Goal: Information Seeking & Learning: Learn about a topic

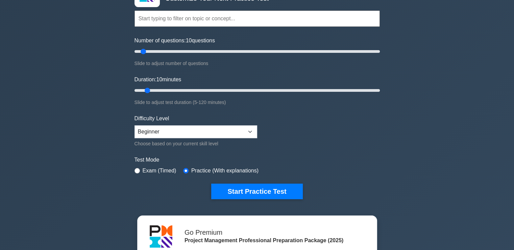
scroll to position [55, 0]
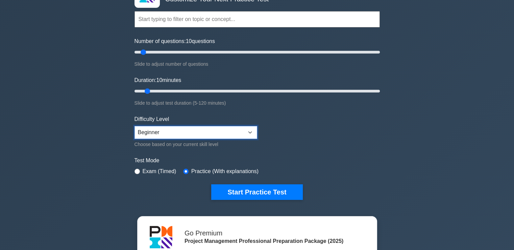
click at [185, 134] on select "Beginner Intermediate Expert" at bounding box center [196, 132] width 123 height 13
select select "intermediate"
click at [135, 126] on select "Beginner Intermediate Expert" at bounding box center [196, 132] width 123 height 13
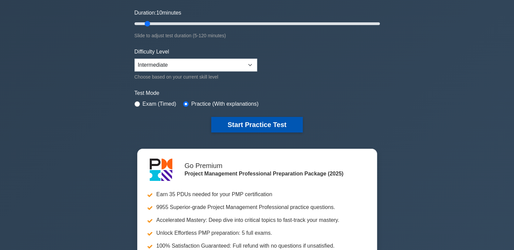
click at [246, 124] on button "Start Practice Test" at bounding box center [256, 125] width 91 height 16
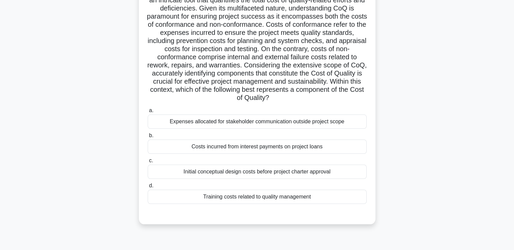
scroll to position [65, 0]
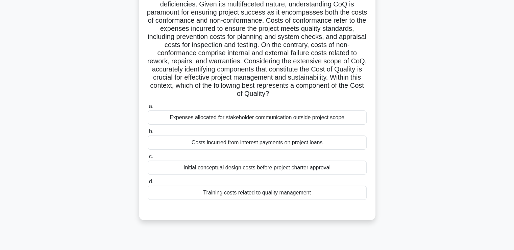
click at [251, 142] on div "Costs incurred from interest payments on project loans" at bounding box center [257, 142] width 219 height 14
click at [148, 134] on input "b. Costs incurred from interest payments on project loans" at bounding box center [148, 131] width 0 height 4
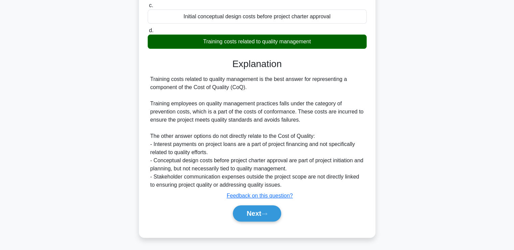
scroll to position [215, 0]
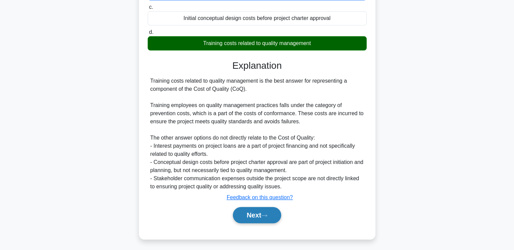
click at [271, 216] on button "Next" at bounding box center [257, 215] width 48 height 16
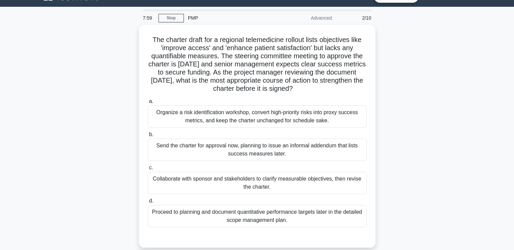
scroll to position [33, 0]
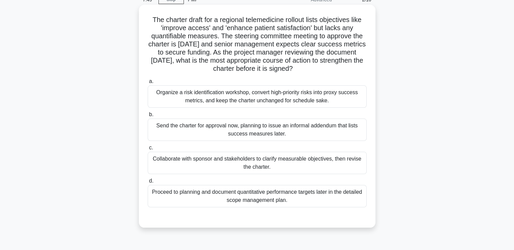
click at [337, 168] on div "Collaborate with sponsor and stakeholders to clarify measurable objectives, the…" at bounding box center [257, 162] width 219 height 22
click at [148, 150] on input "c. Collaborate with sponsor and stakeholders to clarify measurable objectives, …" at bounding box center [148, 147] width 0 height 4
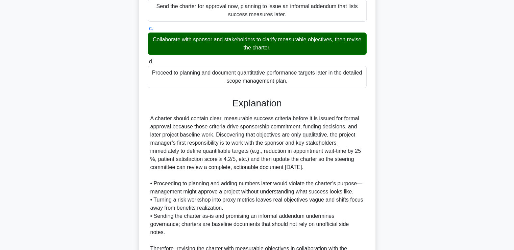
scroll to position [224, 0]
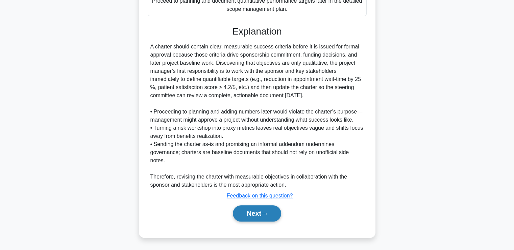
click at [258, 215] on button "Next" at bounding box center [257, 213] width 48 height 16
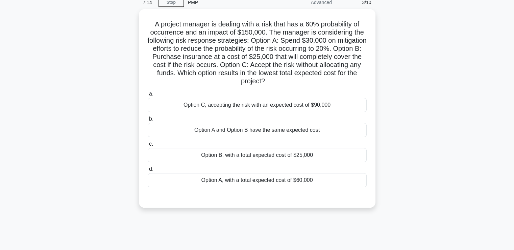
scroll to position [31, 0]
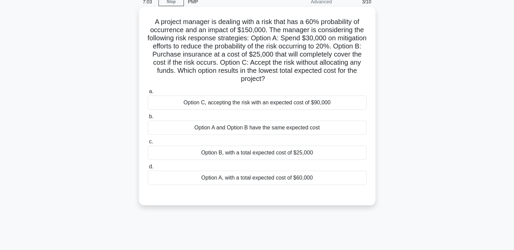
click at [220, 129] on div "Option A and Option B have the same expected cost" at bounding box center [257, 127] width 219 height 14
click at [148, 119] on input "b. Option A and Option B have the same expected cost" at bounding box center [148, 116] width 0 height 4
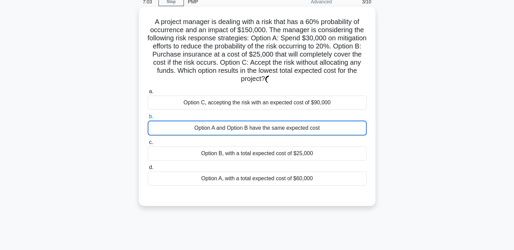
click at [220, 129] on div "Option A and Option B have the same expected cost" at bounding box center [257, 127] width 219 height 15
click at [148, 119] on input "b. Option A and Option B have the same expected cost" at bounding box center [148, 116] width 0 height 4
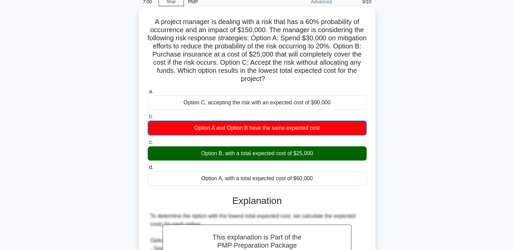
click at [220, 129] on div "Option A and Option B have the same expected cost" at bounding box center [257, 127] width 219 height 15
click at [148, 119] on input "b. Option A and Option B have the same expected cost" at bounding box center [148, 116] width 0 height 4
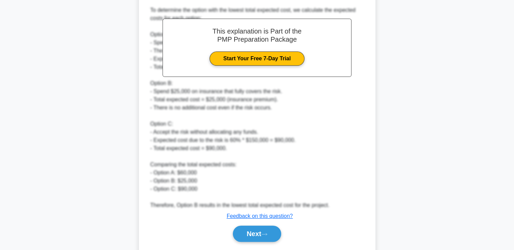
scroll to position [257, 0]
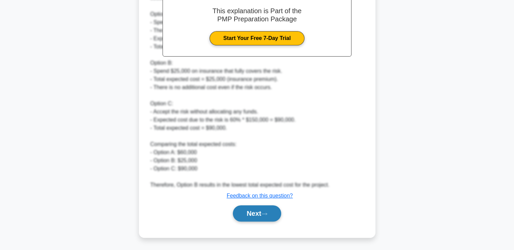
click at [269, 216] on button "Next" at bounding box center [257, 213] width 48 height 16
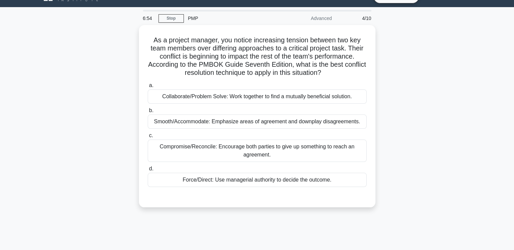
scroll to position [13, 0]
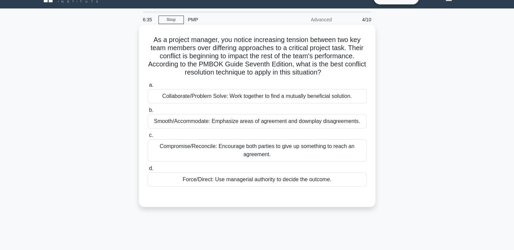
click at [250, 101] on div "Collaborate/Problem Solve: Work together to find a mutually beneficial solution." at bounding box center [257, 96] width 219 height 14
click at [148, 87] on input "a. Collaborate/Problem Solve: Work together to find a mutually beneficial solut…" at bounding box center [148, 85] width 0 height 4
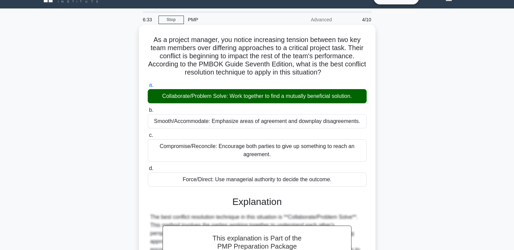
scroll to position [167, 0]
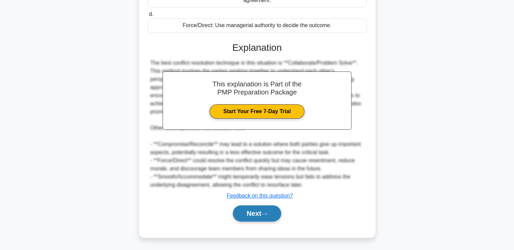
click at [258, 211] on button "Next" at bounding box center [257, 213] width 48 height 16
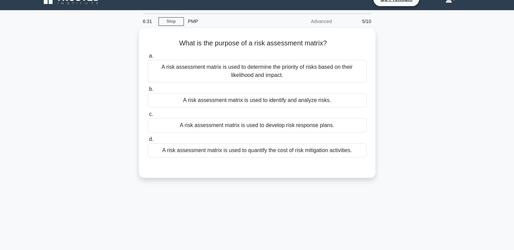
scroll to position [0, 0]
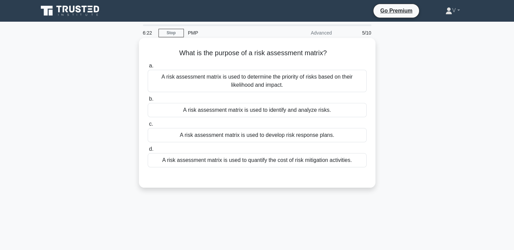
click at [322, 113] on div "A risk assessment matrix is used to identify and analyze risks." at bounding box center [257, 110] width 219 height 14
click at [148, 101] on input "b. A risk assessment matrix is used to identify and analyze risks." at bounding box center [148, 99] width 0 height 4
click at [283, 78] on div "A risk assessment matrix is used to determine the priority of risks based on th…" at bounding box center [257, 81] width 219 height 22
click at [148, 68] on input "a. A risk assessment matrix is used to determine the priority of risks based on…" at bounding box center [148, 66] width 0 height 4
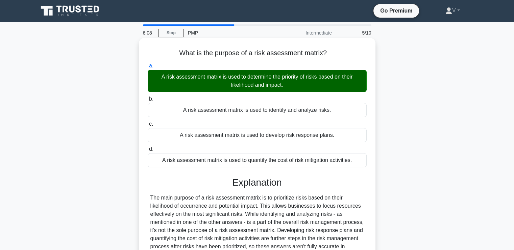
scroll to position [116, 0]
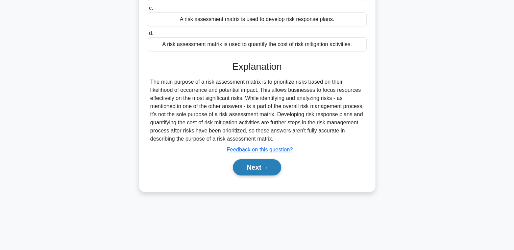
click at [258, 166] on button "Next" at bounding box center [257, 167] width 48 height 16
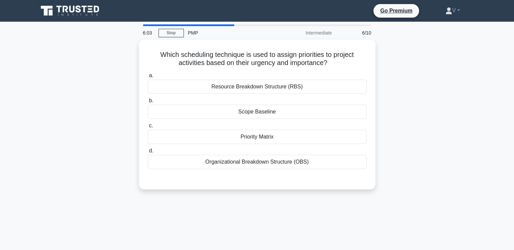
scroll to position [1, 0]
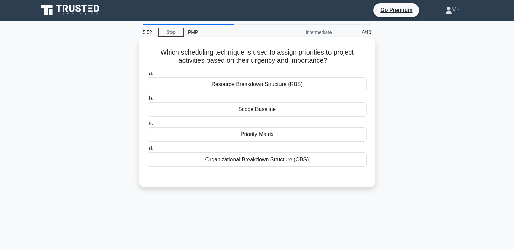
click at [263, 136] on div "Priority Matrix" at bounding box center [257, 134] width 219 height 14
click at [148, 125] on input "c. Priority Matrix" at bounding box center [148, 123] width 0 height 4
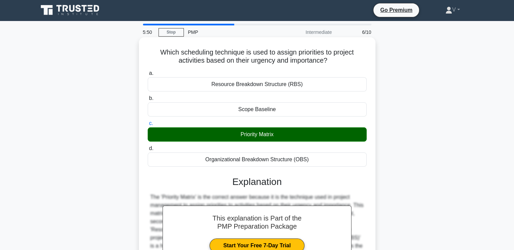
scroll to position [116, 0]
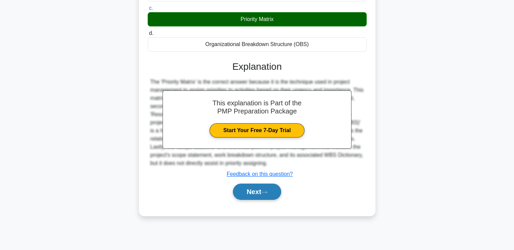
click at [254, 191] on button "Next" at bounding box center [257, 191] width 48 height 16
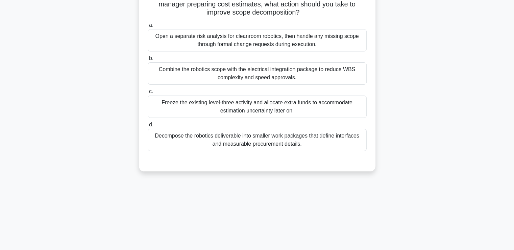
scroll to position [81, 0]
click at [261, 142] on div "Decompose the robotics deliverable into smaller work packages that define inter…" at bounding box center [257, 139] width 219 height 22
click at [148, 126] on input "d. Decompose the robotics deliverable into smaller work packages that define in…" at bounding box center [148, 124] width 0 height 4
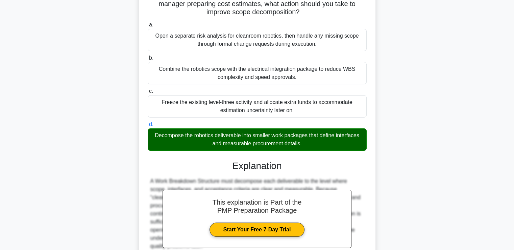
scroll to position [151, 0]
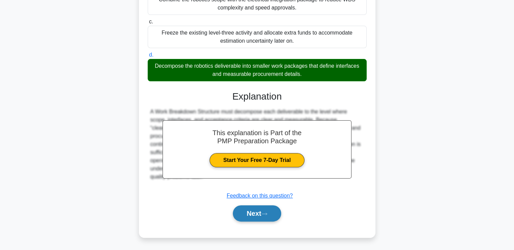
click at [255, 214] on button "Next" at bounding box center [257, 213] width 48 height 16
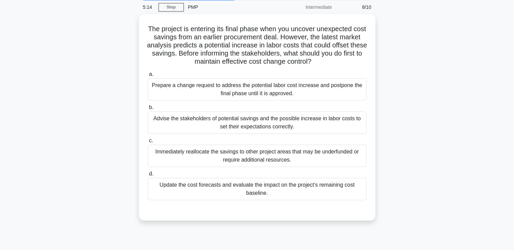
scroll to position [30, 0]
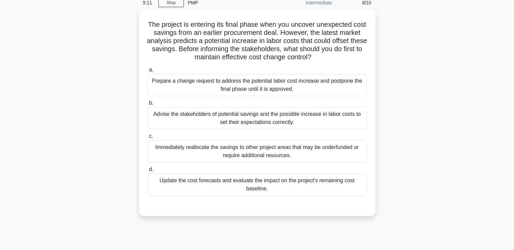
click at [255, 214] on div "The project is entering its final phase when you uncover unexpected cost saving…" at bounding box center [257, 116] width 446 height 214
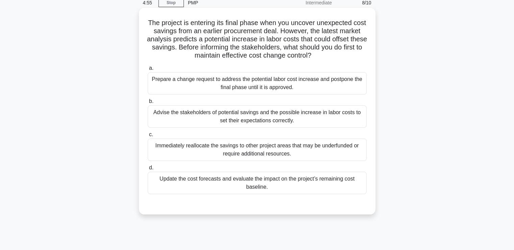
click at [345, 181] on div "Update the cost forecasts and evaluate the impact on the project’s remaining co…" at bounding box center [257, 182] width 219 height 22
click at [148, 170] on input "d. Update the cost forecasts and evaluate the impact on the project’s remaining…" at bounding box center [148, 167] width 0 height 4
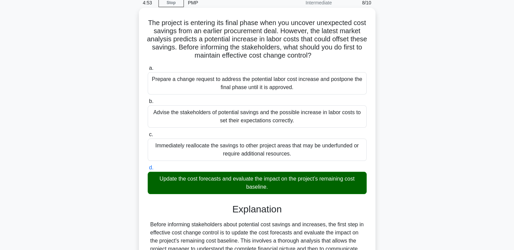
scroll to position [179, 0]
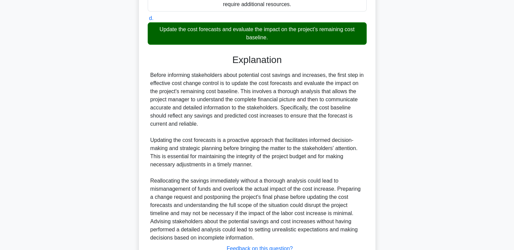
click at [345, 181] on div "Before informing stakeholders about potential cost savings and increases, the f…" at bounding box center [257, 156] width 214 height 170
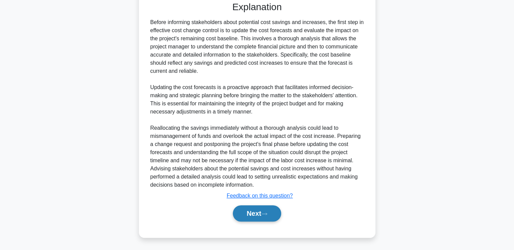
click at [267, 215] on icon at bounding box center [264, 214] width 6 height 4
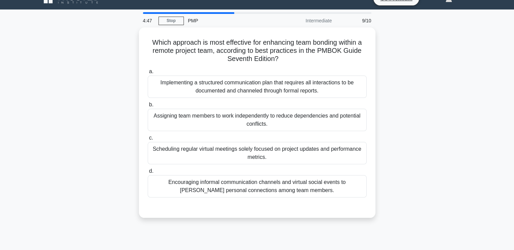
scroll to position [0, 0]
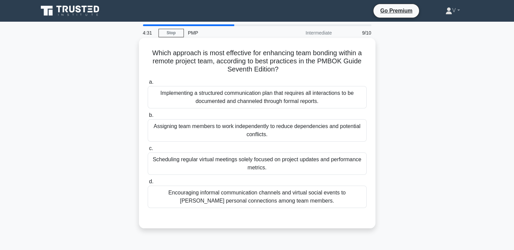
click at [282, 197] on div "Encouraging informal communication channels and virtual social events to foster…" at bounding box center [257, 196] width 219 height 22
click at [148, 184] on input "d. Encouraging informal communication channels and virtual social events to fos…" at bounding box center [148, 181] width 0 height 4
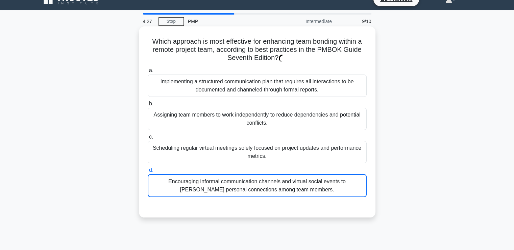
scroll to position [11, 0]
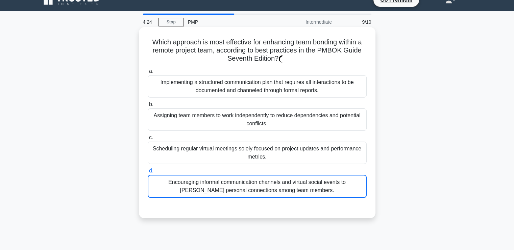
click at [280, 183] on div "Encouraging informal communication channels and virtual social events to foster…" at bounding box center [257, 185] width 219 height 23
click at [148, 173] on input "d. Encouraging informal communication channels and virtual social events to fos…" at bounding box center [148, 170] width 0 height 4
click at [280, 183] on div "Encouraging informal communication channels and virtual social events to foster…" at bounding box center [257, 185] width 219 height 23
click at [148, 173] on input "d. Encouraging informal communication channels and virtual social events to fos…" at bounding box center [148, 170] width 0 height 4
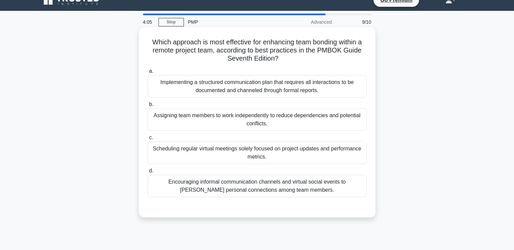
click at [277, 188] on div "Encouraging informal communication channels and virtual social events to [PERSO…" at bounding box center [257, 185] width 219 height 22
click at [148, 173] on input "d. Encouraging informal communication channels and virtual social events to [PE…" at bounding box center [148, 170] width 0 height 4
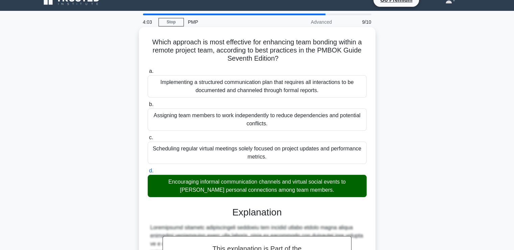
scroll to position [167, 0]
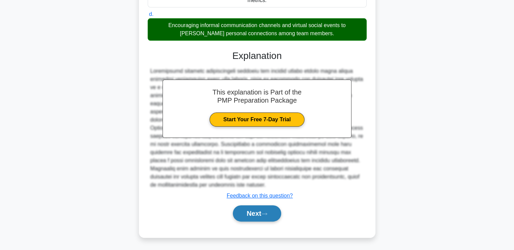
click at [266, 212] on icon at bounding box center [264, 214] width 6 height 4
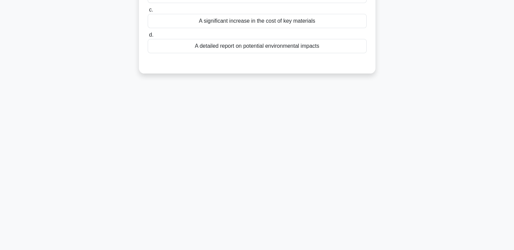
scroll to position [0, 0]
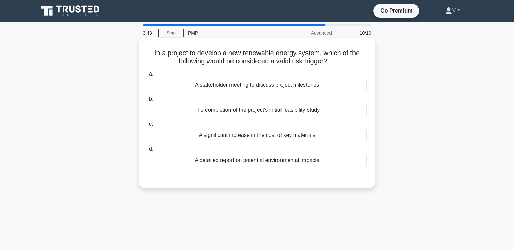
click at [251, 160] on div "A detailed report on potential environmental impacts" at bounding box center [257, 160] width 219 height 14
click at [148, 151] on input "d. A detailed report on potential environmental impacts" at bounding box center [148, 149] width 0 height 4
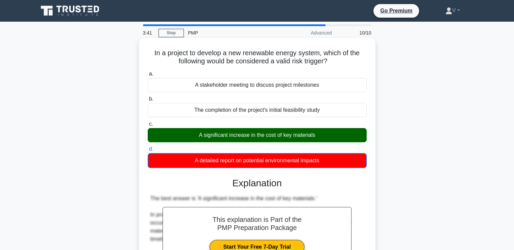
scroll to position [225, 0]
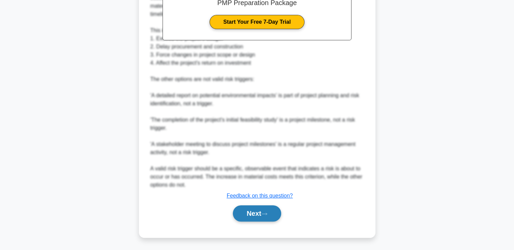
click at [246, 214] on button "Next" at bounding box center [257, 213] width 48 height 16
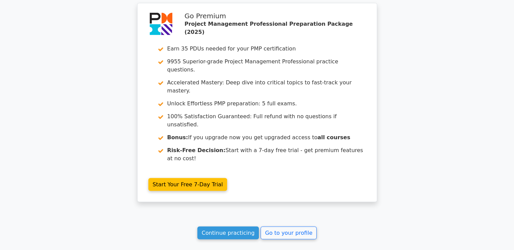
scroll to position [1311, 0]
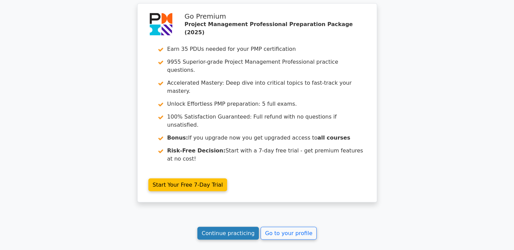
click at [248, 227] on link "Continue practicing" at bounding box center [228, 233] width 62 height 13
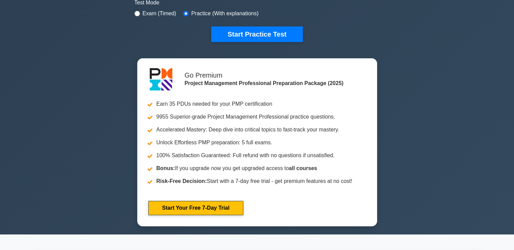
scroll to position [172, 0]
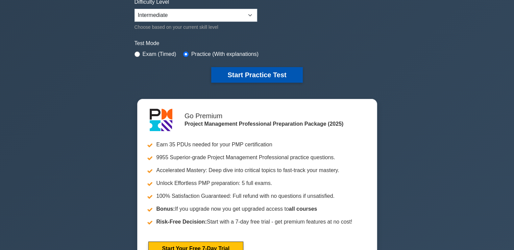
click at [249, 80] on button "Start Practice Test" at bounding box center [256, 75] width 91 height 16
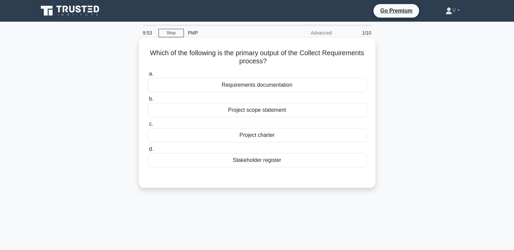
click at [266, 113] on div "Project scope statement" at bounding box center [257, 110] width 219 height 14
click at [148, 101] on input "b. Project scope statement" at bounding box center [148, 99] width 0 height 4
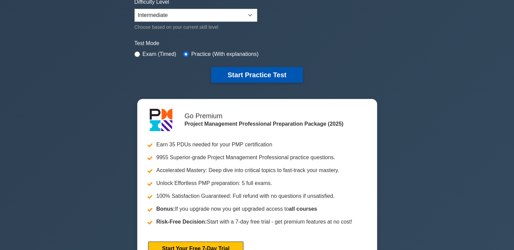
click at [269, 73] on button "Start Practice Test" at bounding box center [256, 75] width 91 height 16
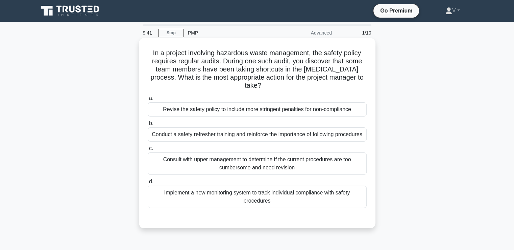
click at [244, 136] on div "Conduct a safety refresher training and reinforce the importance of following p…" at bounding box center [257, 134] width 219 height 14
click at [148, 125] on input "b. Conduct a safety refresher training and reinforce the importance of followin…" at bounding box center [148, 123] width 0 height 4
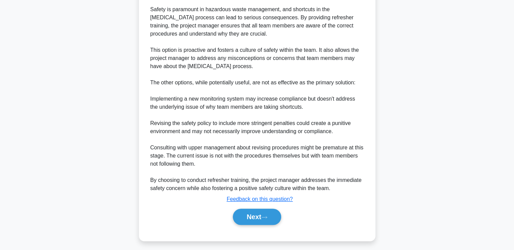
scroll to position [281, 0]
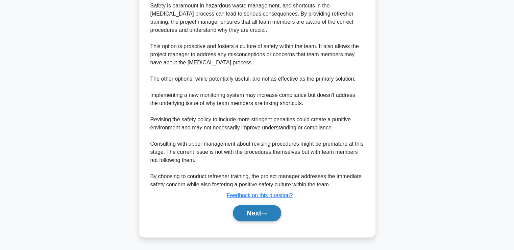
click at [256, 210] on button "Next" at bounding box center [257, 213] width 48 height 16
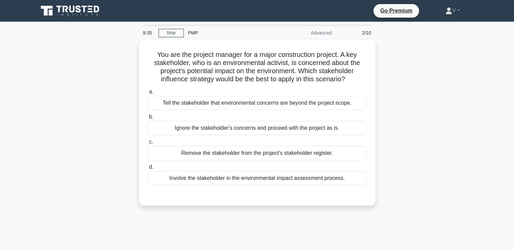
scroll to position [0, 0]
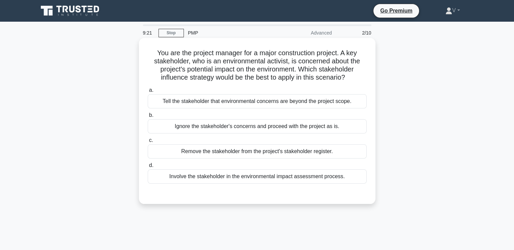
click at [239, 178] on div "Involve the stakeholder in the environmental impact assessment process." at bounding box center [257, 176] width 219 height 14
click at [148, 167] on input "d. Involve the stakeholder in the environmental impact assessment process." at bounding box center [148, 165] width 0 height 4
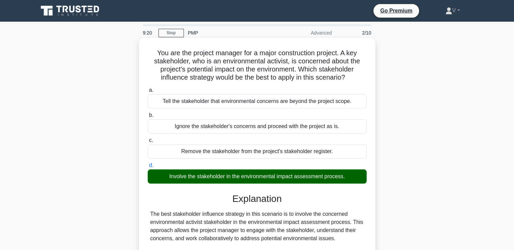
scroll to position [143, 0]
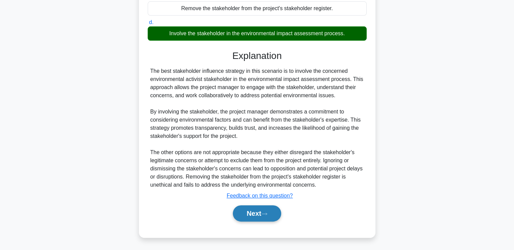
click at [251, 214] on button "Next" at bounding box center [257, 213] width 48 height 16
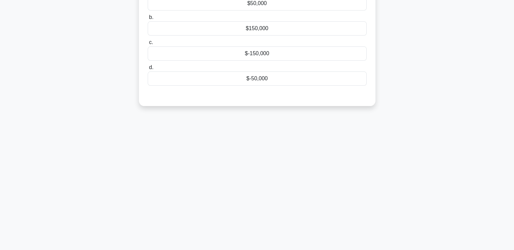
scroll to position [0, 0]
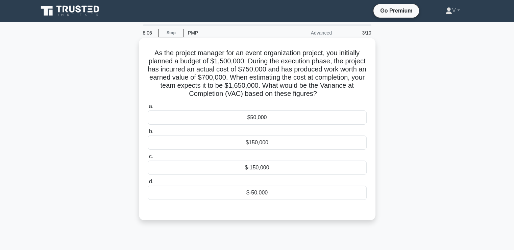
click at [182, 167] on div "$-150,000" at bounding box center [257, 167] width 219 height 14
click at [148, 159] on input "c. $-150,000" at bounding box center [148, 156] width 0 height 4
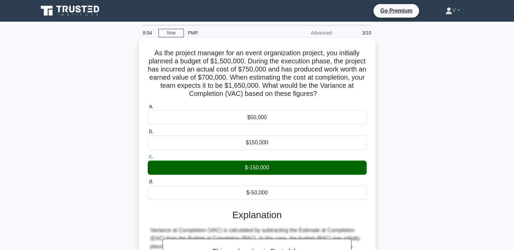
scroll to position [118, 0]
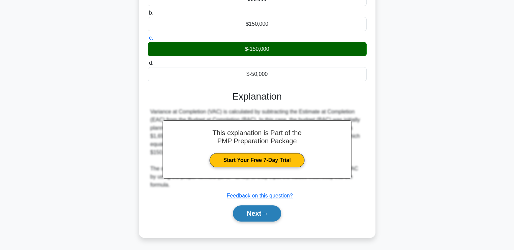
click at [249, 213] on button "Next" at bounding box center [257, 213] width 48 height 16
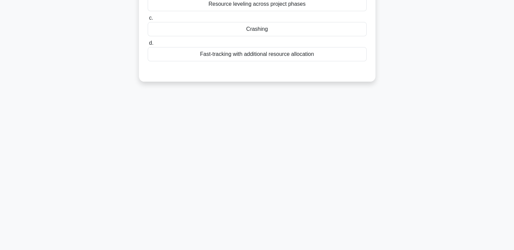
scroll to position [0, 0]
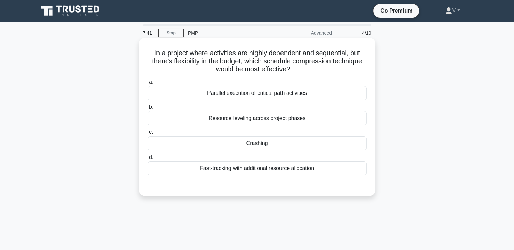
click at [230, 117] on div "Resource leveling across project phases" at bounding box center [257, 118] width 219 height 14
click at [148, 109] on input "b. Resource leveling across project phases" at bounding box center [148, 107] width 0 height 4
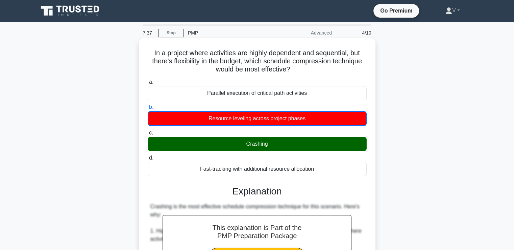
scroll to position [216, 0]
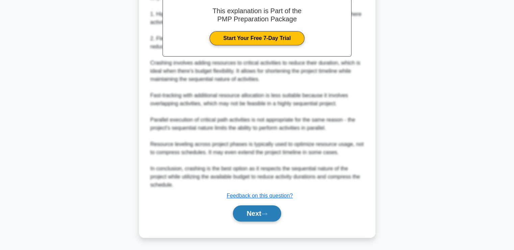
click at [256, 219] on button "Next" at bounding box center [257, 213] width 48 height 16
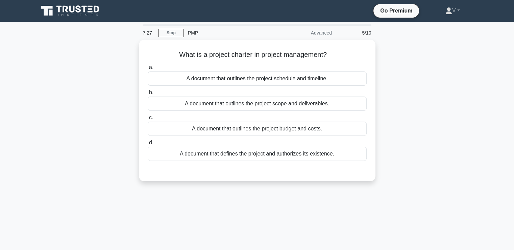
scroll to position [0, 0]
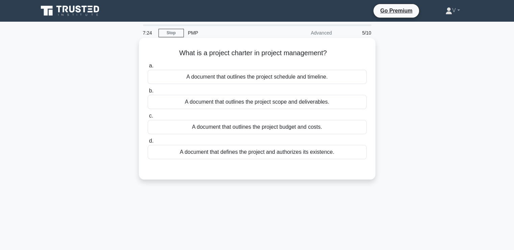
click at [300, 102] on div "A document that outlines the project scope and deliverables." at bounding box center [257, 102] width 219 height 14
click at [148, 93] on input "b. A document that outlines the project scope and deliverables." at bounding box center [148, 91] width 0 height 4
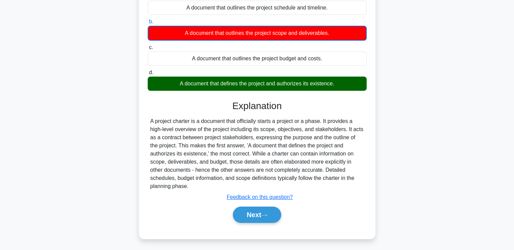
scroll to position [116, 0]
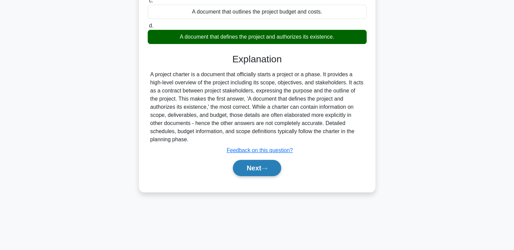
click at [265, 166] on icon at bounding box center [264, 168] width 6 height 4
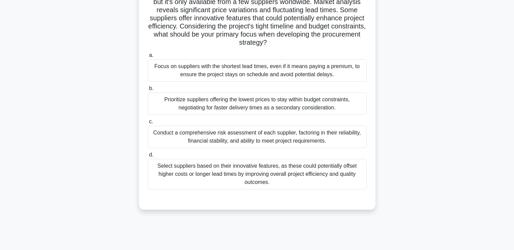
scroll to position [73, 0]
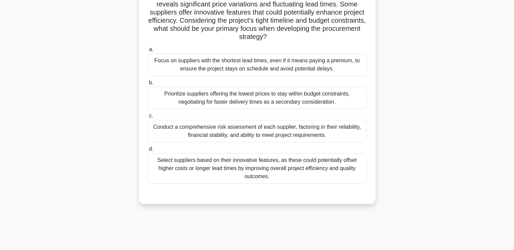
click at [253, 129] on div "Conduct a comprehensive risk assessment of each supplier, factoring in their re…" at bounding box center [257, 131] width 219 height 22
click at [148, 118] on input "c. Conduct a comprehensive risk assessment of each supplier, factoring in their…" at bounding box center [148, 116] width 0 height 4
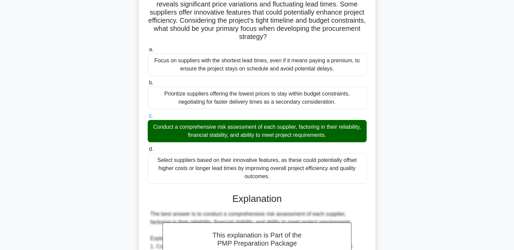
scroll to position [223, 0]
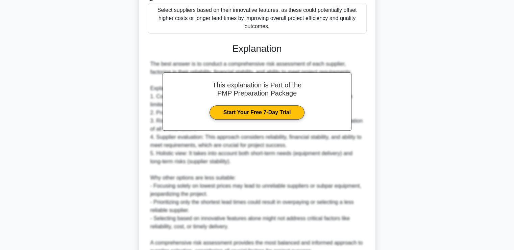
click at [253, 129] on div "This explanation is Part of the PMP Preparation Package Start Your Free 7-Day T…" at bounding box center [257, 101] width 189 height 58
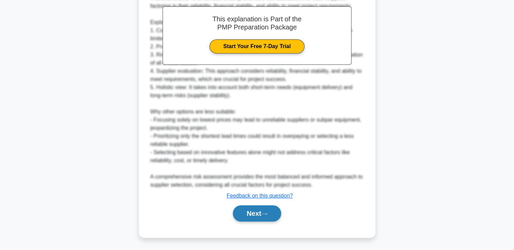
click at [249, 214] on button "Next" at bounding box center [257, 213] width 48 height 16
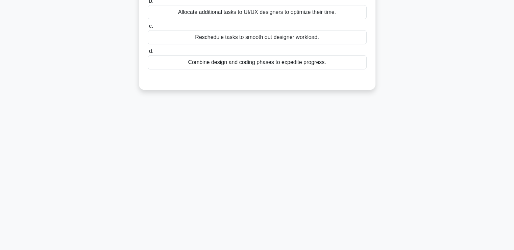
scroll to position [0, 0]
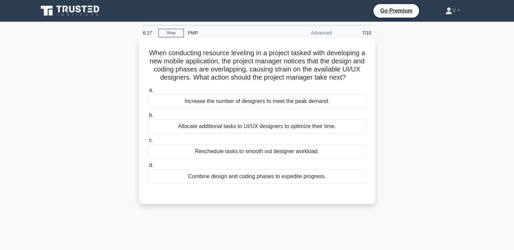
click at [284, 127] on div "Allocate additional tasks to UI/UX designers to optimize their time." at bounding box center [257, 126] width 219 height 14
click at [148, 117] on input "b. Allocate additional tasks to UI/UX designers to optimize their time." at bounding box center [148, 115] width 0 height 4
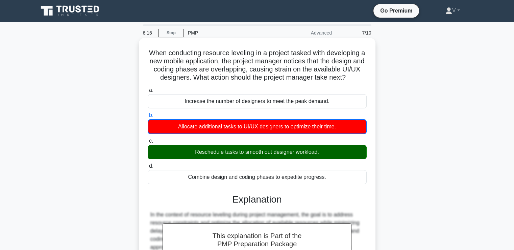
scroll to position [160, 0]
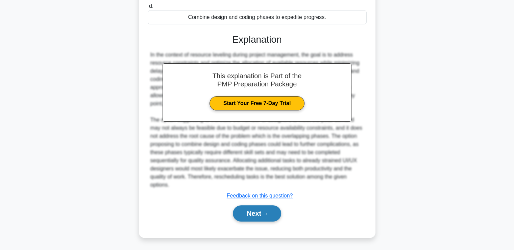
click at [257, 212] on button "Next" at bounding box center [257, 213] width 48 height 16
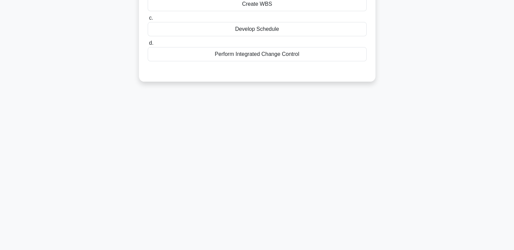
scroll to position [0, 0]
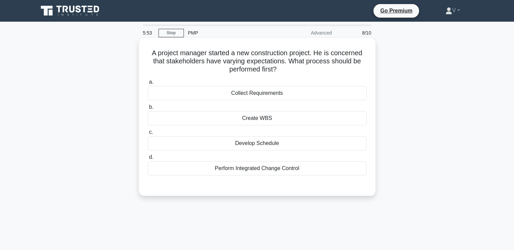
click at [279, 93] on div "Collect Requirements" at bounding box center [257, 93] width 219 height 14
click at [148, 84] on input "a. Collect Requirements" at bounding box center [148, 82] width 0 height 4
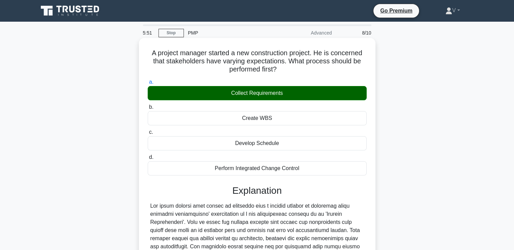
scroll to position [118, 0]
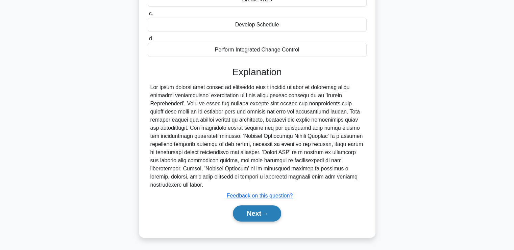
click at [272, 219] on button "Next" at bounding box center [257, 213] width 48 height 16
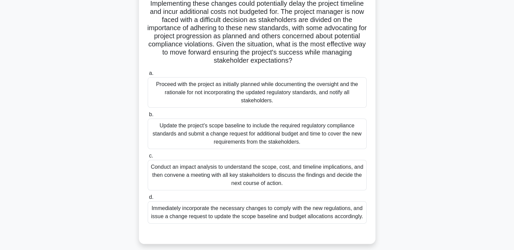
scroll to position [116, 0]
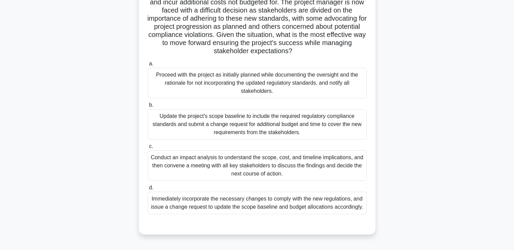
click at [258, 171] on div "Conduct an impact analysis to understand the scope, cost, and timeline implicat…" at bounding box center [257, 165] width 219 height 30
click at [148, 148] on input "c. Conduct an impact analysis to understand the scope, cost, and timeline impli…" at bounding box center [148, 146] width 0 height 4
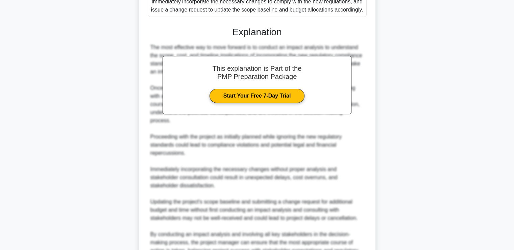
scroll to position [378, 0]
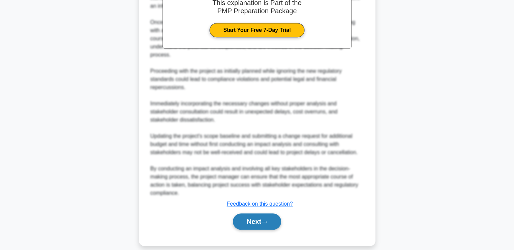
click at [252, 214] on button "Next" at bounding box center [257, 221] width 48 height 16
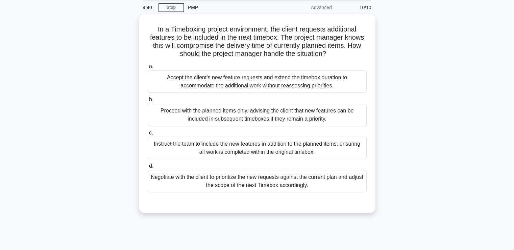
scroll to position [34, 0]
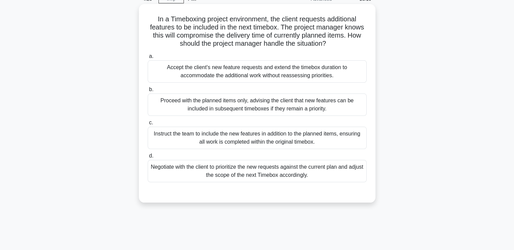
click at [330, 169] on div "Negotiate with the client to prioritize the new requests against the current pl…" at bounding box center [257, 171] width 219 height 22
click at [148, 158] on input "d. Negotiate with the client to prioritize the new requests against the current…" at bounding box center [148, 156] width 0 height 4
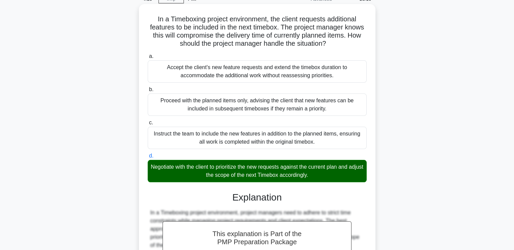
scroll to position [183, 0]
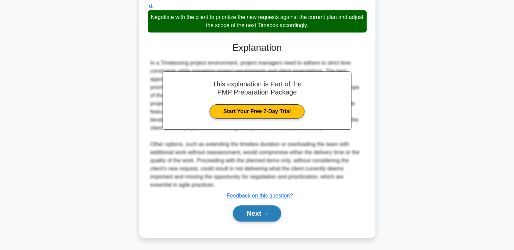
click at [261, 213] on button "Next" at bounding box center [257, 213] width 48 height 16
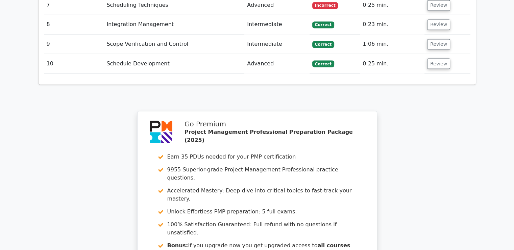
scroll to position [1322, 0]
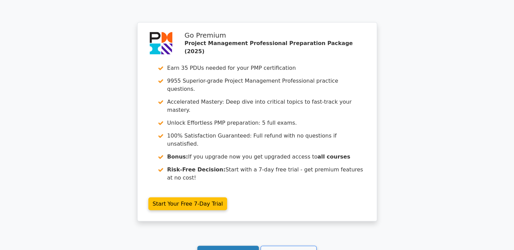
click at [245, 246] on link "Continue practicing" at bounding box center [228, 252] width 62 height 13
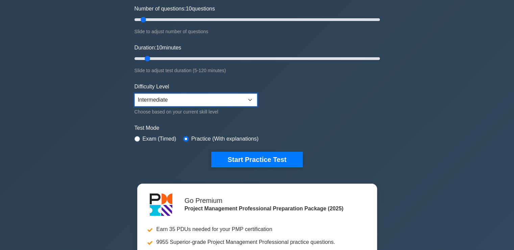
click at [229, 100] on select "Beginner Intermediate Expert" at bounding box center [196, 99] width 123 height 13
select select "expert"
click at [135, 93] on select "Beginner Intermediate Expert" at bounding box center [196, 99] width 123 height 13
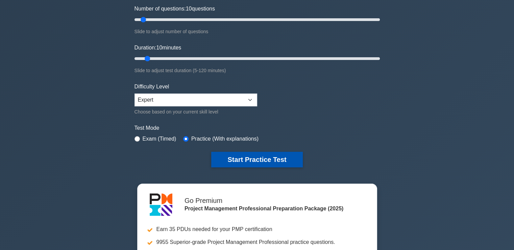
click at [240, 153] on button "Start Practice Test" at bounding box center [256, 159] width 91 height 16
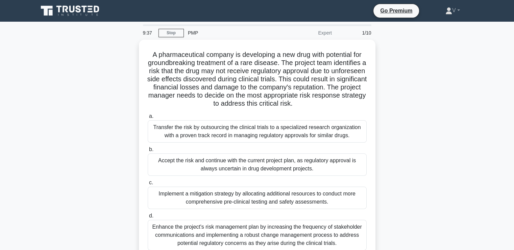
scroll to position [66, 0]
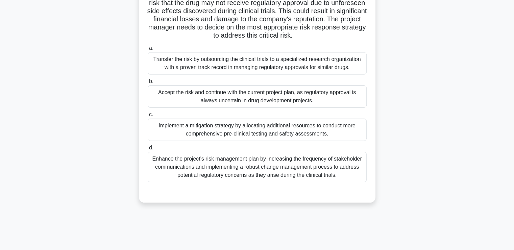
click at [239, 131] on div "Implement a mitigation strategy by allocating additional resources to conduct m…" at bounding box center [257, 129] width 219 height 22
click at [148, 117] on input "c. Implement a mitigation strategy by allocating additional resources to conduc…" at bounding box center [148, 114] width 0 height 4
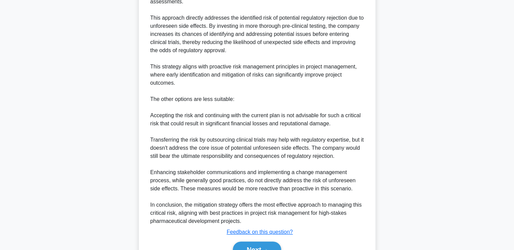
scroll to position [329, 0]
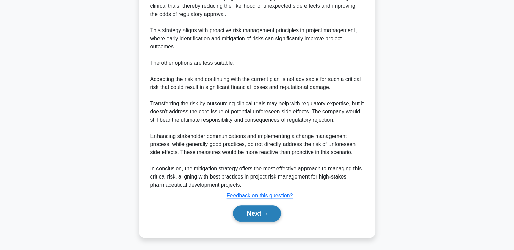
click at [250, 211] on button "Next" at bounding box center [257, 213] width 48 height 16
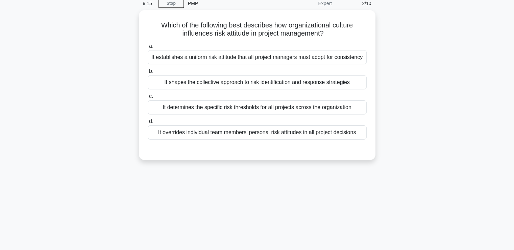
scroll to position [7, 0]
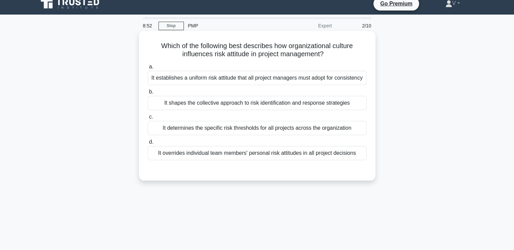
click at [255, 103] on div "It shapes the collective approach to risk identification and response strategies" at bounding box center [257, 103] width 219 height 14
click at [148, 94] on input "b. It shapes the collective approach to risk identification and response strate…" at bounding box center [148, 92] width 0 height 4
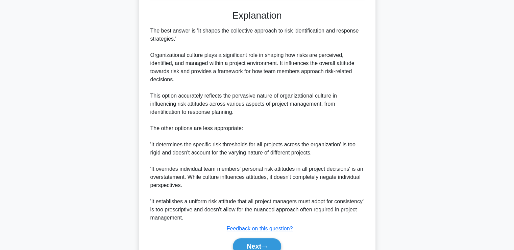
scroll to position [200, 0]
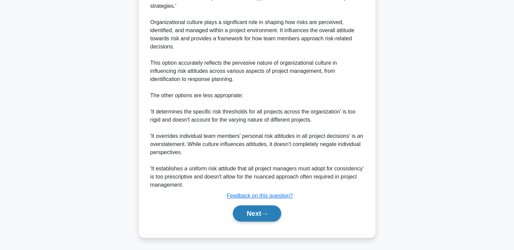
click at [243, 213] on button "Next" at bounding box center [257, 213] width 48 height 16
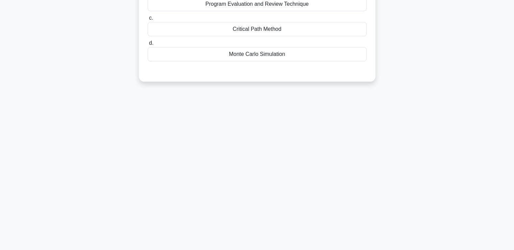
scroll to position [7, 0]
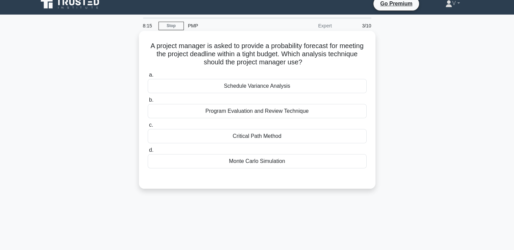
click at [241, 88] on div "Schedule Variance Analysis" at bounding box center [257, 86] width 219 height 14
click at [148, 77] on input "a. Schedule Variance Analysis" at bounding box center [148, 75] width 0 height 4
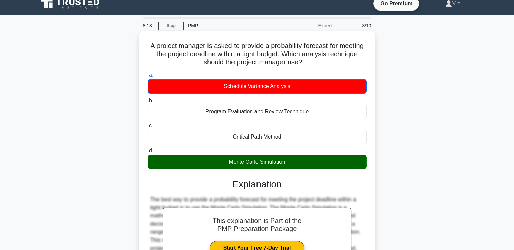
scroll to position [116, 0]
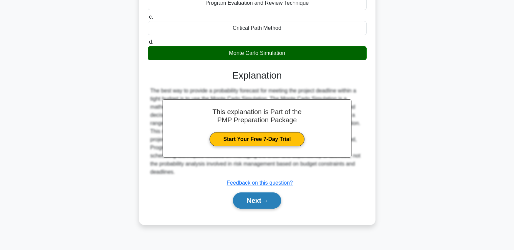
click at [253, 206] on button "Next" at bounding box center [257, 200] width 48 height 16
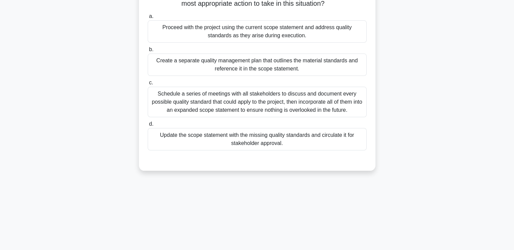
scroll to position [100, 0]
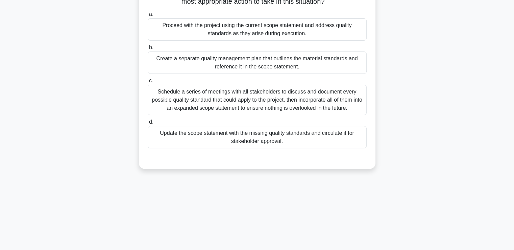
click at [339, 109] on div "Schedule a series of meetings with all stakeholders to discuss and document eve…" at bounding box center [257, 100] width 219 height 30
click at [148, 83] on input "c. Schedule a series of meetings with all stakeholders to discuss and document …" at bounding box center [148, 80] width 0 height 4
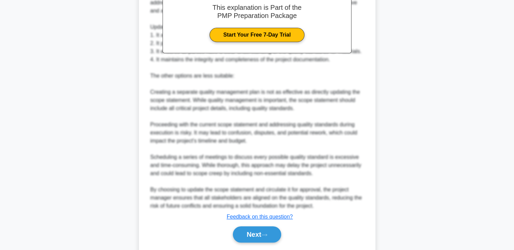
scroll to position [314, 0]
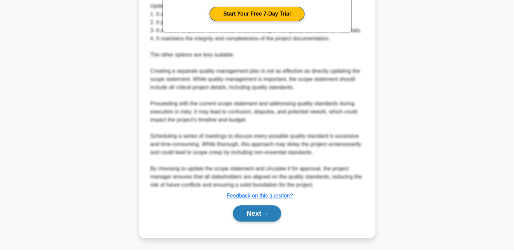
click at [256, 214] on button "Next" at bounding box center [257, 213] width 48 height 16
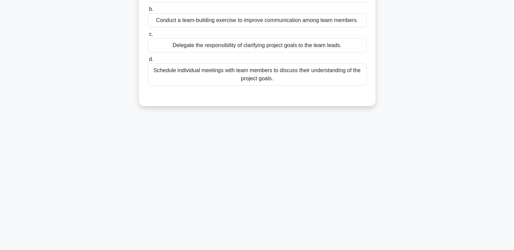
scroll to position [0, 0]
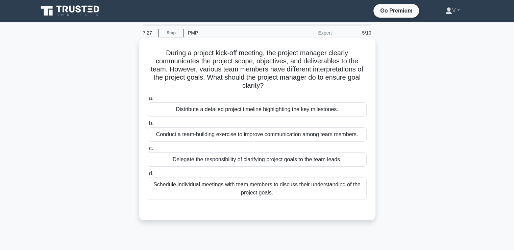
click at [299, 133] on div "Conduct a team-building exercise to improve communication among team members." at bounding box center [257, 134] width 219 height 14
click at [148, 125] on input "b. Conduct a team-building exercise to improve communication among team members." at bounding box center [148, 123] width 0 height 4
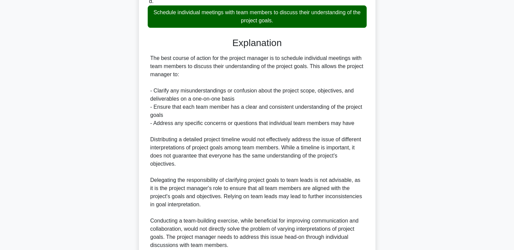
scroll to position [233, 0]
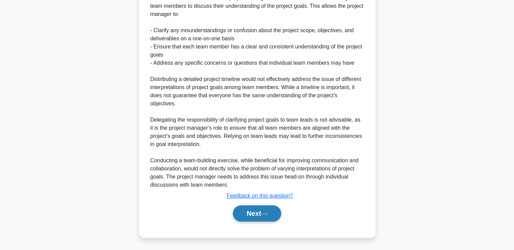
click at [267, 212] on icon at bounding box center [264, 214] width 6 height 4
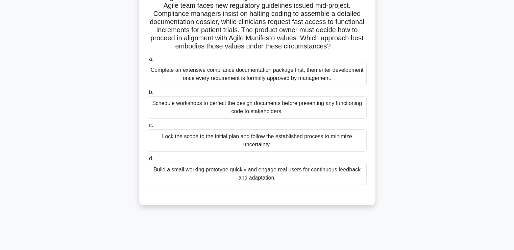
scroll to position [34, 0]
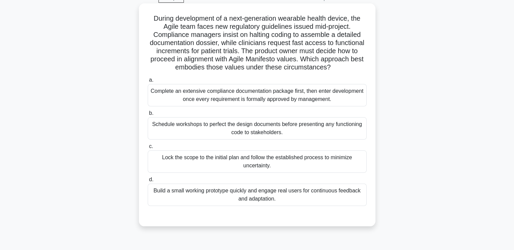
click at [272, 195] on div "Build a small working prototype quickly and engage real users for continuous fe…" at bounding box center [257, 194] width 219 height 22
click at [148, 182] on input "d. Build a small working prototype quickly and engage real users for continuous…" at bounding box center [148, 179] width 0 height 4
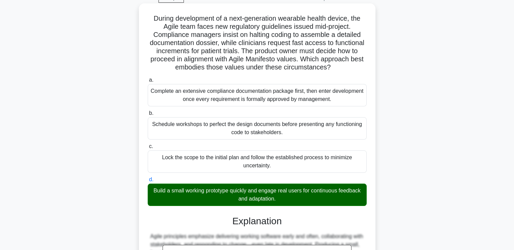
scroll to position [175, 0]
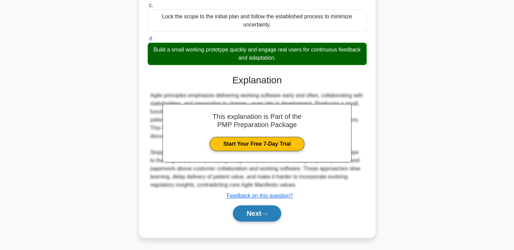
click at [269, 206] on button "Next" at bounding box center [257, 213] width 48 height 16
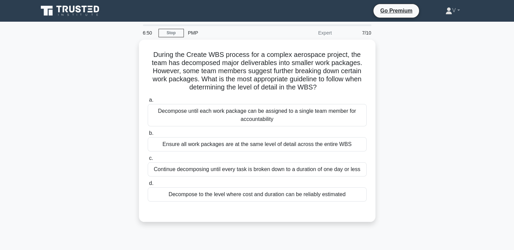
scroll to position [1, 0]
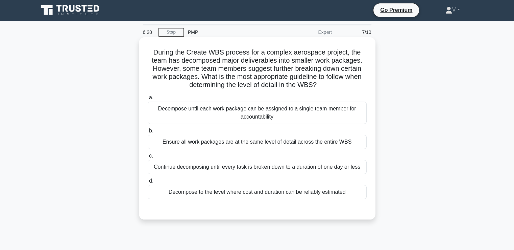
click at [265, 189] on div "Decompose to the level where cost and duration can be reliably estimated" at bounding box center [257, 192] width 219 height 14
click at [148, 183] on input "d. Decompose to the level where cost and duration can be reliably estimated" at bounding box center [148, 181] width 0 height 4
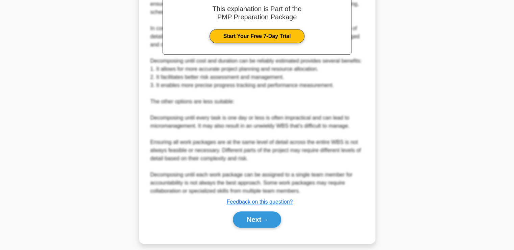
scroll to position [243, 0]
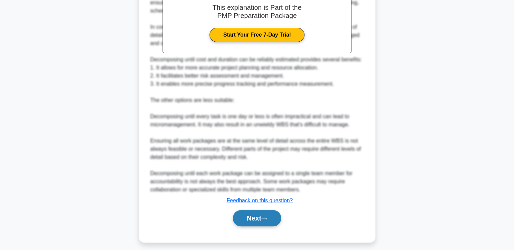
click at [254, 219] on button "Next" at bounding box center [257, 218] width 48 height 16
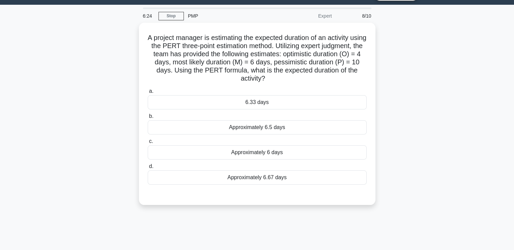
scroll to position [10, 0]
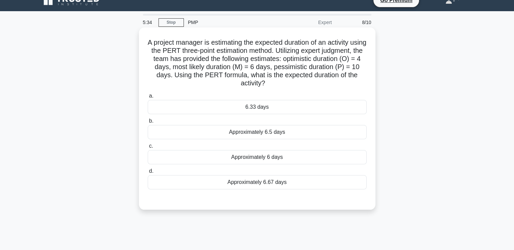
click at [226, 179] on div "Approximately 6.67 days" at bounding box center [257, 182] width 219 height 14
click at [148, 173] on input "d. Approximately 6.67 days" at bounding box center [148, 171] width 0 height 4
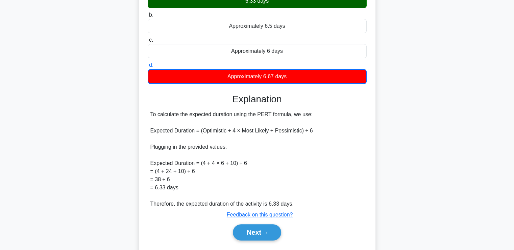
scroll to position [135, 0]
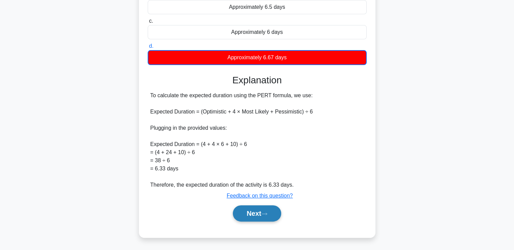
click at [246, 216] on button "Next" at bounding box center [257, 213] width 48 height 16
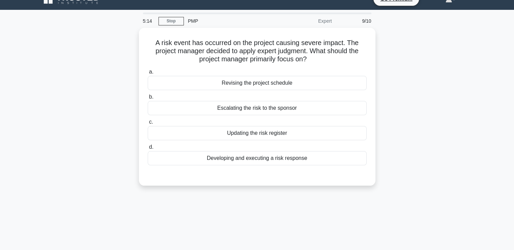
scroll to position [0, 0]
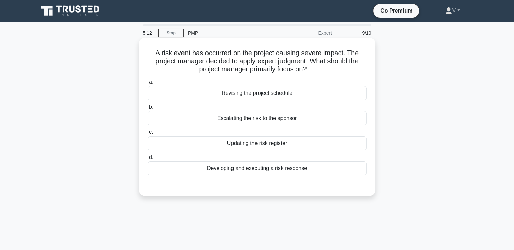
drag, startPoint x: 179, startPoint y: 58, endPoint x: 322, endPoint y: 69, distance: 143.8
click at [322, 69] on h5 "A risk event has occurred on the project causing severe impact. The project man…" at bounding box center [257, 61] width 220 height 25
click at [288, 121] on div "Escalating the risk to the sponsor" at bounding box center [257, 118] width 219 height 14
click at [148, 109] on input "b. Escalating the risk to the sponsor" at bounding box center [148, 107] width 0 height 4
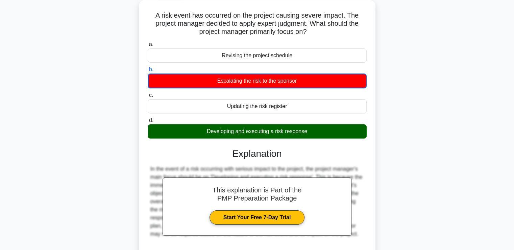
scroll to position [116, 0]
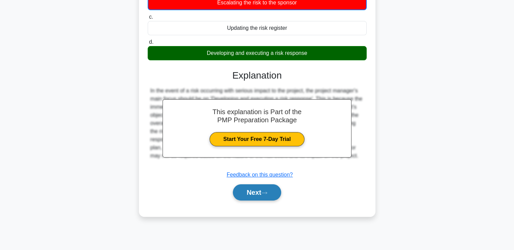
click at [257, 192] on button "Next" at bounding box center [257, 192] width 48 height 16
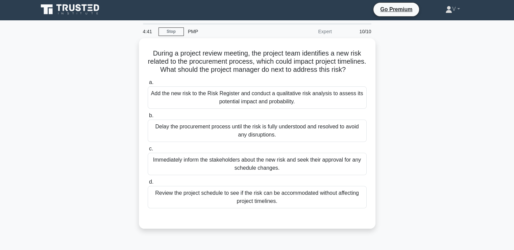
scroll to position [2, 0]
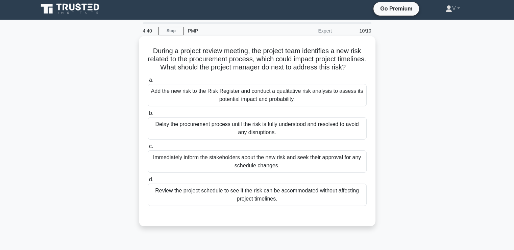
click at [256, 202] on div "Review the project schedule to see if the risk can be accommodated without affe…" at bounding box center [257, 194] width 219 height 22
click at [148, 182] on input "d. Review the project schedule to see if the risk can be accommodated without a…" at bounding box center [148, 179] width 0 height 4
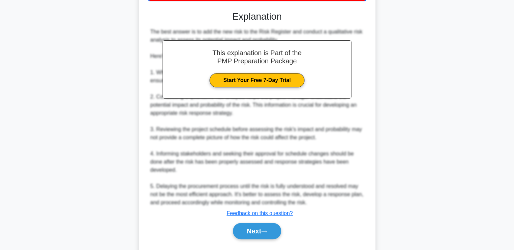
scroll to position [233, 0]
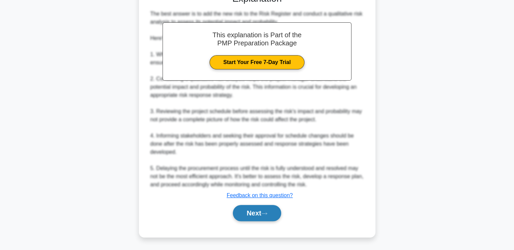
click at [253, 216] on button "Next" at bounding box center [257, 213] width 48 height 16
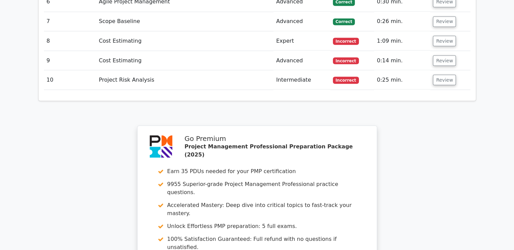
scroll to position [1348, 0]
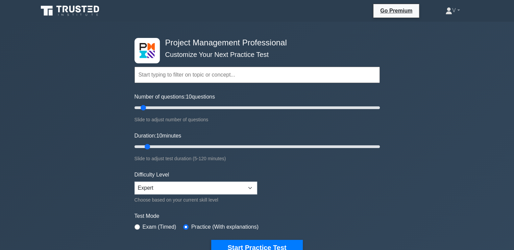
scroll to position [173, 0]
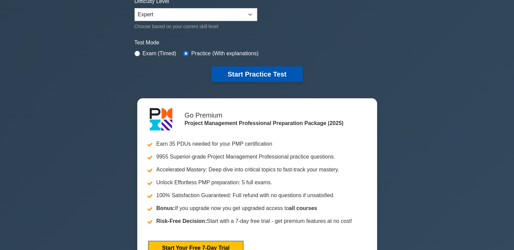
click at [235, 67] on button "Start Practice Test" at bounding box center [256, 74] width 91 height 16
click at [232, 71] on button "Start Practice Test" at bounding box center [256, 74] width 91 height 16
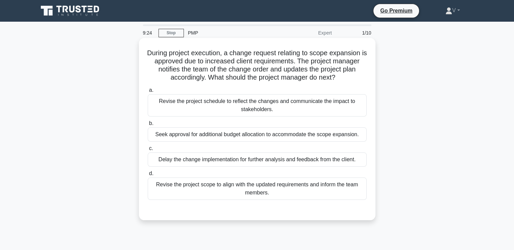
click at [259, 105] on div "Revise the project schedule to reflect the changes and communicate the impact t…" at bounding box center [257, 105] width 219 height 22
click at [148, 92] on input "a. Revise the project schedule to reflect the changes and communicate the impac…" at bounding box center [148, 90] width 0 height 4
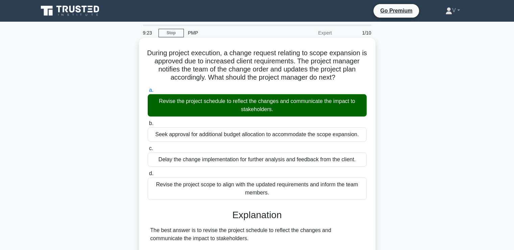
scroll to position [167, 0]
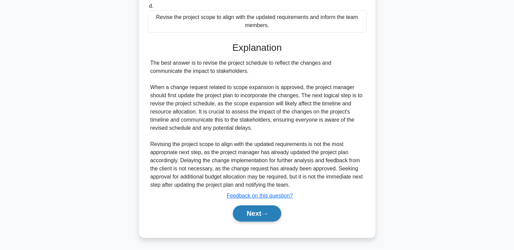
click at [266, 214] on icon at bounding box center [264, 214] width 6 height 4
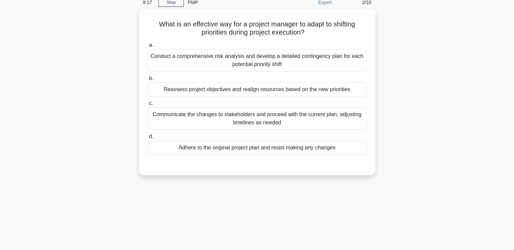
scroll to position [31, 0]
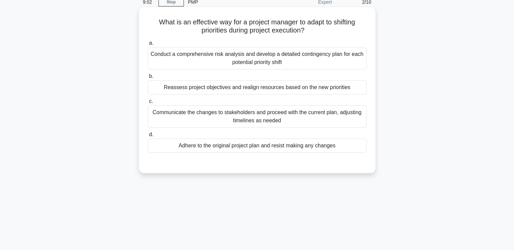
click at [260, 57] on div "Conduct a comprehensive risk analysis and develop a detailed contingency plan f…" at bounding box center [257, 58] width 219 height 22
click at [148, 45] on input "a. Conduct a comprehensive risk analysis and develop a detailed contingency pla…" at bounding box center [148, 43] width 0 height 4
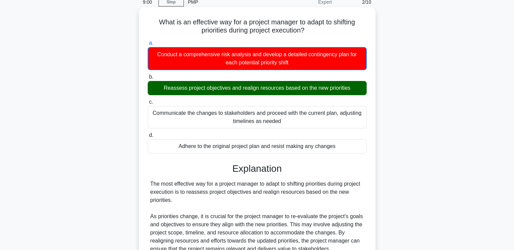
scroll to position [184, 0]
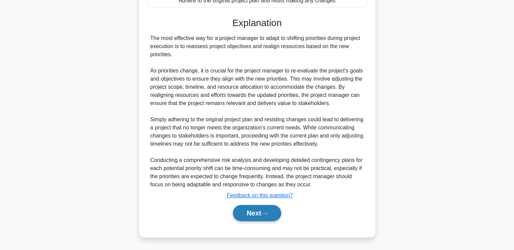
click at [259, 218] on button "Next" at bounding box center [257, 213] width 48 height 16
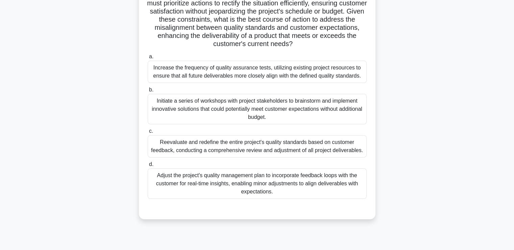
scroll to position [116, 0]
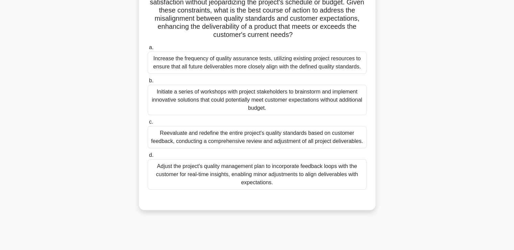
click at [264, 182] on div "Adjust the project's quality management plan to incorporate feedback loops with…" at bounding box center [257, 174] width 219 height 30
click at [148, 157] on input "d. Adjust the project's quality management plan to incorporate feedback loops w…" at bounding box center [148, 155] width 0 height 4
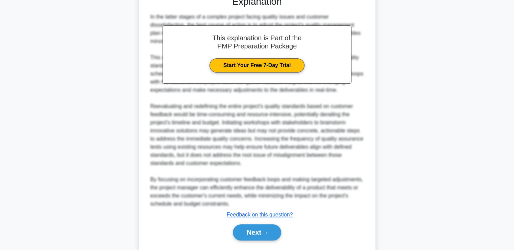
scroll to position [337, 0]
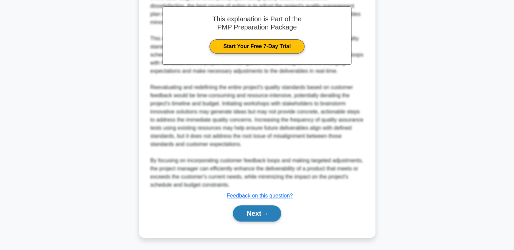
click at [260, 209] on button "Next" at bounding box center [257, 213] width 48 height 16
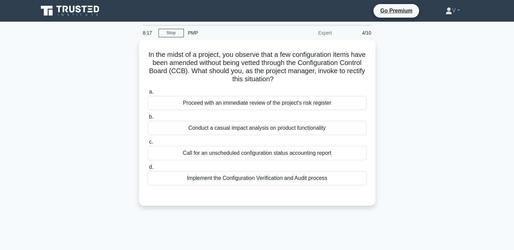
scroll to position [0, 0]
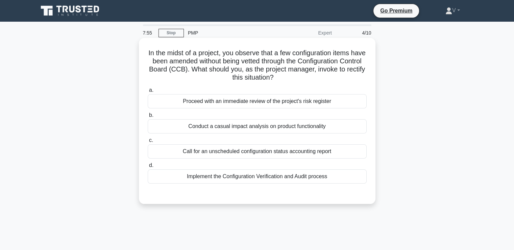
click at [288, 105] on div "Proceed with an immediate review of the project's risk register" at bounding box center [257, 101] width 219 height 14
click at [148, 92] on input "a. Proceed with an immediate review of the project's risk register" at bounding box center [148, 90] width 0 height 4
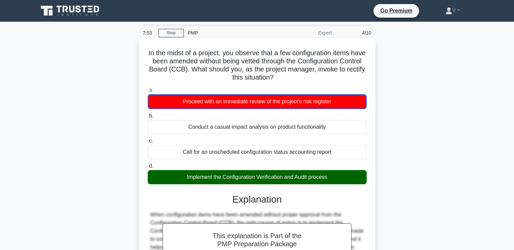
scroll to position [143, 0]
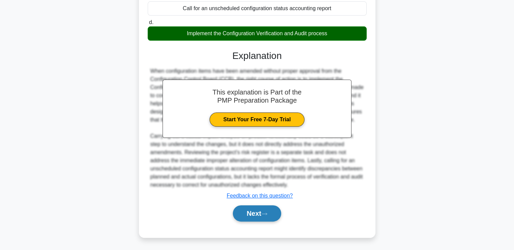
click at [253, 212] on button "Next" at bounding box center [257, 213] width 48 height 16
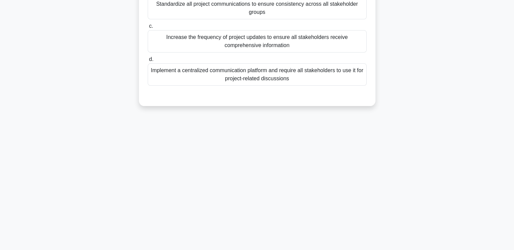
scroll to position [0, 0]
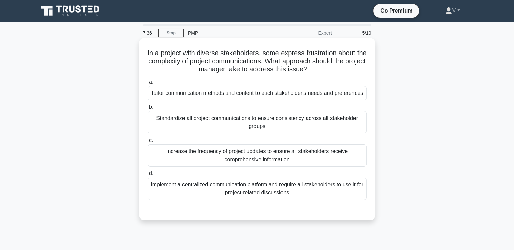
click at [263, 181] on div "Implement a centralized communication platform and require all stakeholders to …" at bounding box center [257, 188] width 219 height 22
click at [148, 176] on input "d. Implement a centralized communication platform and require all stakeholders …" at bounding box center [148, 173] width 0 height 4
click at [212, 92] on div "Tailor communication methods and content to each stakeholder's needs and prefer…" at bounding box center [257, 93] width 219 height 14
click at [148, 84] on input "a. Tailor communication methods and content to each stakeholder's needs and pre…" at bounding box center [148, 82] width 0 height 4
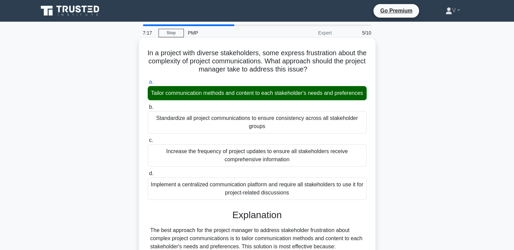
scroll to position [281, 0]
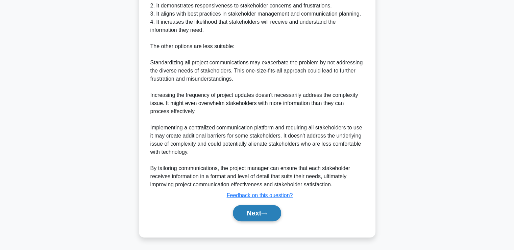
click at [247, 217] on button "Next" at bounding box center [257, 213] width 48 height 16
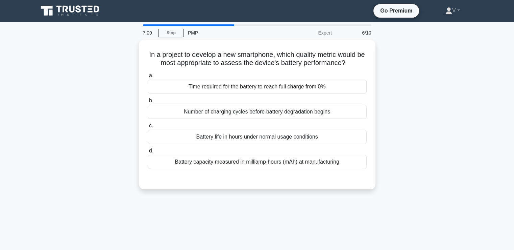
scroll to position [1, 0]
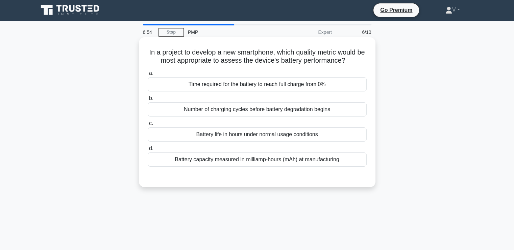
click at [304, 87] on div "Time required for the battery to reach full charge from 0%" at bounding box center [257, 84] width 219 height 14
click at [148, 75] on input "a. Time required for the battery to reach full charge from 0%" at bounding box center [148, 73] width 0 height 4
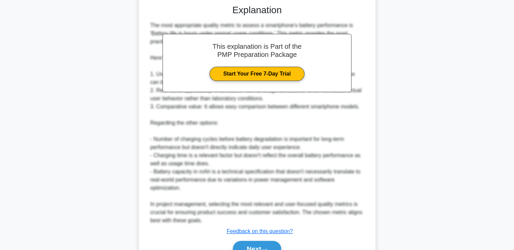
scroll to position [208, 0]
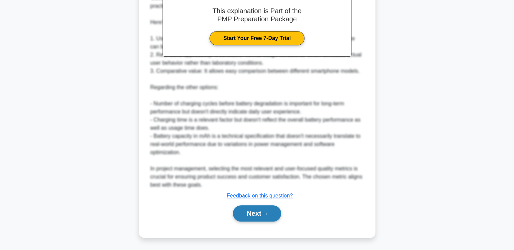
click at [254, 208] on button "Next" at bounding box center [257, 213] width 48 height 16
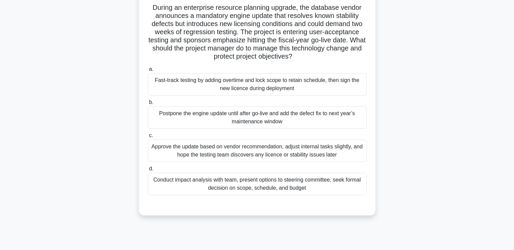
scroll to position [61, 0]
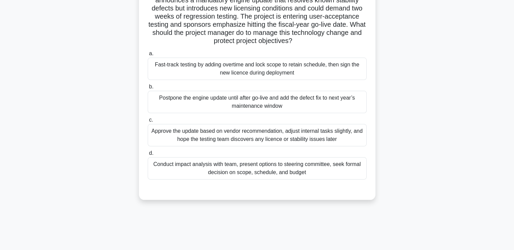
click at [260, 172] on div "Conduct impact analysis with team, present options to steering committee, seek …" at bounding box center [257, 168] width 219 height 22
click at [148, 155] on input "d. Conduct impact analysis with team, present options to steering committee, se…" at bounding box center [148, 153] width 0 height 4
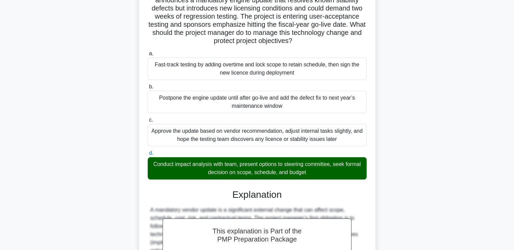
scroll to position [208, 0]
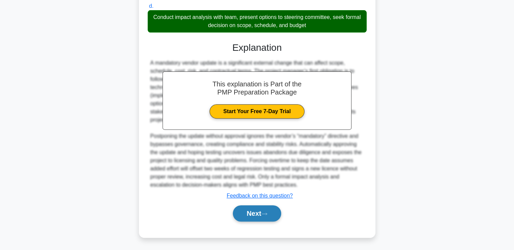
click at [256, 208] on button "Next" at bounding box center [257, 213] width 48 height 16
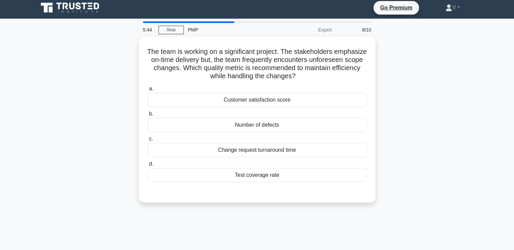
scroll to position [3, 0]
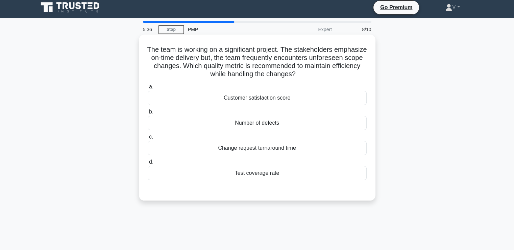
click at [269, 151] on div "Change request turnaround time" at bounding box center [257, 148] width 219 height 14
click at [148, 139] on input "c. Change request turnaround time" at bounding box center [148, 137] width 0 height 4
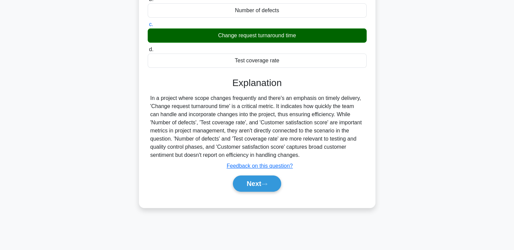
scroll to position [116, 0]
click at [257, 188] on button "Next" at bounding box center [257, 183] width 48 height 16
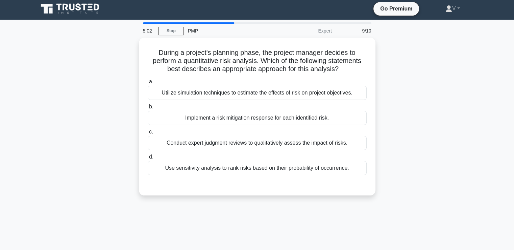
scroll to position [1, 0]
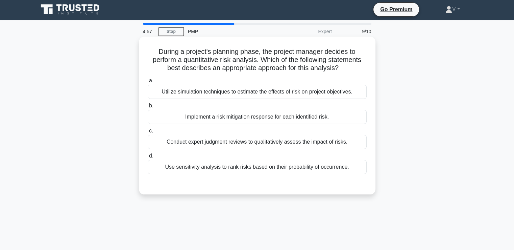
click at [254, 168] on div "Use sensitivity analysis to rank risks based on their probability of occurrence." at bounding box center [257, 167] width 219 height 14
click at [148, 158] on input "d. Use sensitivity analysis to rank risks based on their probability of occurre…" at bounding box center [148, 156] width 0 height 4
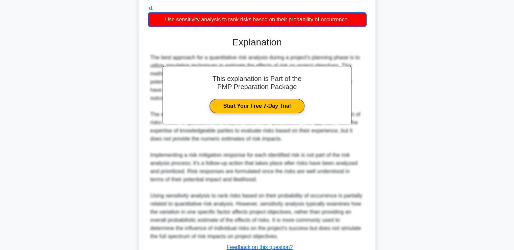
scroll to position [192, 0]
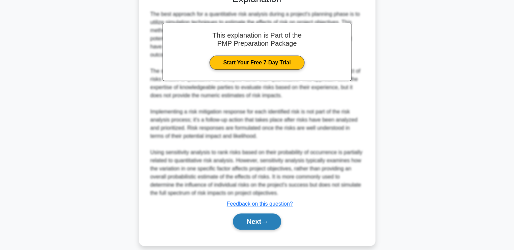
click at [241, 213] on button "Next" at bounding box center [257, 221] width 48 height 16
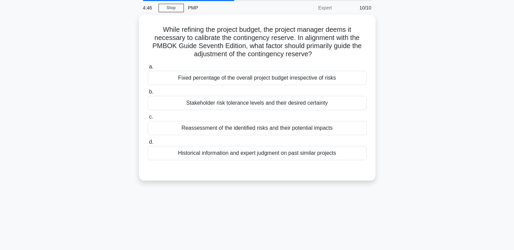
scroll to position [22, 0]
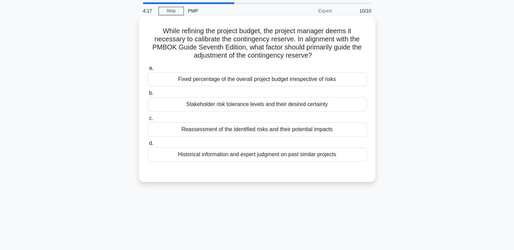
click at [256, 153] on div "Historical information and expert judgment on past similar projects" at bounding box center [257, 154] width 219 height 14
click at [148, 145] on input "d. Historical information and expert judgment on past similar projects" at bounding box center [148, 143] width 0 height 4
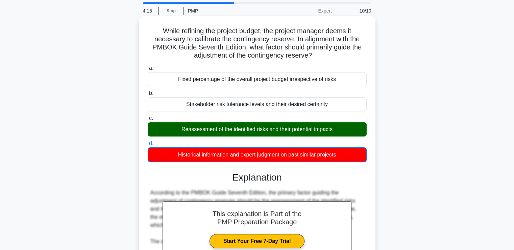
scroll to position [176, 0]
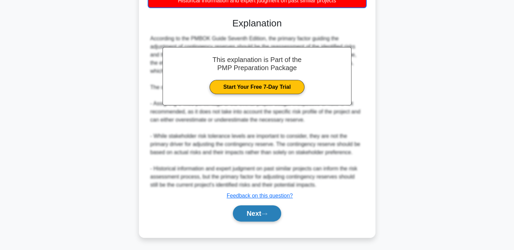
click at [248, 210] on button "Next" at bounding box center [257, 213] width 48 height 16
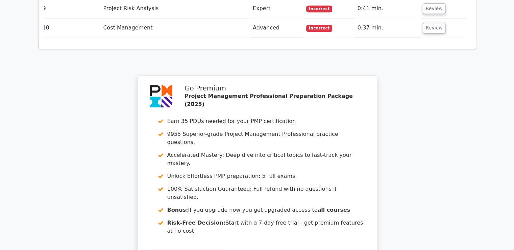
scroll to position [1222, 0]
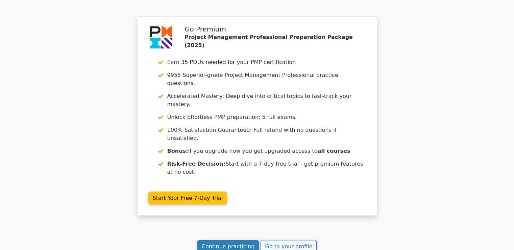
click at [224, 239] on link "Continue practicing" at bounding box center [228, 245] width 62 height 13
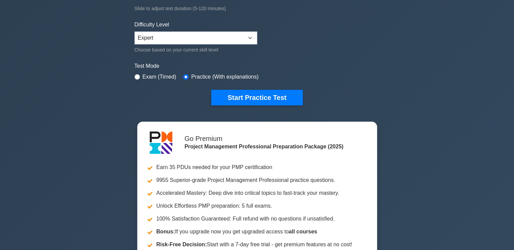
scroll to position [150, 0]
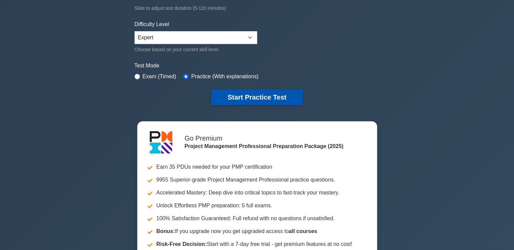
click at [223, 95] on button "Start Practice Test" at bounding box center [256, 97] width 91 height 16
click at [238, 99] on button "Start Practice Test" at bounding box center [256, 97] width 91 height 16
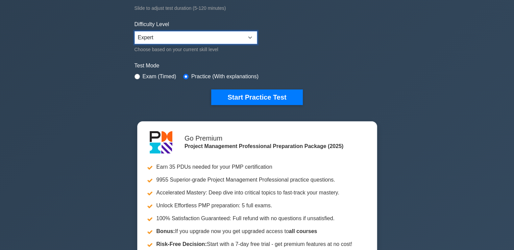
click at [200, 34] on select "Beginner Intermediate Expert" at bounding box center [196, 37] width 123 height 13
select select "beginner"
click at [135, 31] on select "Beginner Intermediate Expert" at bounding box center [196, 37] width 123 height 13
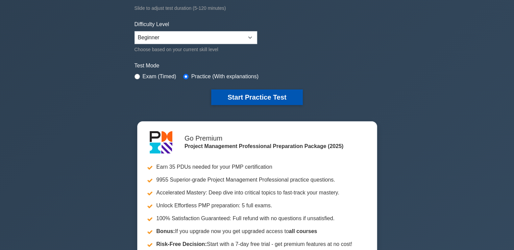
click at [247, 93] on button "Start Practice Test" at bounding box center [256, 97] width 91 height 16
click at [261, 100] on button "Start Practice Test" at bounding box center [256, 97] width 91 height 16
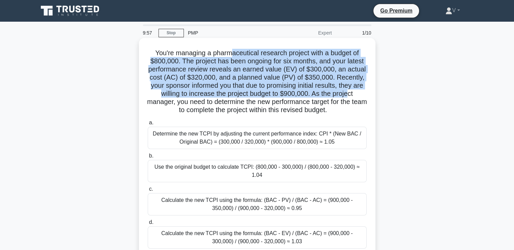
drag, startPoint x: 230, startPoint y: 51, endPoint x: 356, endPoint y: 96, distance: 133.9
click at [356, 96] on h5 "You're managing a pharmaceutical research project with a budget of $800,000. Th…" at bounding box center [257, 82] width 220 height 66
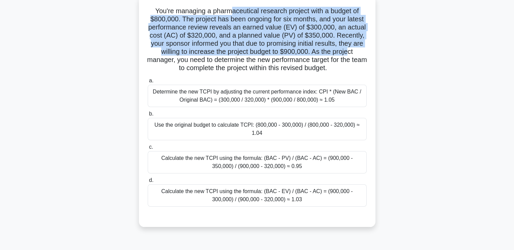
scroll to position [43, 0]
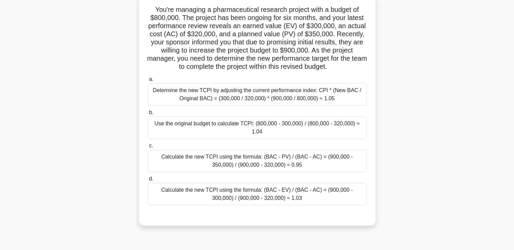
click at [315, 185] on div "Calculate the new TCPI using the formula: (BAC - EV) / (BAC - AC) = (900,000 - …" at bounding box center [257, 194] width 219 height 22
click at [148, 181] on input "d. Calculate the new TCPI using the formula: (BAC - EV) / (BAC - AC) = (900,000…" at bounding box center [148, 179] width 0 height 4
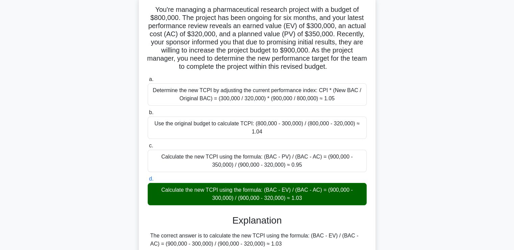
scroll to position [248, 0]
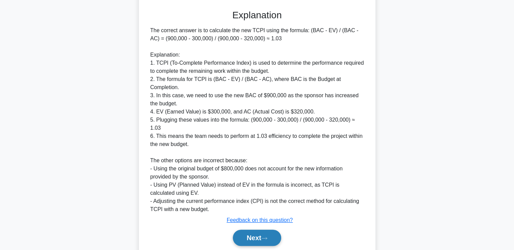
click at [260, 229] on button "Next" at bounding box center [257, 237] width 48 height 16
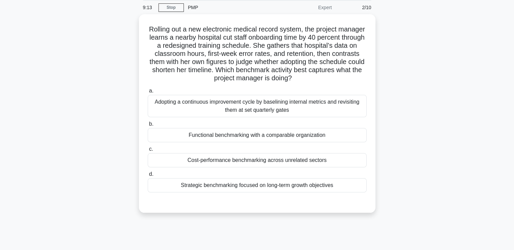
scroll to position [25, 0]
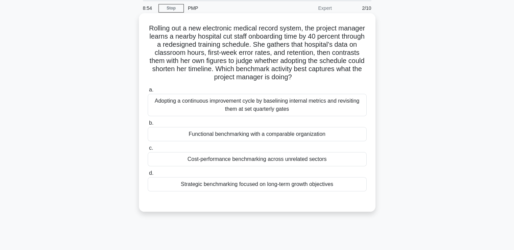
drag, startPoint x: 160, startPoint y: 27, endPoint x: 344, endPoint y: 83, distance: 191.7
click at [344, 83] on div "Rolling out a new electronic medical record system, the project manager learns …" at bounding box center [257, 112] width 231 height 193
click at [323, 103] on div "Adopting a continuous improvement cycle by baselining internal metrics and revi…" at bounding box center [257, 105] width 219 height 22
click at [148, 92] on input "a. Adopting a continuous improvement cycle by baselining internal metrics and r…" at bounding box center [148, 90] width 0 height 4
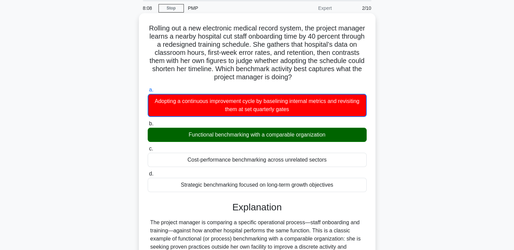
scroll to position [184, 0]
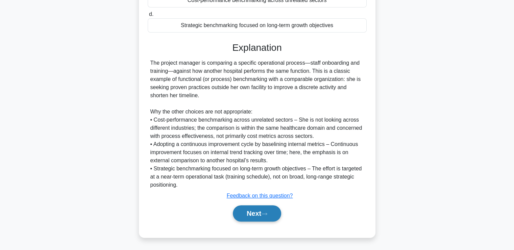
click at [267, 215] on icon at bounding box center [264, 214] width 6 height 4
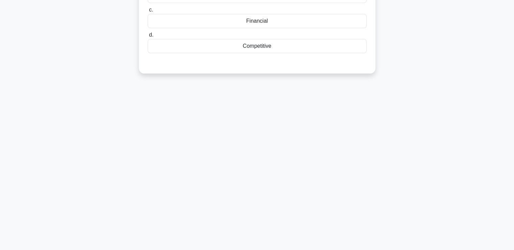
scroll to position [0, 0]
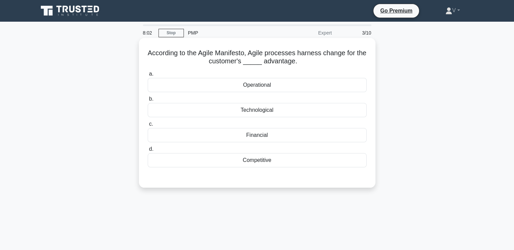
drag, startPoint x: 274, startPoint y: 51, endPoint x: 359, endPoint y: 59, distance: 84.9
click at [359, 59] on h5 "According to the Agile Manifesto, Agile processes harness change for the custom…" at bounding box center [257, 57] width 220 height 17
click at [259, 87] on div "Operational" at bounding box center [257, 85] width 219 height 14
click at [148, 76] on input "a. Operational" at bounding box center [148, 74] width 0 height 4
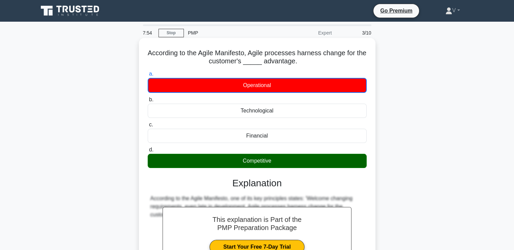
scroll to position [116, 0]
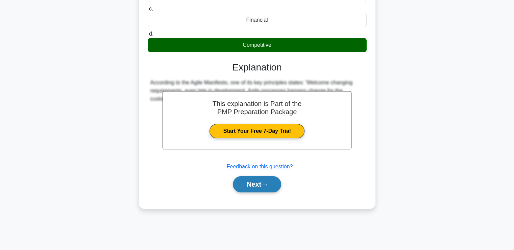
click at [263, 190] on button "Next" at bounding box center [257, 184] width 48 height 16
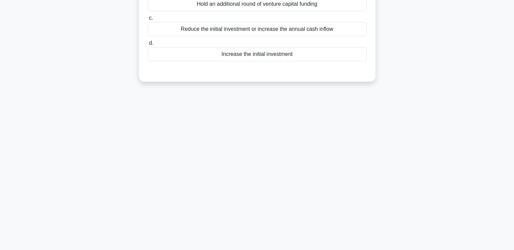
scroll to position [0, 0]
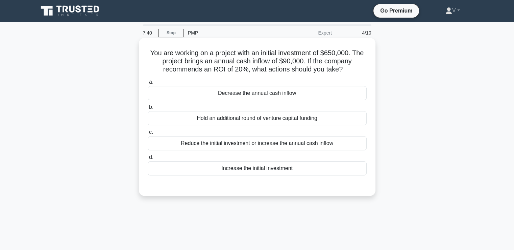
drag, startPoint x: 162, startPoint y: 53, endPoint x: 346, endPoint y: 75, distance: 184.6
click at [346, 75] on div "You are working on a project with an initial investment of $650,000. The projec…" at bounding box center [257, 117] width 231 height 152
click at [276, 165] on div "Increase the initial investment" at bounding box center [257, 168] width 219 height 14
click at [148, 159] on input "d. Increase the initial investment" at bounding box center [148, 157] width 0 height 4
drag, startPoint x: 220, startPoint y: 49, endPoint x: 346, endPoint y: 73, distance: 127.7
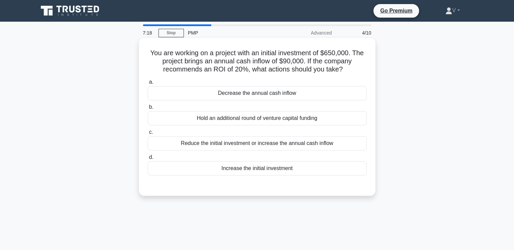
click at [346, 73] on h5 "You are working on a project with an initial investment of $650,000. The projec…" at bounding box center [257, 61] width 220 height 25
click at [282, 146] on div "Reduce the initial investment or increase the annual cash inflow" at bounding box center [257, 143] width 219 height 14
click at [148, 134] on input "c. Reduce the initial investment or increase the annual cash inflow" at bounding box center [148, 132] width 0 height 4
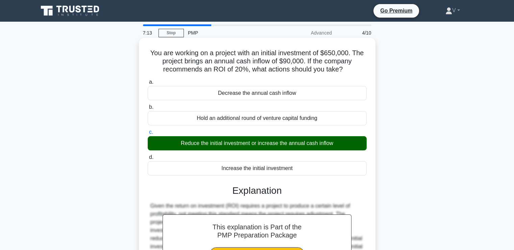
scroll to position [116, 0]
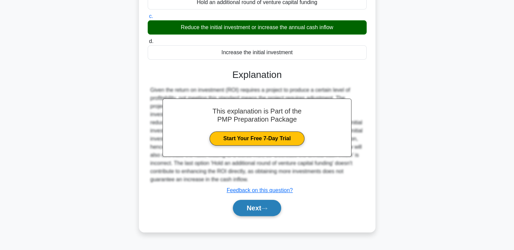
click at [260, 201] on button "Next" at bounding box center [257, 208] width 48 height 16
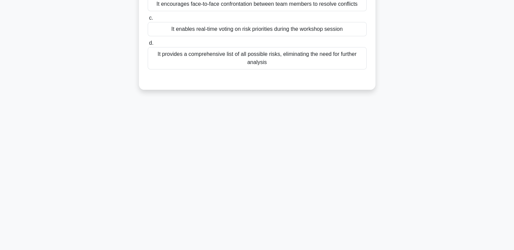
scroll to position [0, 0]
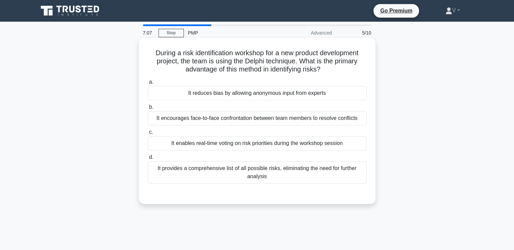
drag, startPoint x: 174, startPoint y: 49, endPoint x: 344, endPoint y: 68, distance: 170.8
click at [344, 68] on h5 "During a risk identification workshop for a new product development project, th…" at bounding box center [257, 61] width 220 height 25
click at [294, 147] on div "It enables real-time voting on risk priorities during the workshop session" at bounding box center [257, 143] width 219 height 14
click at [148, 134] on input "c. It enables real-time voting on risk priorities during the workshop session" at bounding box center [148, 132] width 0 height 4
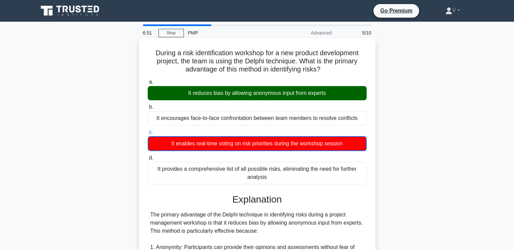
scroll to position [257, 0]
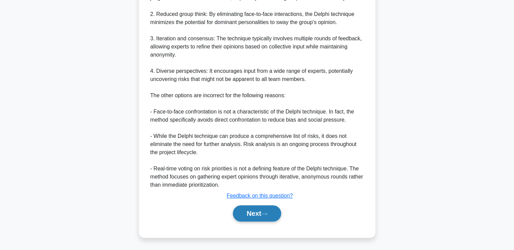
click at [253, 212] on button "Next" at bounding box center [257, 213] width 48 height 16
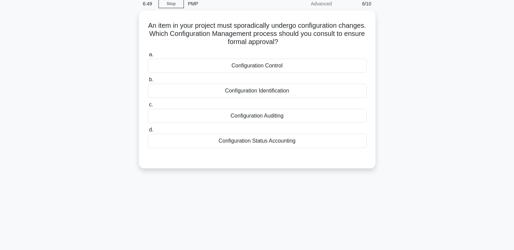
scroll to position [18, 0]
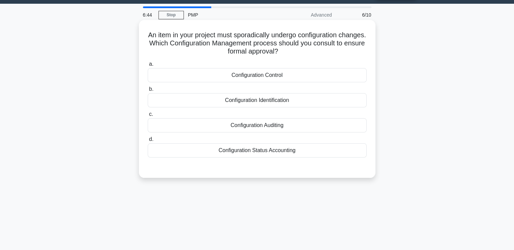
drag, startPoint x: 215, startPoint y: 30, endPoint x: 331, endPoint y: 49, distance: 117.9
click at [331, 49] on div "An item in your project must sporadically undergo configuration changes. Which …" at bounding box center [257, 99] width 231 height 152
click at [270, 125] on div "Configuration Auditing" at bounding box center [257, 125] width 219 height 14
click at [148, 116] on input "c. Configuration Auditing" at bounding box center [148, 114] width 0 height 4
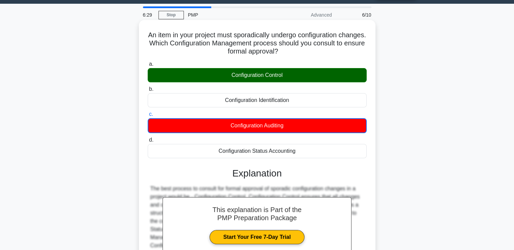
scroll to position [116, 0]
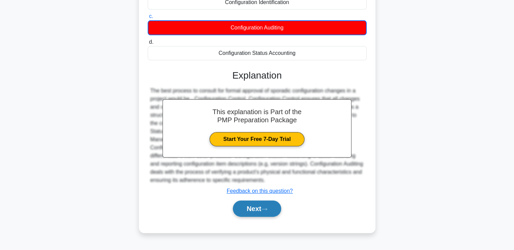
click at [251, 214] on button "Next" at bounding box center [257, 208] width 48 height 16
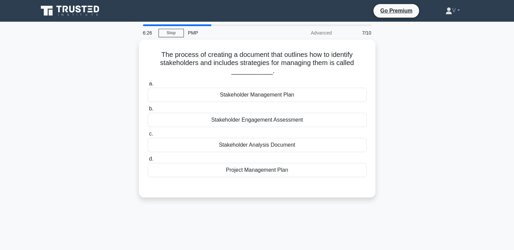
scroll to position [0, 0]
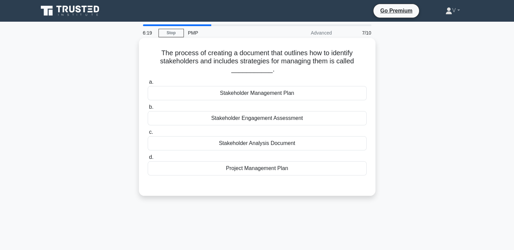
click at [257, 167] on div "Project Management Plan" at bounding box center [257, 168] width 219 height 14
click at [148, 159] on input "d. Project Management Plan" at bounding box center [148, 157] width 0 height 4
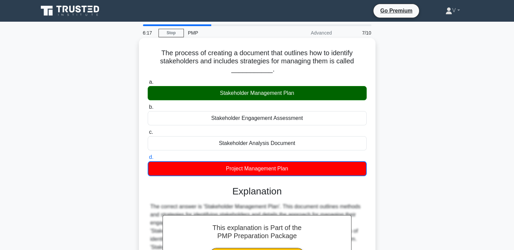
scroll to position [116, 0]
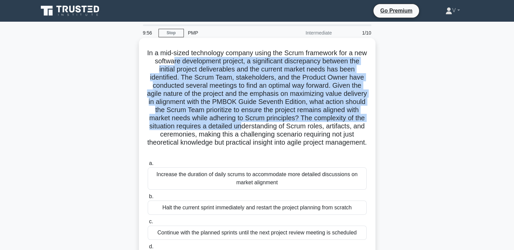
drag, startPoint x: 185, startPoint y: 57, endPoint x: 298, endPoint y: 129, distance: 133.4
click at [298, 129] on h5 "In a mid-sized technology company using the Scrum framework for a new software …" at bounding box center [257, 102] width 220 height 106
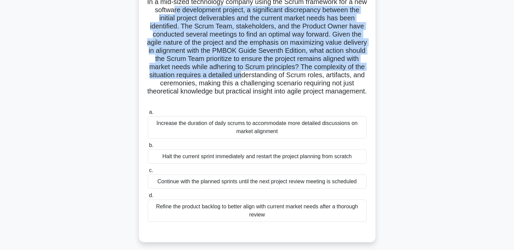
scroll to position [50, 0]
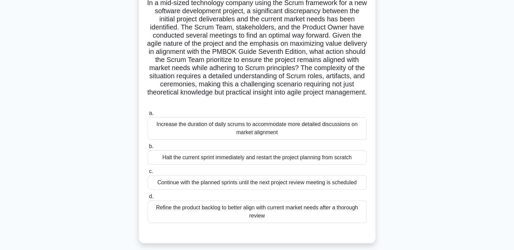
click at [274, 211] on div "Refine the product backlog to better align with current market needs after a th…" at bounding box center [257, 211] width 219 height 22
click at [148, 199] on input "d. Refine the product backlog to better align with current market needs after a…" at bounding box center [148, 196] width 0 height 4
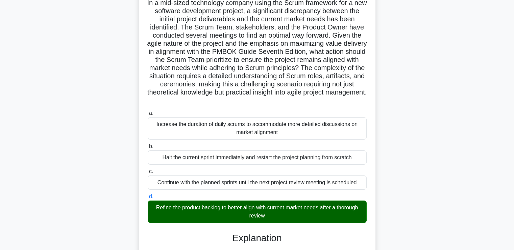
scroll to position [208, 0]
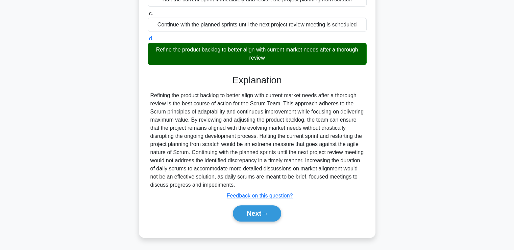
click at [274, 211] on button "Next" at bounding box center [257, 213] width 48 height 16
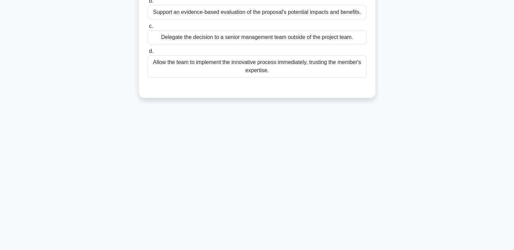
scroll to position [0, 0]
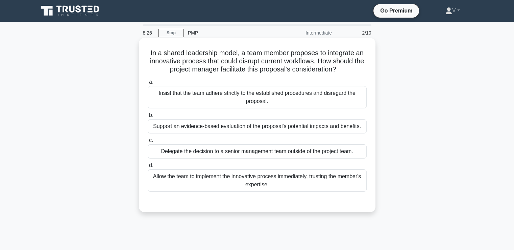
click at [317, 129] on div "Support an evidence-based evaluation of the proposal's potential impacts and be…" at bounding box center [257, 126] width 219 height 14
click at [148, 117] on input "b. Support an evidence-based evaluation of the proposal's potential impacts and…" at bounding box center [148, 115] width 0 height 4
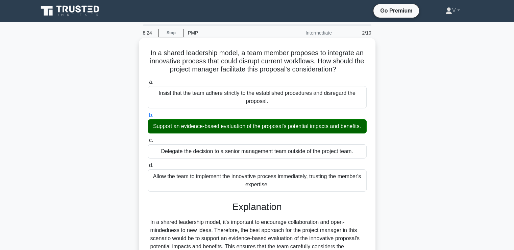
scroll to position [159, 0]
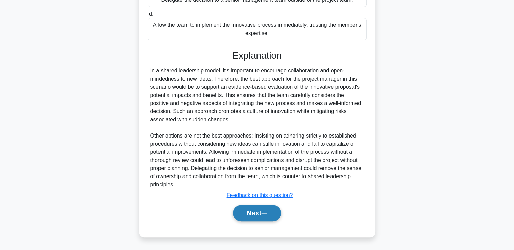
click at [256, 212] on button "Next" at bounding box center [257, 213] width 48 height 16
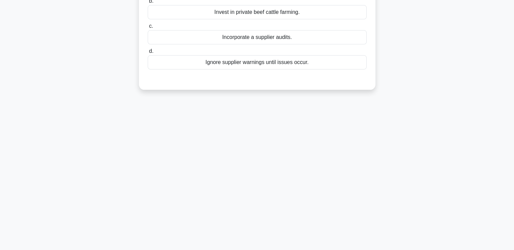
scroll to position [0, 0]
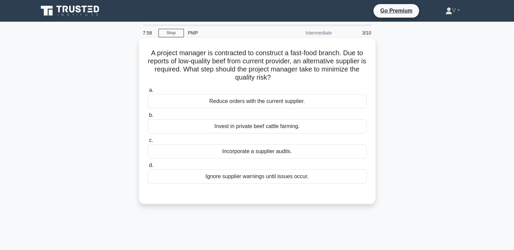
click at [321, 152] on div "Incorporate a supplier audits." at bounding box center [257, 151] width 219 height 14
click at [148, 142] on input "c. Incorporate a supplier audits." at bounding box center [148, 140] width 0 height 4
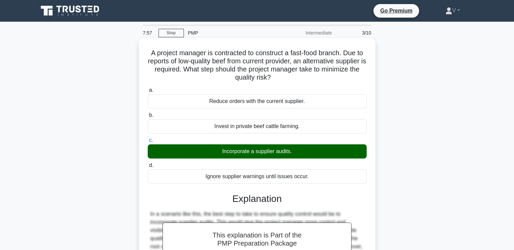
scroll to position [116, 0]
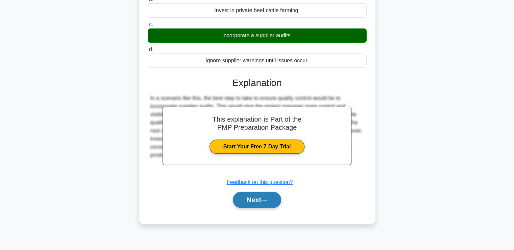
click at [260, 204] on button "Next" at bounding box center [257, 199] width 48 height 16
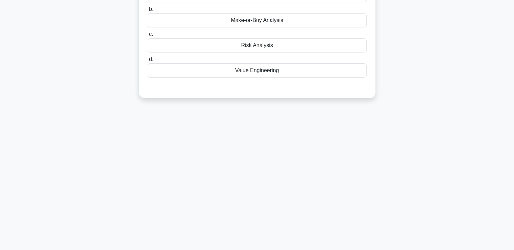
scroll to position [0, 0]
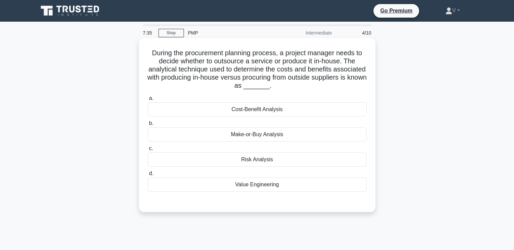
click at [243, 110] on div "Cost-Benefit Analysis" at bounding box center [257, 109] width 219 height 14
click at [148, 100] on input "a. Cost-Benefit Analysis" at bounding box center [148, 98] width 0 height 4
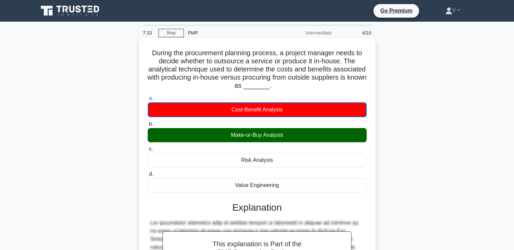
scroll to position [135, 0]
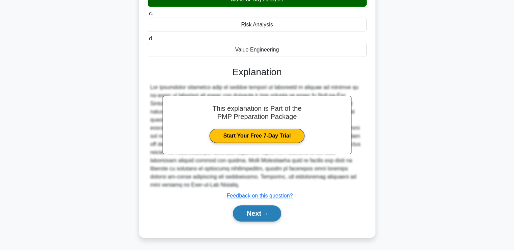
click at [250, 218] on button "Next" at bounding box center [257, 213] width 48 height 16
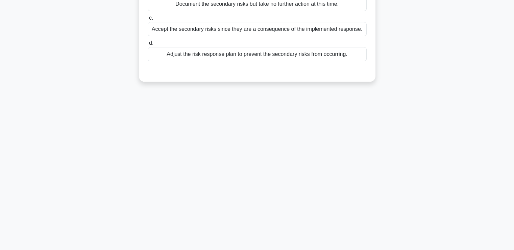
scroll to position [0, 0]
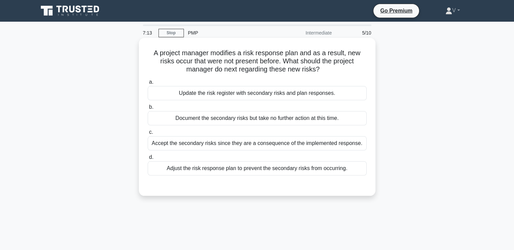
click at [310, 96] on div "Update the risk register with secondary risks and plan responses." at bounding box center [257, 93] width 219 height 14
click at [148, 84] on input "a. Update the risk register with secondary risks and plan responses." at bounding box center [148, 82] width 0 height 4
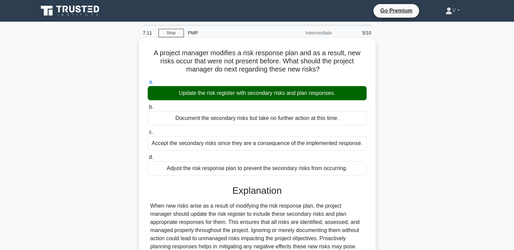
scroll to position [116, 0]
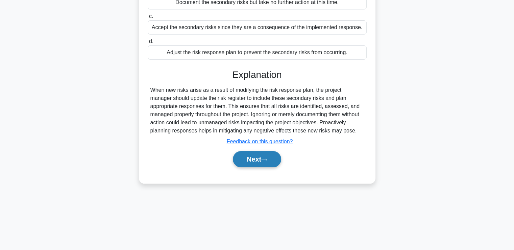
click at [265, 156] on button "Next" at bounding box center [257, 159] width 48 height 16
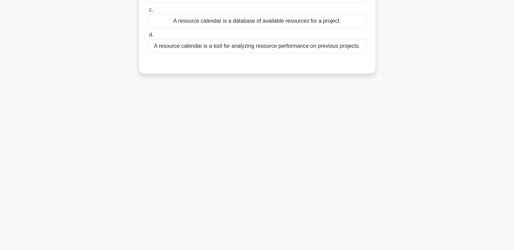
scroll to position [0, 0]
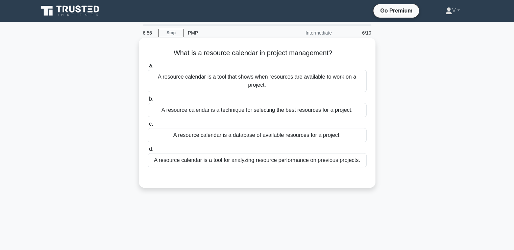
click at [264, 138] on div "A resource calendar is a database of available resources for a project." at bounding box center [257, 135] width 219 height 14
click at [148, 126] on input "c. A resource calendar is a database of available resources for a project." at bounding box center [148, 124] width 0 height 4
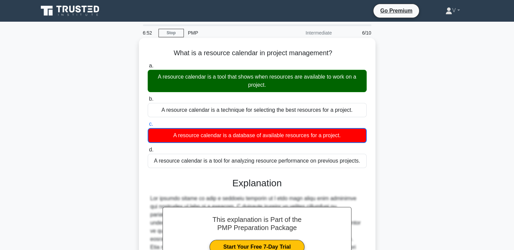
scroll to position [116, 0]
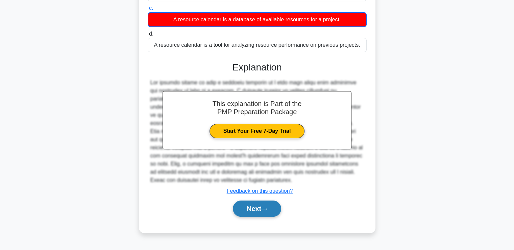
click at [256, 205] on button "Next" at bounding box center [257, 208] width 48 height 16
click at [255, 210] on button "Next" at bounding box center [257, 208] width 48 height 16
click at [246, 202] on button "Next" at bounding box center [257, 208] width 48 height 16
click at [247, 210] on button "Next" at bounding box center [257, 208] width 48 height 16
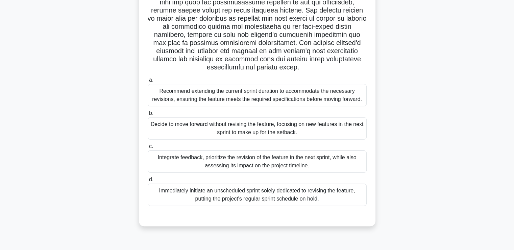
scroll to position [0, 0]
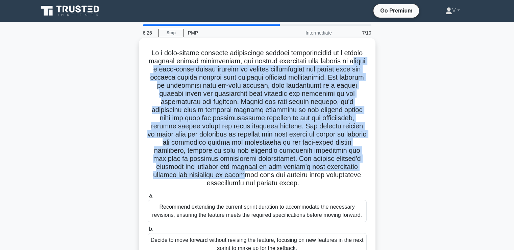
drag, startPoint x: 201, startPoint y: 71, endPoint x: 297, endPoint y: 179, distance: 144.0
click at [297, 179] on h5 ".spinner_0XTQ{transform-origin:center;animation:spinner_y6GP .75s linear infini…" at bounding box center [257, 118] width 220 height 139
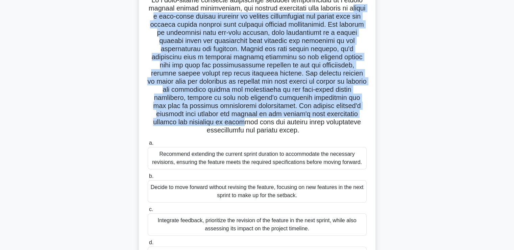
scroll to position [116, 0]
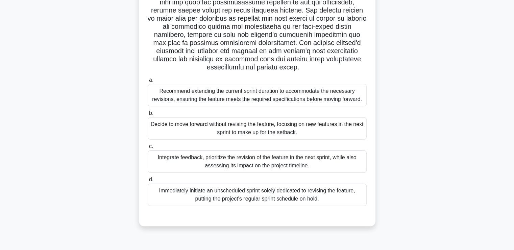
click at [220, 163] on div "Integrate feedback, prioritize the revision of the feature in the next sprint, …" at bounding box center [257, 161] width 219 height 22
click at [148, 148] on input "c. Integrate feedback, prioritize the revision of the feature in the next sprin…" at bounding box center [148, 146] width 0 height 4
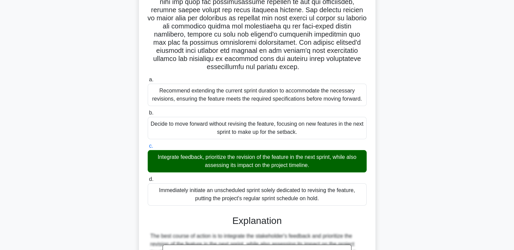
scroll to position [305, 0]
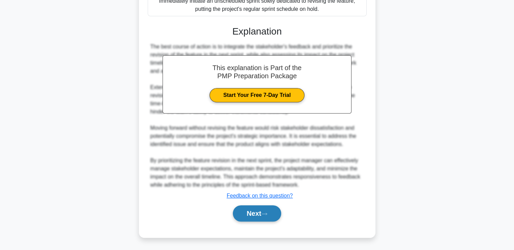
click at [246, 216] on button "Next" at bounding box center [257, 213] width 48 height 16
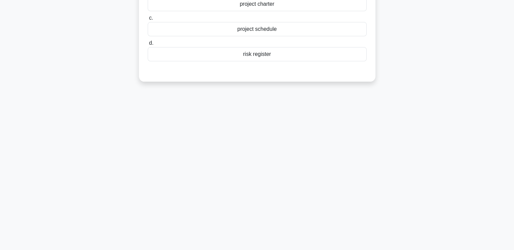
scroll to position [0, 0]
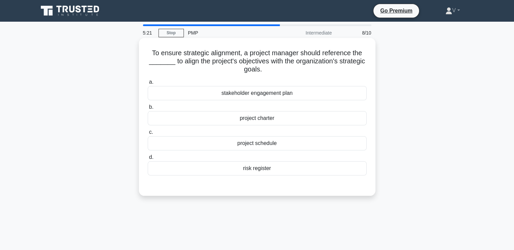
click at [265, 146] on div "project schedule" at bounding box center [257, 143] width 219 height 14
click at [148, 134] on input "c. project schedule" at bounding box center [148, 132] width 0 height 4
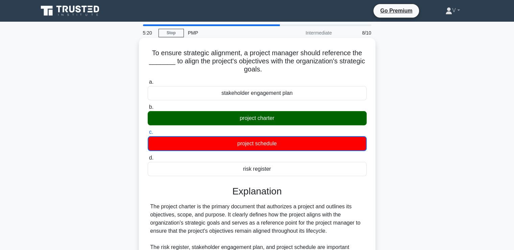
scroll to position [116, 0]
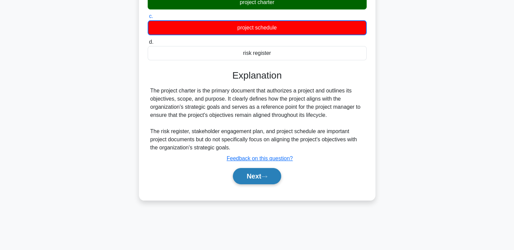
click at [255, 176] on button "Next" at bounding box center [257, 176] width 48 height 16
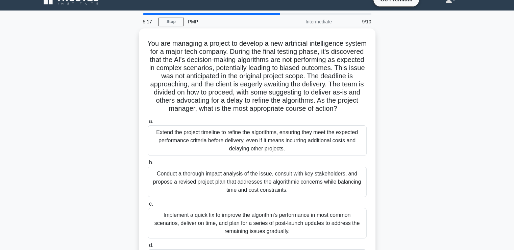
scroll to position [10, 0]
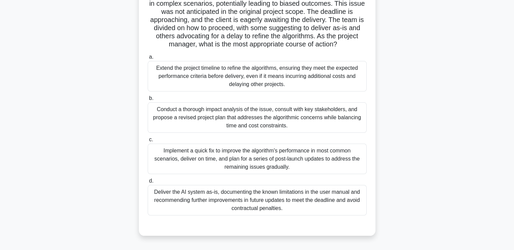
scroll to position [76, 0]
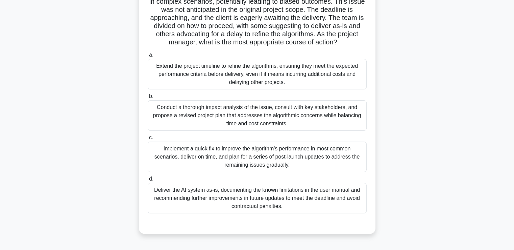
click at [217, 120] on div "Conduct a thorough impact analysis of the issue, consult with key stakeholders,…" at bounding box center [257, 115] width 219 height 30
click at [148, 98] on input "b. Conduct a thorough impact analysis of the issue, consult with key stakeholde…" at bounding box center [148, 96] width 0 height 4
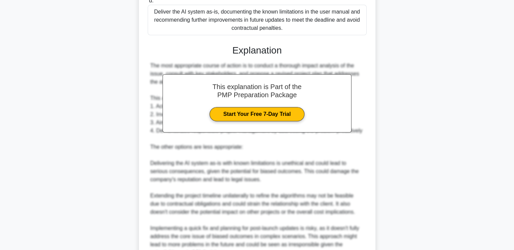
scroll to position [354, 0]
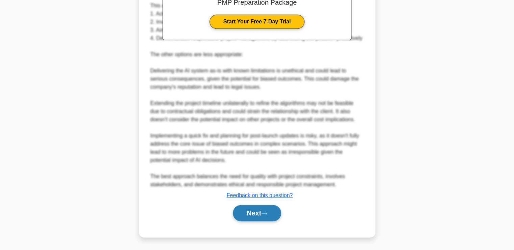
click at [258, 210] on button "Next" at bounding box center [257, 213] width 48 height 16
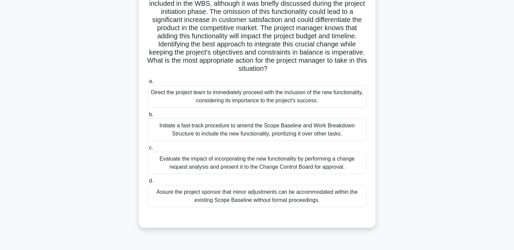
scroll to position [99, 0]
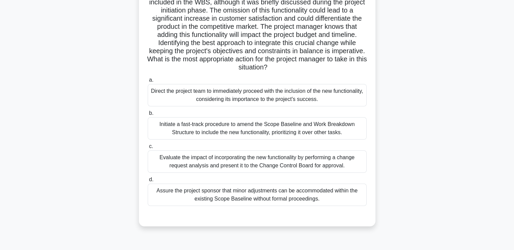
click at [269, 161] on div "Evaluate the impact of incorporating the new functionality by performing a chan…" at bounding box center [257, 161] width 219 height 22
click at [148, 148] on input "c. Evaluate the impact of incorporating the new functionality by performing a c…" at bounding box center [148, 146] width 0 height 4
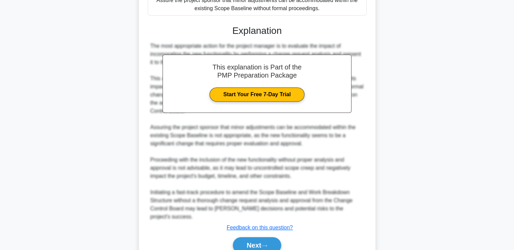
scroll to position [305, 0]
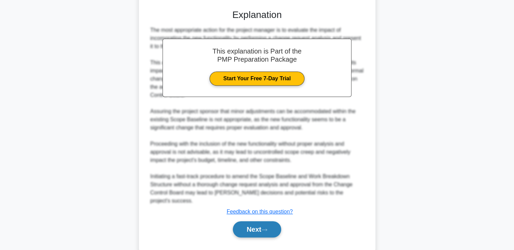
click at [260, 226] on button "Next" at bounding box center [257, 229] width 48 height 16
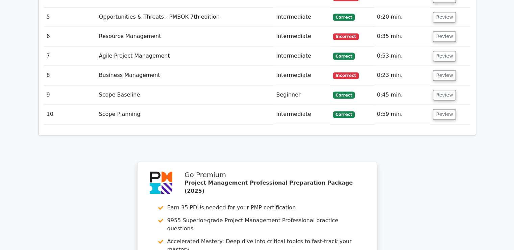
scroll to position [1285, 0]
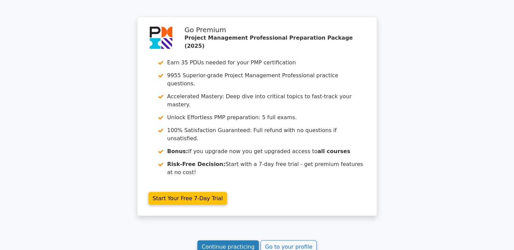
click at [219, 240] on link "Continue practicing" at bounding box center [228, 246] width 62 height 13
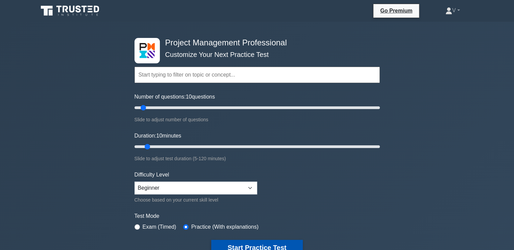
click at [241, 245] on button "Start Practice Test" at bounding box center [256, 247] width 91 height 16
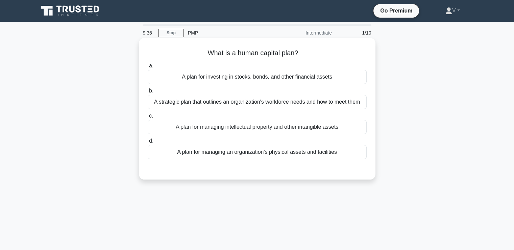
click at [318, 106] on div "A strategic plan that outlines an organization's workforce needs and how to mee…" at bounding box center [257, 102] width 219 height 14
click at [148, 93] on input "b. A strategic plan that outlines an organization's workforce needs and how to …" at bounding box center [148, 91] width 0 height 4
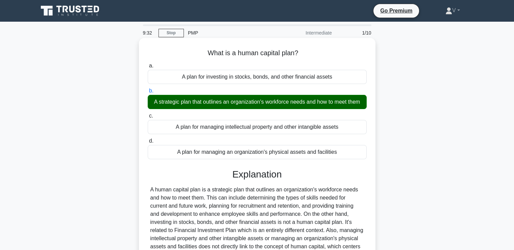
scroll to position [116, 0]
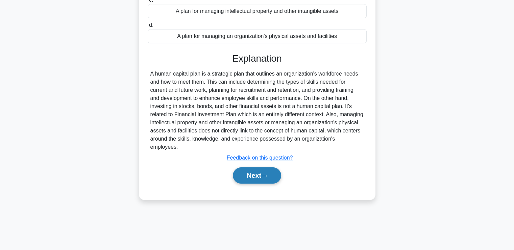
click at [254, 177] on button "Next" at bounding box center [257, 175] width 48 height 16
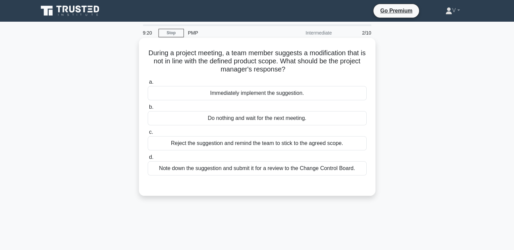
click at [250, 167] on div "Note down the suggestion and submit it for a review to the Change Control Board." at bounding box center [257, 168] width 219 height 14
click at [148, 159] on input "d. Note down the suggestion and submit it for a review to the Change Control Bo…" at bounding box center [148, 157] width 0 height 4
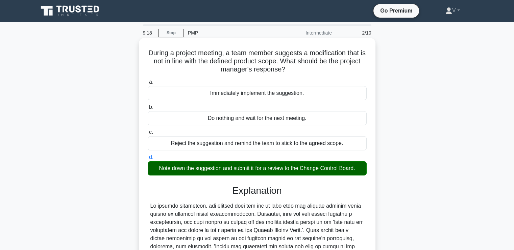
scroll to position [126, 0]
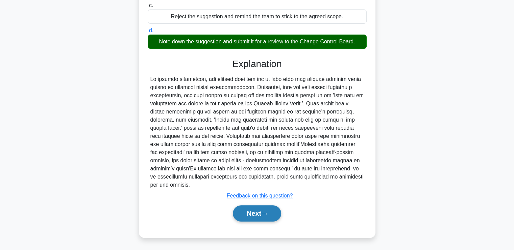
click at [258, 219] on button "Next" at bounding box center [257, 213] width 48 height 16
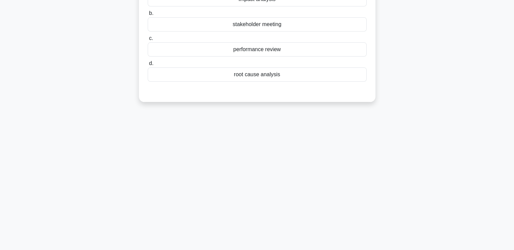
scroll to position [0, 0]
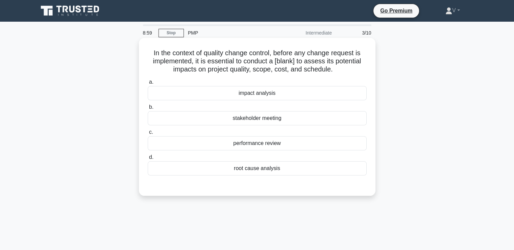
click at [279, 94] on div "impact analysis" at bounding box center [257, 93] width 219 height 14
click at [148, 84] on input "a. impact analysis" at bounding box center [148, 82] width 0 height 4
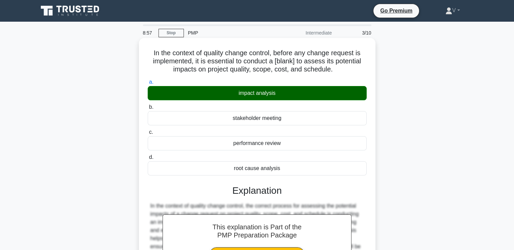
scroll to position [191, 0]
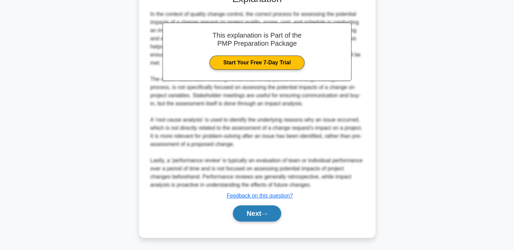
click at [248, 214] on button "Next" at bounding box center [257, 213] width 48 height 16
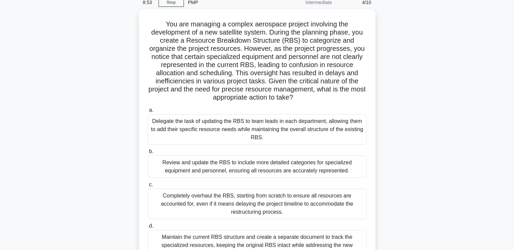
scroll to position [30, 0]
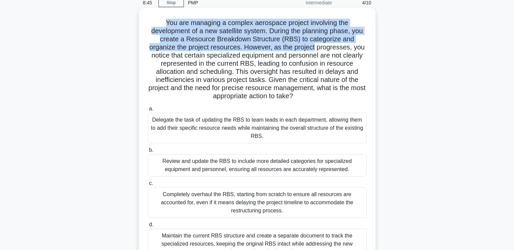
drag, startPoint x: 164, startPoint y: 22, endPoint x: 316, endPoint y: 47, distance: 153.8
click at [316, 47] on h5 "You are managing a complex aerospace project involving the development of a new…" at bounding box center [257, 60] width 220 height 82
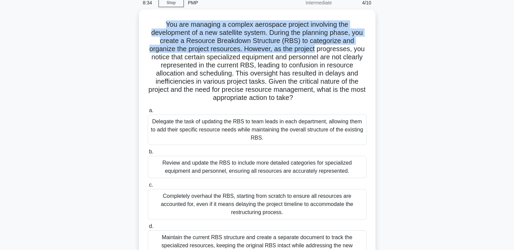
scroll to position [39, 0]
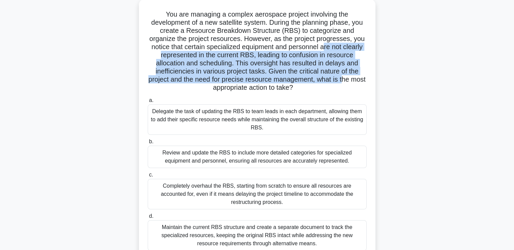
drag, startPoint x: 326, startPoint y: 45, endPoint x: 352, endPoint y: 77, distance: 41.8
click at [352, 77] on h5 "You are managing a complex aerospace project involving the development of a new…" at bounding box center [257, 51] width 220 height 82
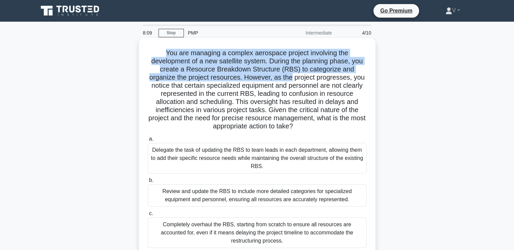
drag, startPoint x: 163, startPoint y: 53, endPoint x: 293, endPoint y: 78, distance: 132.2
click at [293, 78] on h5 "You are managing a complex aerospace project involving the development of a new…" at bounding box center [257, 90] width 220 height 82
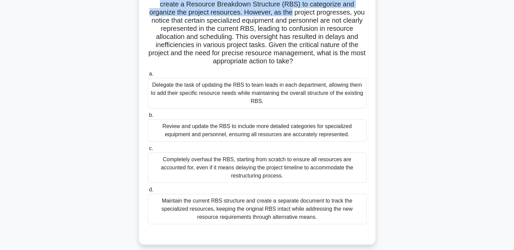
scroll to position [116, 0]
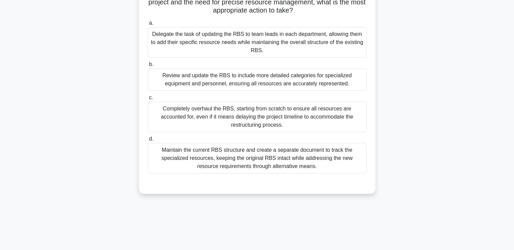
click at [251, 162] on div "Maintain the current RBS structure and create a separate document to track the …" at bounding box center [257, 158] width 219 height 30
click at [148, 141] on input "d. Maintain the current RBS structure and create a separate document to track t…" at bounding box center [148, 139] width 0 height 4
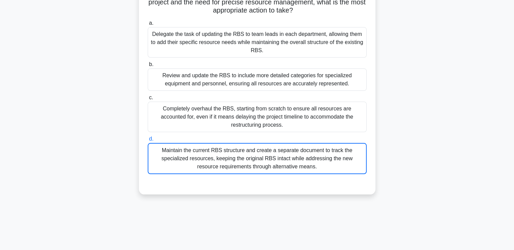
click at [251, 162] on div "Maintain the current RBS structure and create a separate document to track the …" at bounding box center [257, 158] width 219 height 31
click at [148, 141] on input "d. Maintain the current RBS structure and create a separate document to track t…" at bounding box center [148, 139] width 0 height 4
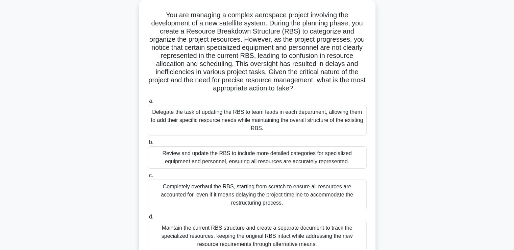
scroll to position [35, 0]
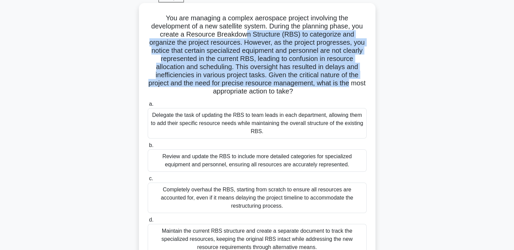
drag, startPoint x: 244, startPoint y: 32, endPoint x: 367, endPoint y: 81, distance: 132.2
click at [367, 81] on h5 "You are managing a complex aerospace project involving the development of a new…" at bounding box center [257, 55] width 220 height 82
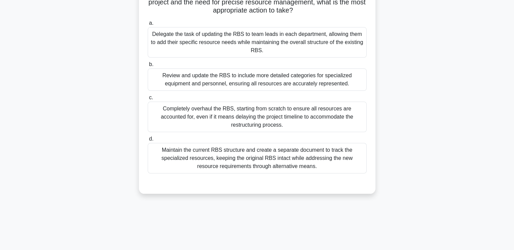
click at [277, 157] on div "Maintain the current RBS structure and create a separate document to track the …" at bounding box center [257, 158] width 219 height 30
click at [148, 141] on input "d. Maintain the current RBS structure and create a separate document to track t…" at bounding box center [148, 139] width 0 height 4
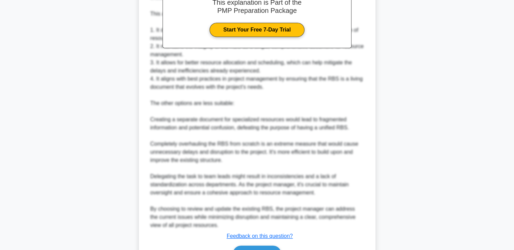
scroll to position [379, 0]
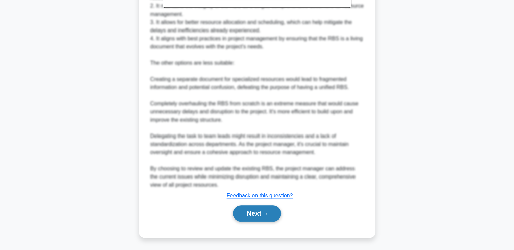
click at [262, 214] on button "Next" at bounding box center [257, 213] width 48 height 16
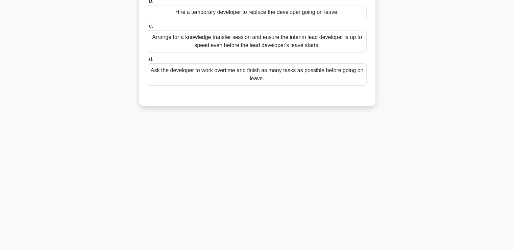
scroll to position [0, 0]
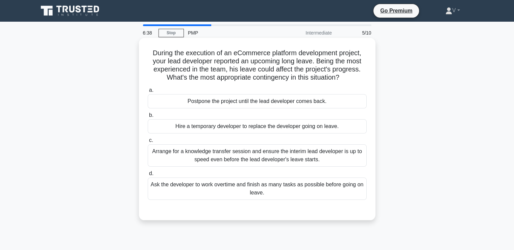
drag, startPoint x: 209, startPoint y: 52, endPoint x: 294, endPoint y: 95, distance: 94.4
click at [294, 95] on div "During the execution of an eCommerce platform development project, your lead de…" at bounding box center [257, 129] width 231 height 177
click at [206, 50] on h5 "During the execution of an eCommerce platform development project, your lead de…" at bounding box center [257, 65] width 220 height 33
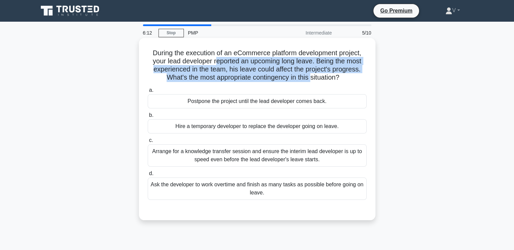
drag, startPoint x: 215, startPoint y: 64, endPoint x: 312, endPoint y: 82, distance: 98.4
click at [312, 82] on h5 "During the execution of an eCommerce platform development project, your lead de…" at bounding box center [257, 65] width 220 height 33
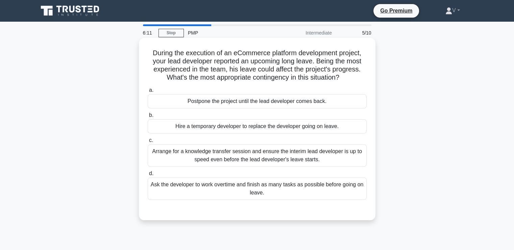
click at [262, 156] on div "Arrange for a knowledge transfer session and ensure the interim lead developer …" at bounding box center [257, 155] width 219 height 22
click at [148, 142] on input "c. Arrange for a knowledge transfer session and ensure the interim lead develop…" at bounding box center [148, 140] width 0 height 4
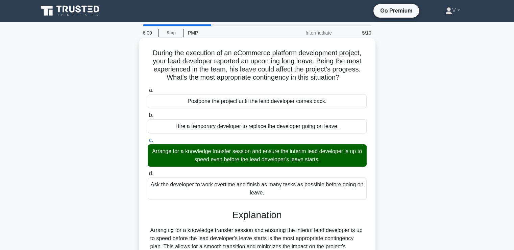
scroll to position [116, 0]
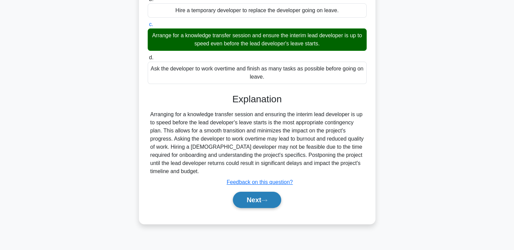
click at [252, 202] on button "Next" at bounding box center [257, 199] width 48 height 16
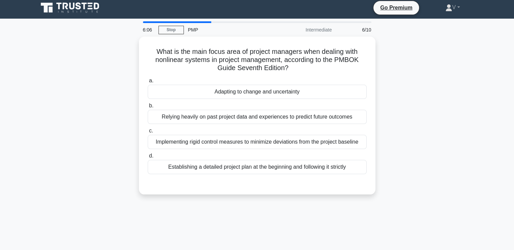
scroll to position [0, 0]
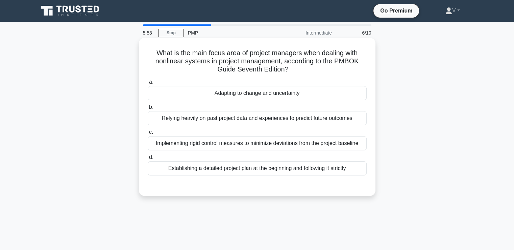
drag, startPoint x: 204, startPoint y: 58, endPoint x: 311, endPoint y: 73, distance: 108.2
click at [311, 73] on h5 "What is the main focus area of project managers when dealing with nonlinear sys…" at bounding box center [257, 61] width 220 height 25
click at [256, 95] on div "Adapting to change and uncertainty" at bounding box center [257, 93] width 219 height 14
click at [148, 84] on input "a. Adapting to change and uncertainty" at bounding box center [148, 82] width 0 height 4
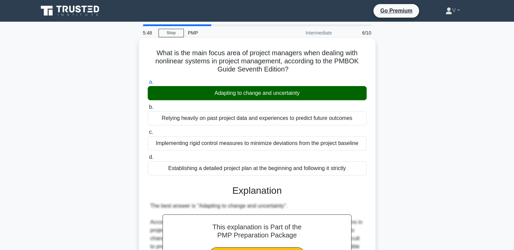
scroll to position [159, 0]
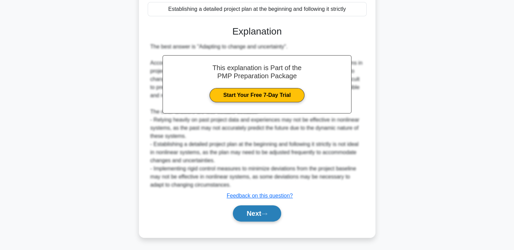
click at [251, 206] on button "Next" at bounding box center [257, 213] width 48 height 16
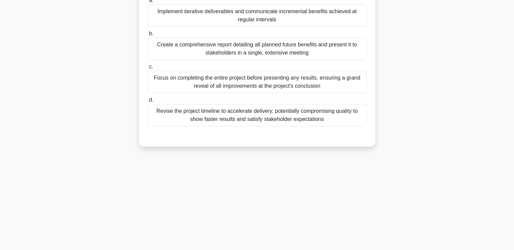
scroll to position [0, 0]
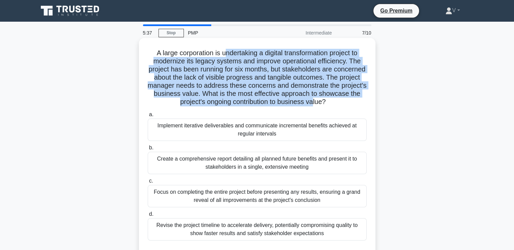
drag, startPoint x: 225, startPoint y: 50, endPoint x: 336, endPoint y: 102, distance: 123.5
click at [336, 102] on h5 "A large corporation is undertaking a digital transformation project to moderniz…" at bounding box center [257, 77] width 220 height 57
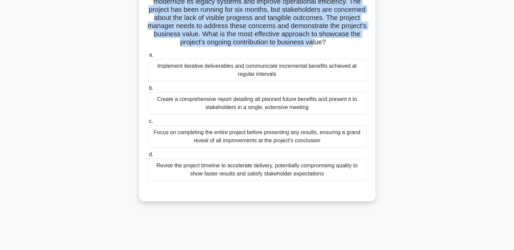
scroll to position [55, 0]
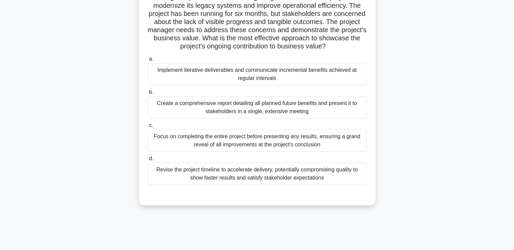
click at [240, 105] on div "Create a comprehensive report detailing all planned future benefits and present…" at bounding box center [257, 107] width 219 height 22
click at [148, 94] on input "b. Create a comprehensive report detailing all planned future benefits and pres…" at bounding box center [148, 92] width 0 height 4
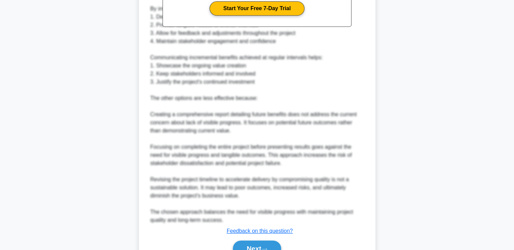
scroll to position [346, 0]
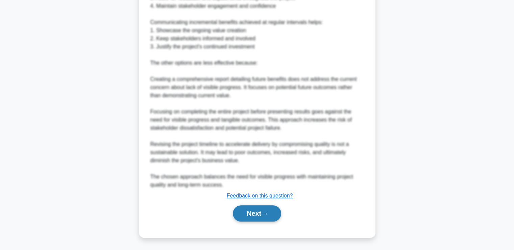
click at [261, 217] on button "Next" at bounding box center [257, 213] width 48 height 16
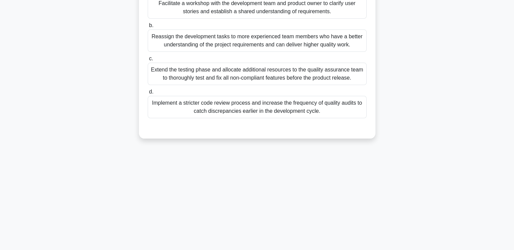
scroll to position [0, 0]
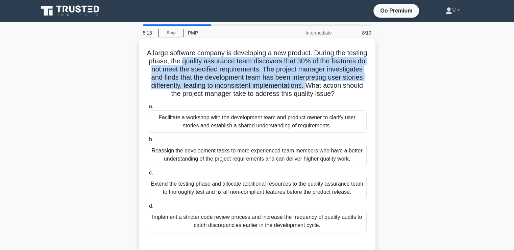
drag, startPoint x: 211, startPoint y: 57, endPoint x: 348, endPoint y: 84, distance: 139.4
click at [348, 84] on h5 "A large software company is developing a new product. During the testing phase,…" at bounding box center [257, 73] width 220 height 49
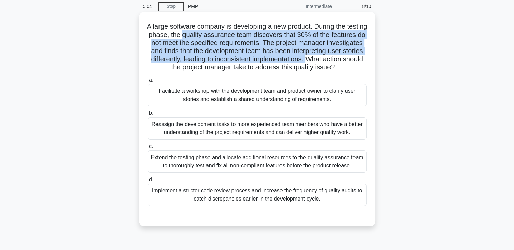
scroll to position [28, 0]
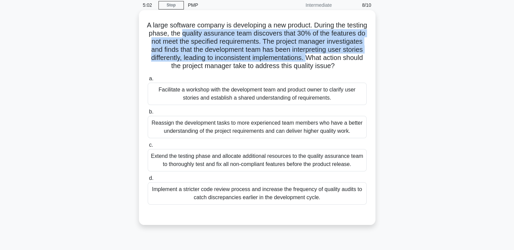
drag, startPoint x: 227, startPoint y: 93, endPoint x: 342, endPoint y: 99, distance: 115.2
click at [342, 99] on div "Facilitate a workshop with the development team and product owner to clarify us…" at bounding box center [257, 94] width 219 height 22
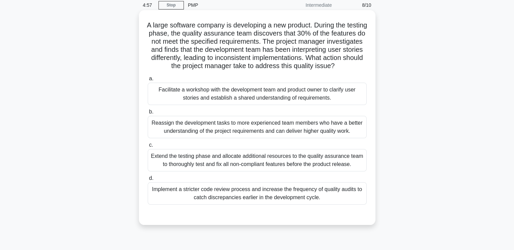
click at [207, 92] on div "Facilitate a workshop with the development team and product owner to clarify us…" at bounding box center [257, 94] width 219 height 22
click at [148, 81] on input "a. Facilitate a workshop with the development team and product owner to clarify…" at bounding box center [148, 78] width 0 height 4
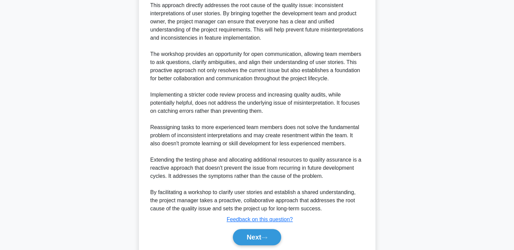
scroll to position [307, 0]
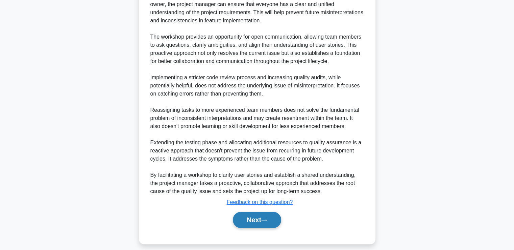
click at [242, 224] on button "Next" at bounding box center [257, 219] width 48 height 16
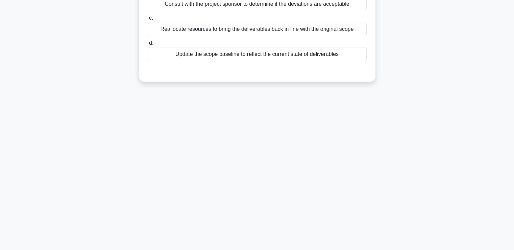
scroll to position [0, 0]
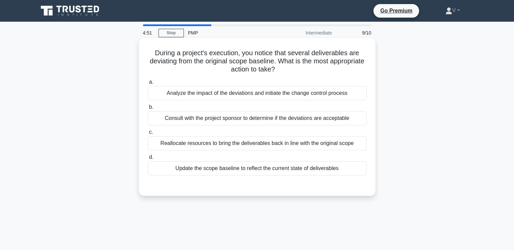
drag, startPoint x: 191, startPoint y: 55, endPoint x: 345, endPoint y: 67, distance: 154.0
click at [345, 67] on h5 "During a project's execution, you notice that several deliverables are deviatin…" at bounding box center [257, 61] width 220 height 25
click at [262, 93] on div "Analyze the impact of the deviations and initiate the change control process" at bounding box center [257, 93] width 219 height 14
click at [148, 84] on input "a. Analyze the impact of the deviations and initiate the change control process" at bounding box center [148, 82] width 0 height 4
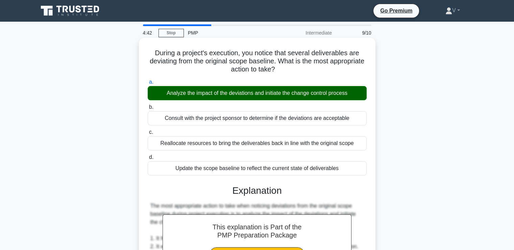
scroll to position [200, 0]
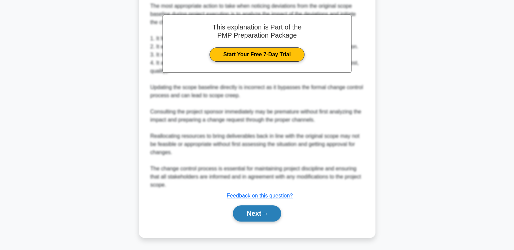
click at [251, 217] on button "Next" at bounding box center [257, 213] width 48 height 16
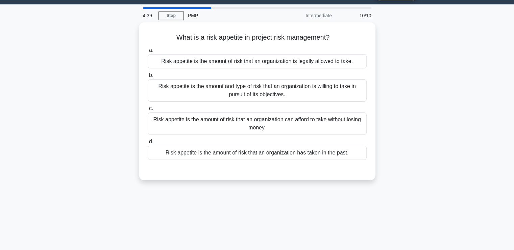
scroll to position [0, 0]
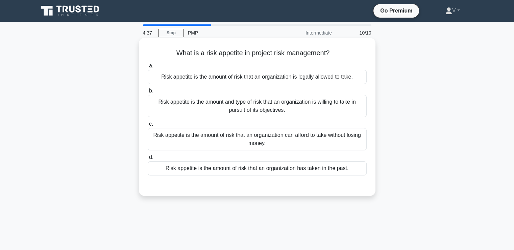
drag, startPoint x: 222, startPoint y: 56, endPoint x: 348, endPoint y: 59, distance: 125.8
click at [348, 59] on div "What is a risk appetite in project risk management? .spinner_0XTQ{transform-ori…" at bounding box center [257, 117] width 231 height 152
click at [257, 139] on div "Risk appetite is the amount of risk that an organization can afford to take wit…" at bounding box center [257, 139] width 219 height 22
click at [148, 126] on input "c. Risk appetite is the amount of risk that an organization can afford to take …" at bounding box center [148, 124] width 0 height 4
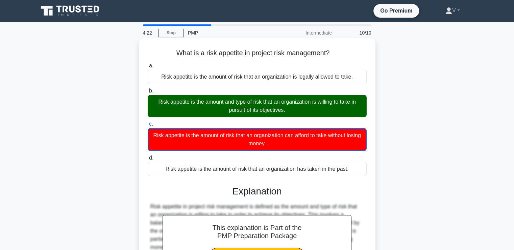
scroll to position [116, 0]
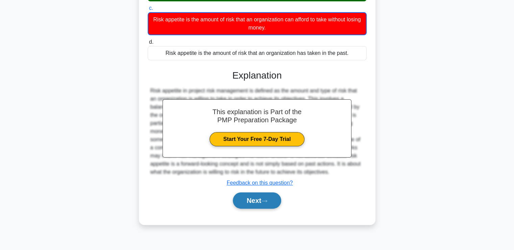
click at [239, 206] on button "Next" at bounding box center [257, 200] width 48 height 16
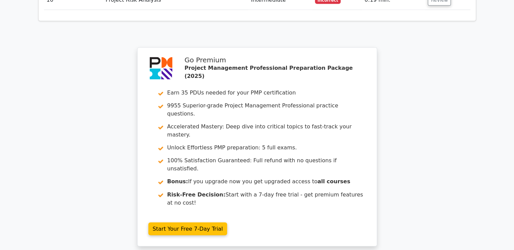
scroll to position [1100, 0]
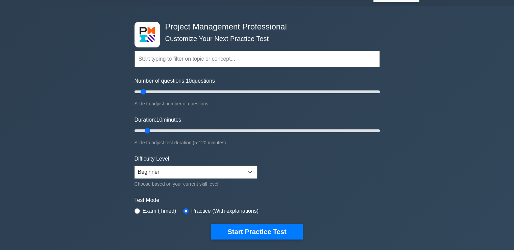
scroll to position [16, 0]
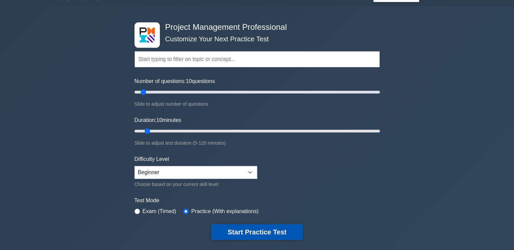
click at [265, 228] on button "Start Practice Test" at bounding box center [256, 232] width 91 height 16
click at [268, 234] on button "Start Practice Test" at bounding box center [256, 232] width 91 height 16
click at [223, 227] on button "Start Practice Test" at bounding box center [256, 232] width 91 height 16
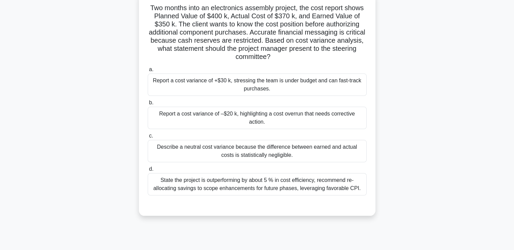
scroll to position [47, 0]
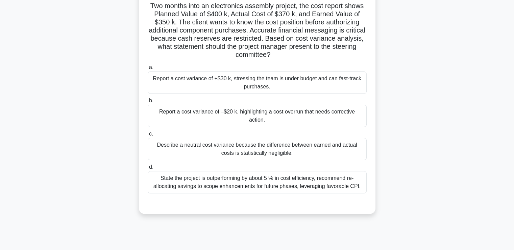
click at [340, 178] on div "State the project is outperforming by about 5 % in cost efficiency, recommend r…" at bounding box center [257, 182] width 219 height 22
click at [148, 169] on input "d. State the project is outperforming by about 5 % in cost efficiency, recommen…" at bounding box center [148, 167] width 0 height 4
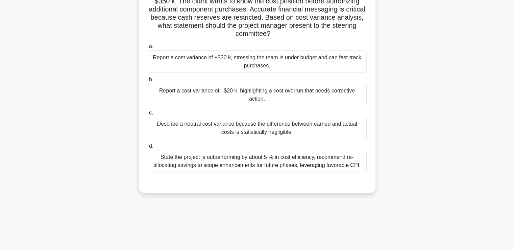
scroll to position [70, 0]
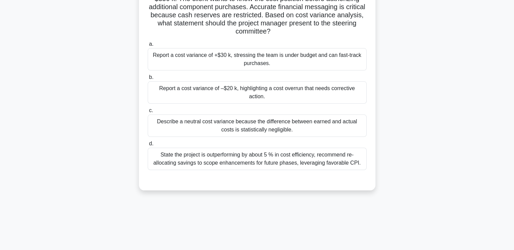
click at [307, 91] on div "Report a cost variance of –$20 k, highlighting a cost overrun that needs correc…" at bounding box center [257, 92] width 219 height 22
click at [148, 79] on input "b. Report a cost variance of –$20 k, highlighting a cost overrun that needs cor…" at bounding box center [148, 77] width 0 height 4
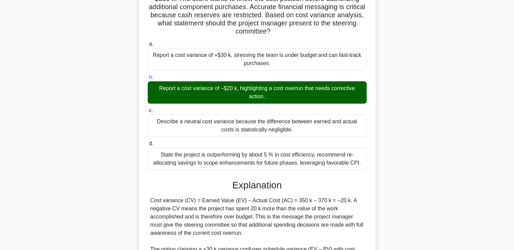
scroll to position [159, 0]
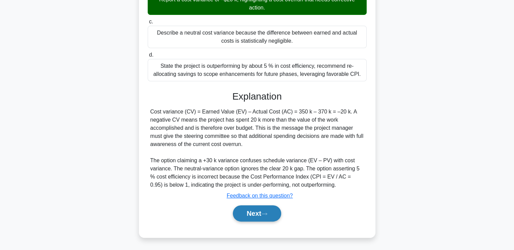
click at [263, 210] on button "Next" at bounding box center [257, 213] width 48 height 16
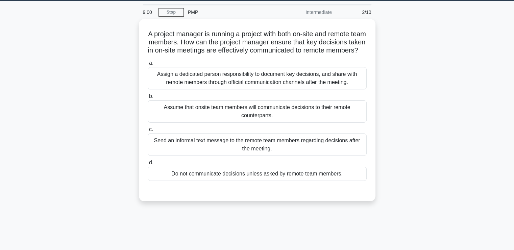
scroll to position [21, 0]
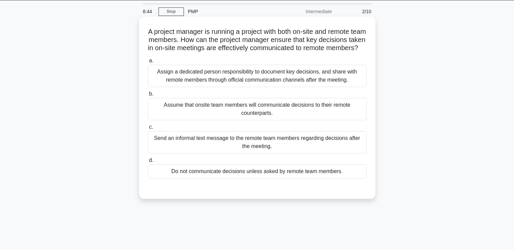
click at [253, 86] on div "Assign a dedicated person responsibility to document key decisions, and share w…" at bounding box center [257, 76] width 219 height 22
click at [148, 63] on input "a. Assign a dedicated person responsibility to document key decisions, and shar…" at bounding box center [148, 61] width 0 height 4
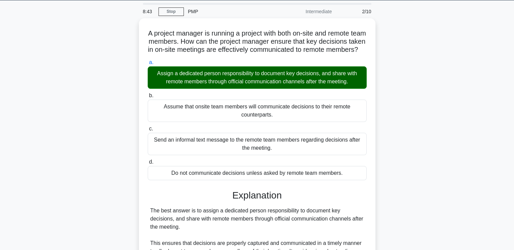
scroll to position [175, 0]
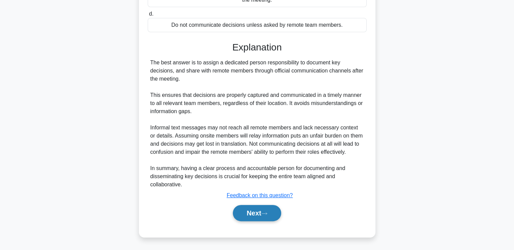
click at [270, 217] on button "Next" at bounding box center [257, 213] width 48 height 16
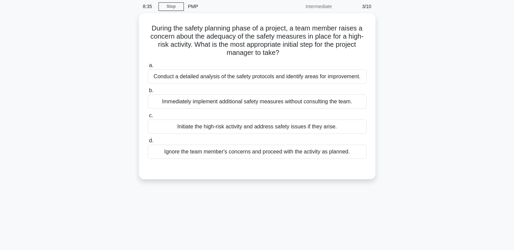
scroll to position [27, 0]
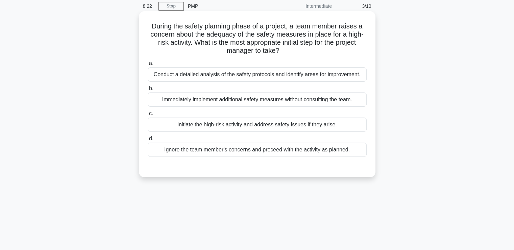
click at [291, 76] on div "Conduct a detailed analysis of the safety protocols and identify areas for impr…" at bounding box center [257, 74] width 219 height 14
click at [148, 66] on input "a. Conduct a detailed analysis of the safety protocols and identify areas for i…" at bounding box center [148, 63] width 0 height 4
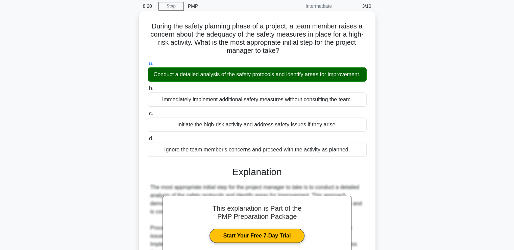
scroll to position [135, 0]
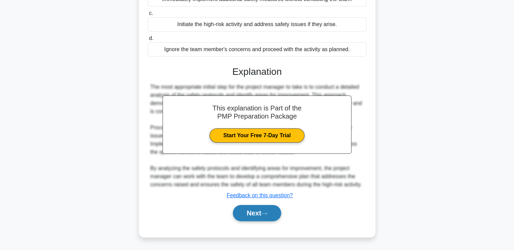
click at [263, 212] on button "Next" at bounding box center [257, 213] width 48 height 16
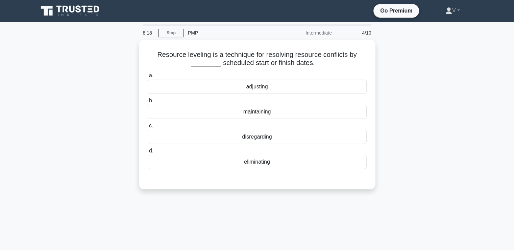
scroll to position [0, 0]
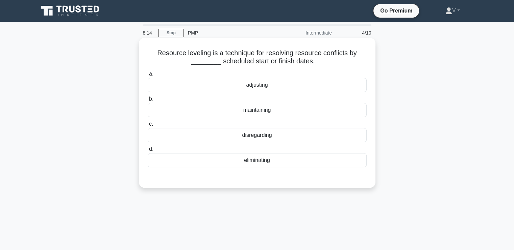
drag, startPoint x: 223, startPoint y: 52, endPoint x: 356, endPoint y: 60, distance: 133.5
click at [356, 60] on h5 "Resource leveling is a technique for resolving resource conflicts by ________ s…" at bounding box center [257, 57] width 220 height 17
click at [253, 87] on div "adjusting" at bounding box center [257, 85] width 219 height 14
click at [148, 76] on input "a. adjusting" at bounding box center [148, 74] width 0 height 4
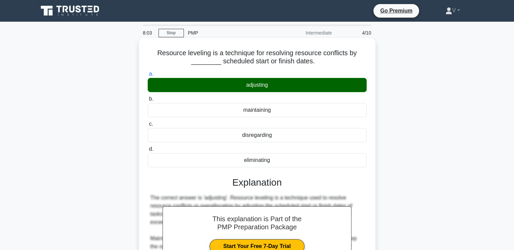
scroll to position [116, 0]
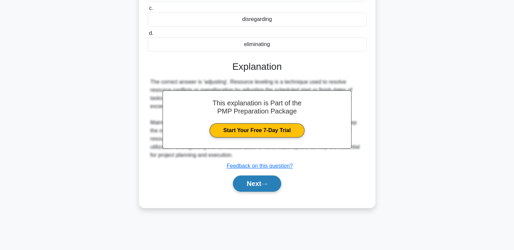
click at [235, 186] on button "Next" at bounding box center [257, 183] width 48 height 16
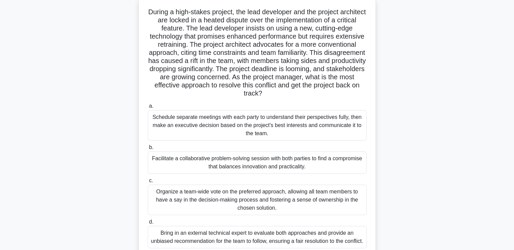
scroll to position [42, 0]
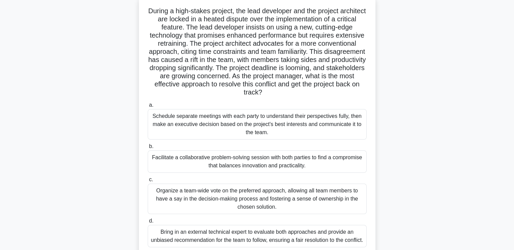
click at [286, 119] on div "Schedule separate meetings with each party to understand their perspectives ful…" at bounding box center [257, 124] width 219 height 30
click at [148, 107] on input "a. Schedule separate meetings with each party to understand their perspectives …" at bounding box center [148, 105] width 0 height 4
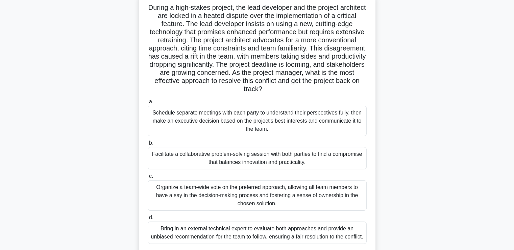
scroll to position [100, 0]
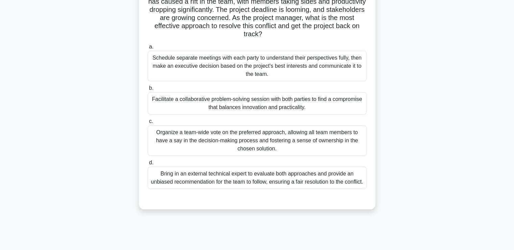
click at [234, 99] on div "Facilitate a collaborative problem-solving session with both parties to find a …" at bounding box center [257, 103] width 219 height 22
click at [148, 90] on input "b. Facilitate a collaborative problem-solving session with both parties to find…" at bounding box center [148, 88] width 0 height 4
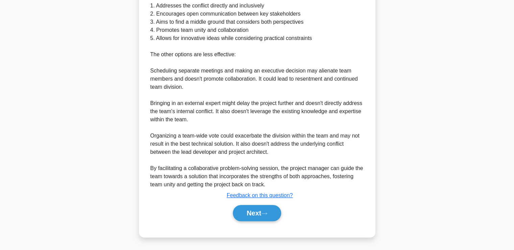
scroll to position [362, 0]
click at [265, 214] on icon at bounding box center [264, 213] width 6 height 4
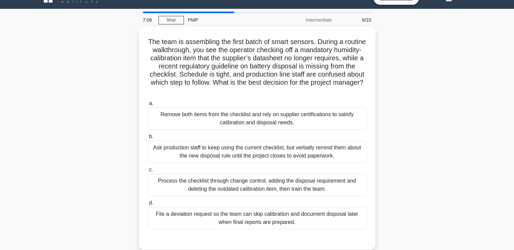
scroll to position [13, 0]
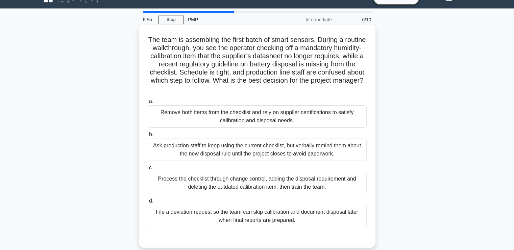
drag, startPoint x: 220, startPoint y: 46, endPoint x: 349, endPoint y: 92, distance: 136.8
click at [349, 92] on h5 "The team is assembling the first batch of smart sensors. During a routine walkt…" at bounding box center [257, 64] width 220 height 57
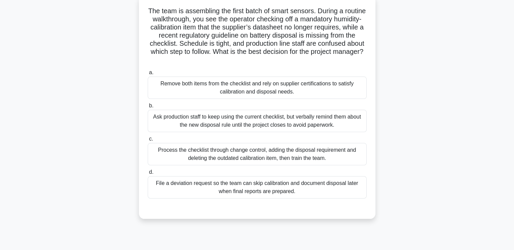
scroll to position [48, 0]
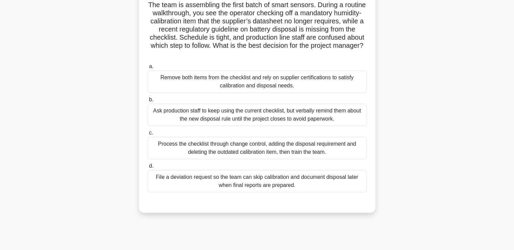
click at [306, 145] on div "Process the checklist through change control, adding the disposal requirement a…" at bounding box center [257, 148] width 219 height 22
click at [148, 135] on input "c. Process the checklist through change control, adding the disposal requiremen…" at bounding box center [148, 133] width 0 height 4
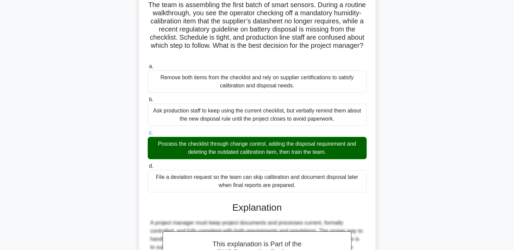
scroll to position [216, 0]
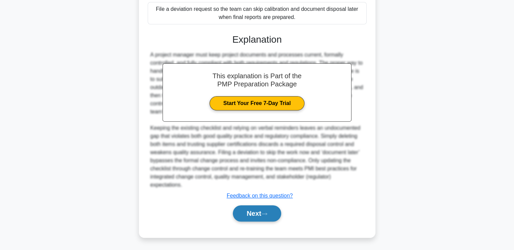
click at [270, 217] on button "Next" at bounding box center [257, 213] width 48 height 16
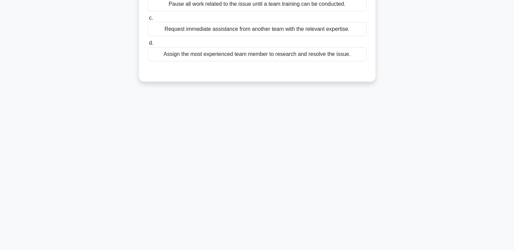
scroll to position [0, 0]
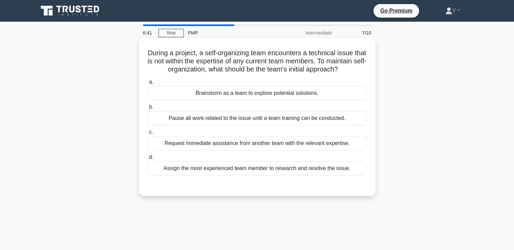
drag, startPoint x: 215, startPoint y: 49, endPoint x: 337, endPoint y: 73, distance: 124.4
click at [337, 73] on h5 "During a project, a self-organizing team encounters a technical issue that is n…" at bounding box center [257, 61] width 220 height 25
click at [312, 99] on div "Brainstorm as a team to explore potential solutions." at bounding box center [257, 93] width 219 height 14
click at [148, 84] on input "a. Brainstorm as a team to explore potential solutions." at bounding box center [148, 82] width 0 height 4
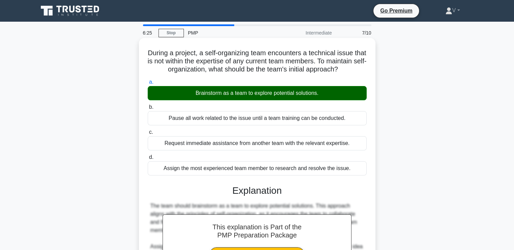
scroll to position [151, 0]
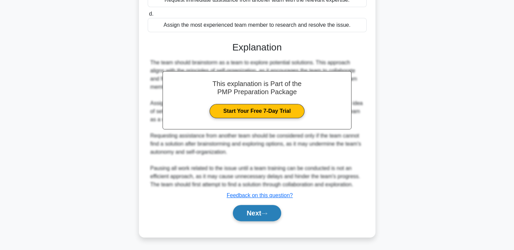
click at [273, 210] on button "Next" at bounding box center [257, 213] width 48 height 16
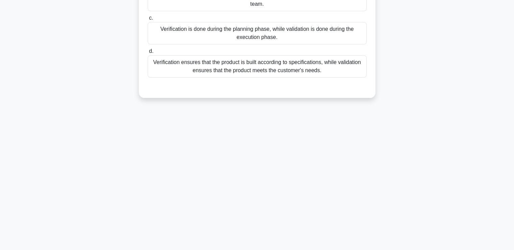
scroll to position [0, 0]
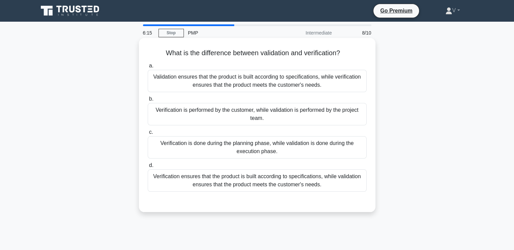
drag, startPoint x: 166, startPoint y: 77, endPoint x: 321, endPoint y: 90, distance: 155.4
click at [321, 90] on div "Validation ensures that the product is built according to specifications, while…" at bounding box center [257, 81] width 219 height 22
drag, startPoint x: 205, startPoint y: 175, endPoint x: 332, endPoint y: 185, distance: 126.9
click at [332, 185] on div "Verification ensures that the product is built according to specifications, whi…" at bounding box center [257, 180] width 219 height 22
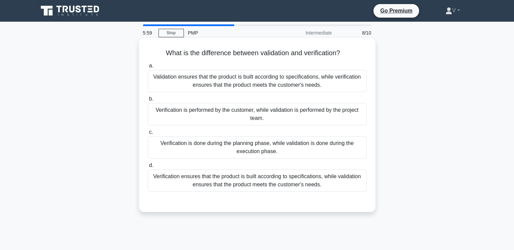
click at [148, 167] on input "d. Verification ensures that the product is built according to specifications, …" at bounding box center [148, 165] width 0 height 4
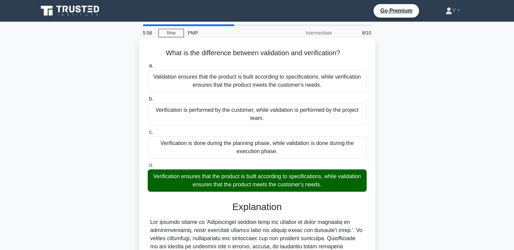
scroll to position [159, 0]
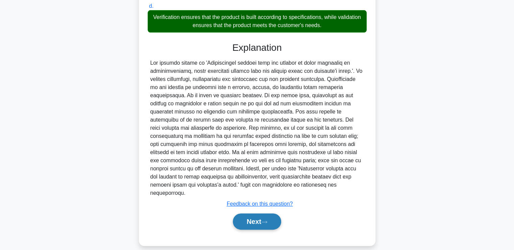
click at [257, 213] on button "Next" at bounding box center [257, 221] width 48 height 16
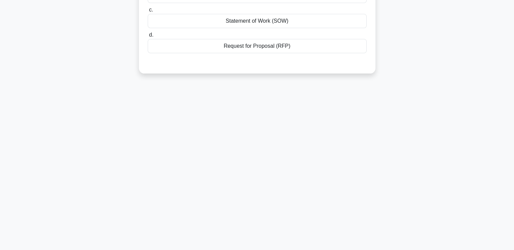
scroll to position [0, 0]
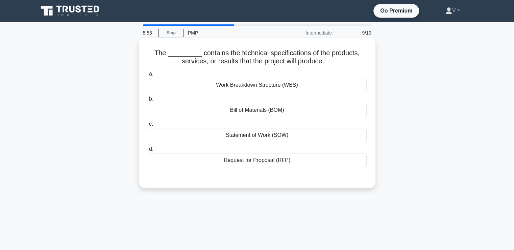
drag, startPoint x: 238, startPoint y: 54, endPoint x: 348, endPoint y: 58, distance: 110.3
click at [348, 58] on h5 "The _________ contains the technical specifications of the products, services, …" at bounding box center [257, 57] width 220 height 17
click at [259, 138] on div "Statement of Work (SOW)" at bounding box center [257, 135] width 219 height 14
click at [148, 126] on input "c. Statement of Work (SOW)" at bounding box center [148, 124] width 0 height 4
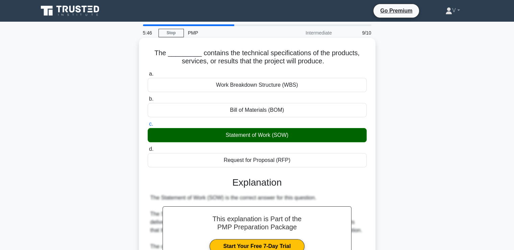
scroll to position [167, 0]
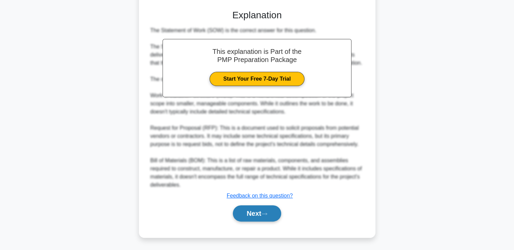
click at [246, 217] on button "Next" at bounding box center [257, 213] width 48 height 16
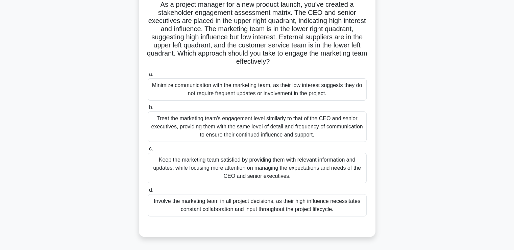
scroll to position [51, 0]
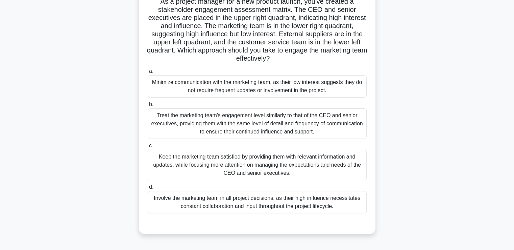
click at [252, 164] on div "Keep the marketing team satisfied by providing them with relevant information a…" at bounding box center [257, 164] width 219 height 30
click at [148, 148] on input "c. Keep the marketing team satisfied by providing them with relevant informatio…" at bounding box center [148, 145] width 0 height 4
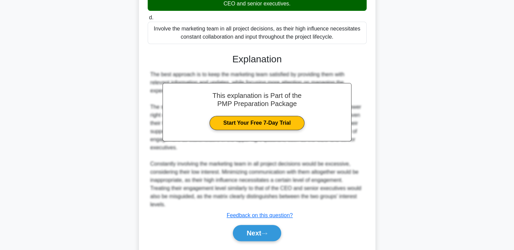
scroll to position [232, 0]
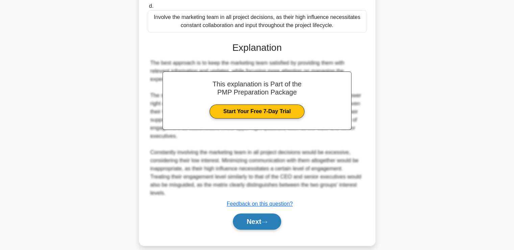
click at [257, 213] on button "Next" at bounding box center [257, 221] width 48 height 16
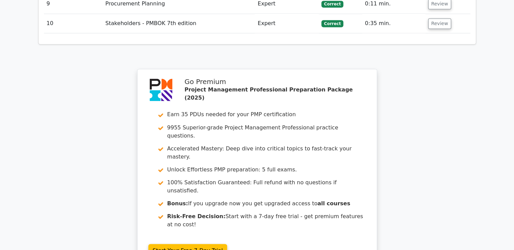
scroll to position [1236, 0]
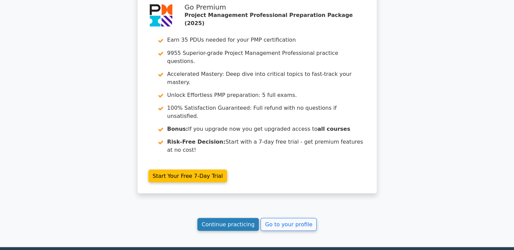
click at [238, 217] on link "Continue practicing" at bounding box center [228, 223] width 62 height 13
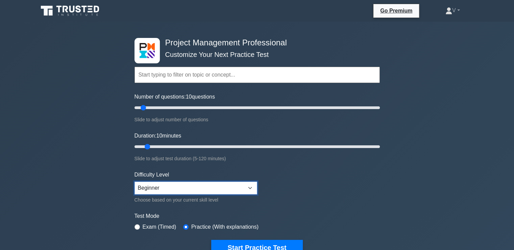
click at [224, 182] on select "Beginner Intermediate Expert" at bounding box center [196, 187] width 123 height 13
select select "intermediate"
click at [135, 181] on select "Beginner Intermediate Expert" at bounding box center [196, 187] width 123 height 13
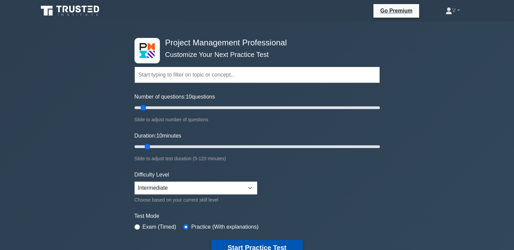
click at [235, 245] on button "Start Practice Test" at bounding box center [256, 247] width 91 height 16
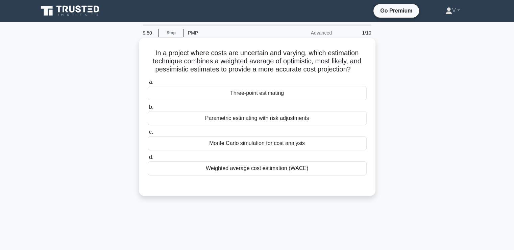
click at [281, 94] on div "Three-point estimating" at bounding box center [257, 93] width 219 height 14
click at [148, 84] on input "a. Three-point estimating" at bounding box center [148, 82] width 0 height 4
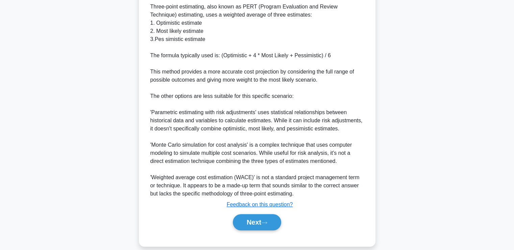
scroll to position [240, 0]
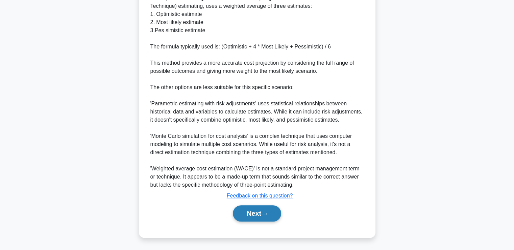
click at [261, 214] on button "Next" at bounding box center [257, 213] width 48 height 16
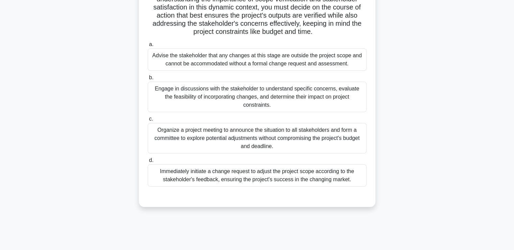
scroll to position [96, 0]
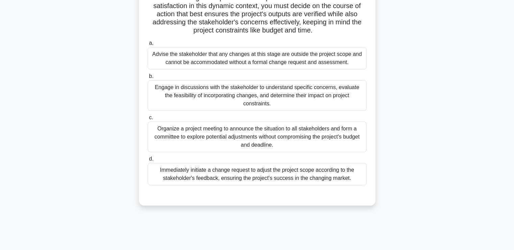
click at [267, 94] on div "Engage in discussions with the stakeholder to understand specific concerns, eva…" at bounding box center [257, 95] width 219 height 30
click at [148, 78] on input "b. Engage in discussions with the stakeholder to understand specific concerns, …" at bounding box center [148, 76] width 0 height 4
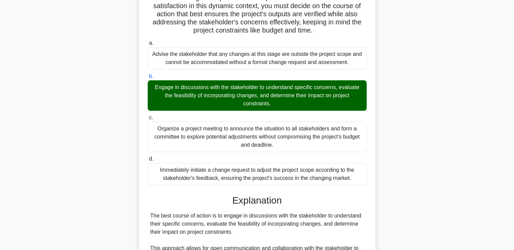
scroll to position [273, 0]
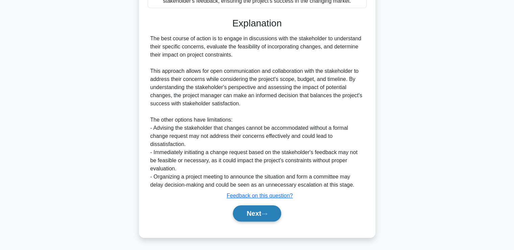
click at [259, 216] on button "Next" at bounding box center [257, 213] width 48 height 16
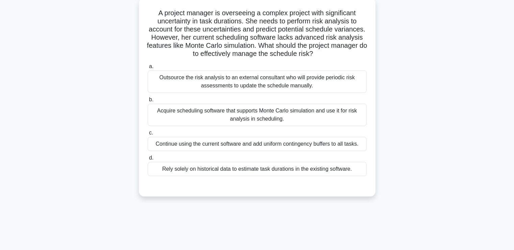
scroll to position [43, 0]
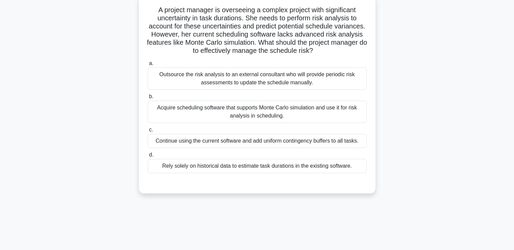
click at [288, 115] on div "Acquire scheduling software that supports Monte Carlo simulation and use it for…" at bounding box center [257, 111] width 219 height 22
click at [148, 99] on input "b. Acquire scheduling software that supports Monte Carlo simulation and use it …" at bounding box center [148, 96] width 0 height 4
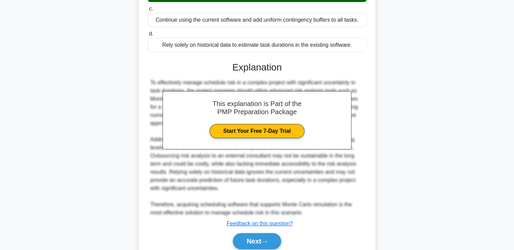
scroll to position [191, 0]
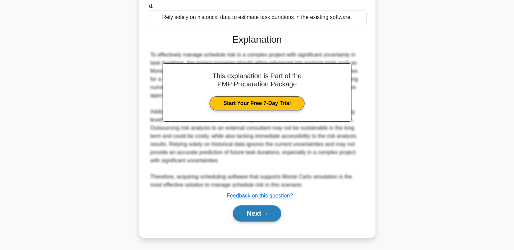
click at [259, 214] on button "Next" at bounding box center [257, 213] width 48 height 16
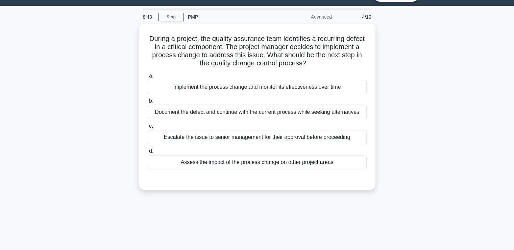
scroll to position [15, 0]
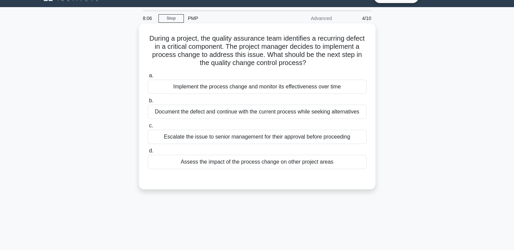
click at [265, 162] on div "Assess the impact of the process change on other project areas" at bounding box center [257, 162] width 219 height 14
click at [148, 153] on input "d. Assess the impact of the process change on other project areas" at bounding box center [148, 150] width 0 height 4
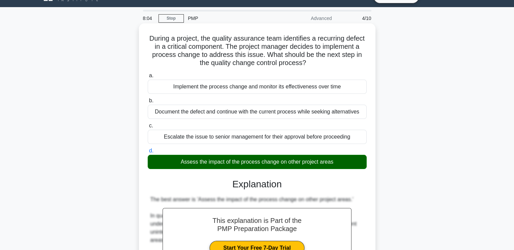
scroll to position [200, 0]
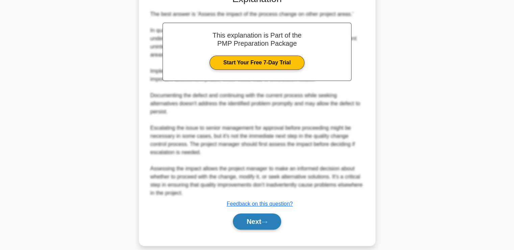
click at [258, 215] on button "Next" at bounding box center [257, 221] width 48 height 16
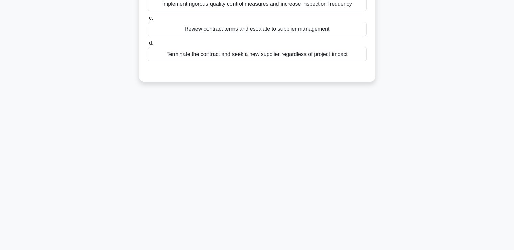
scroll to position [0, 0]
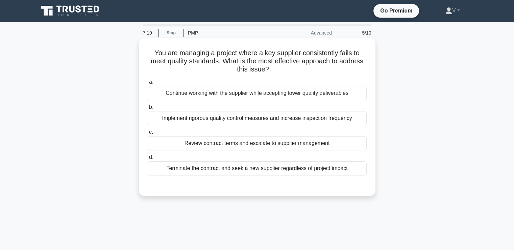
click at [261, 146] on div "Review contract terms and escalate to supplier management" at bounding box center [257, 143] width 219 height 14
click at [148, 134] on input "c. Review contract terms and escalate to supplier management" at bounding box center [148, 132] width 0 height 4
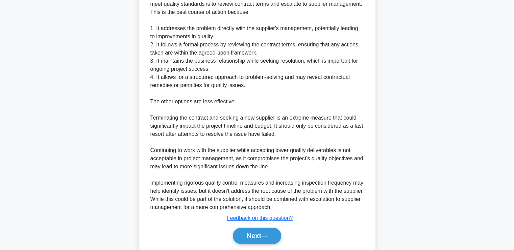
scroll to position [232, 0]
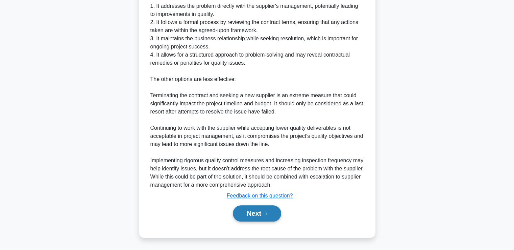
click at [259, 216] on button "Next" at bounding box center [257, 213] width 48 height 16
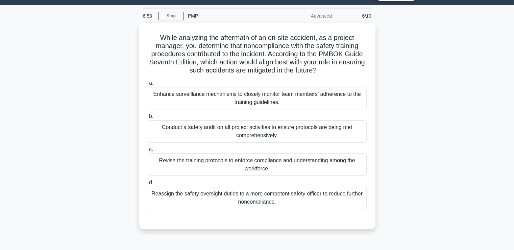
scroll to position [17, 0]
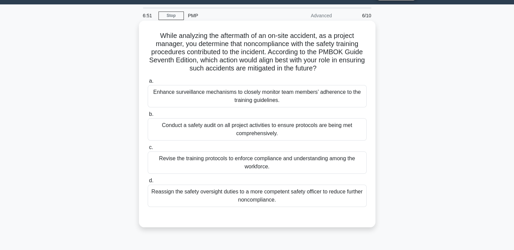
click at [216, 134] on div "Conduct a safety audit on all project activities to ensure protocols are being …" at bounding box center [257, 129] width 219 height 22
click at [148, 116] on input "b. Conduct a safety audit on all project activities to ensure protocols are bei…" at bounding box center [148, 114] width 0 height 4
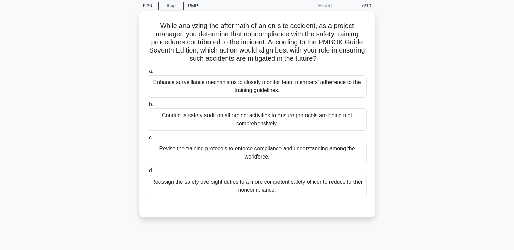
scroll to position [30, 0]
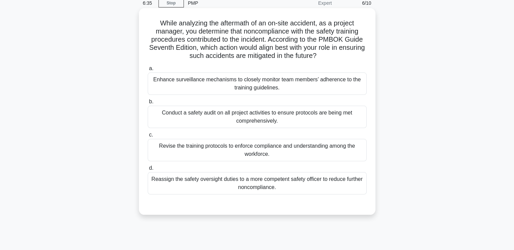
click at [240, 145] on div "Revise the training protocols to enforce compliance and understanding among the…" at bounding box center [257, 150] width 219 height 22
click at [148, 137] on input "c. Revise the training protocols to enforce compliance and understanding among …" at bounding box center [148, 135] width 0 height 4
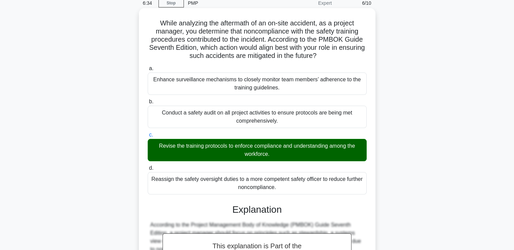
scroll to position [200, 0]
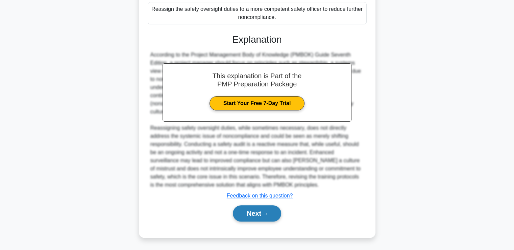
click at [248, 211] on button "Next" at bounding box center [257, 213] width 48 height 16
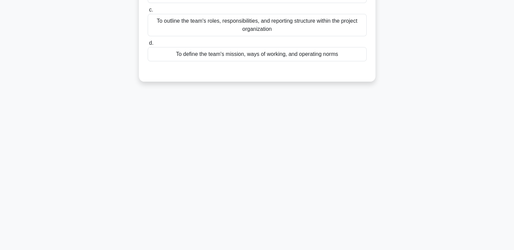
scroll to position [0, 0]
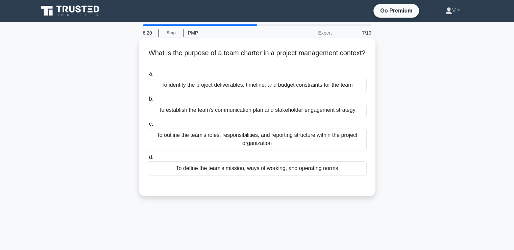
click at [218, 89] on div "To identify the project deliverables, timeline, and budget constraints for the …" at bounding box center [257, 85] width 219 height 14
click at [148, 76] on input "a. To identify the project deliverables, timeline, and budget constraints for t…" at bounding box center [148, 74] width 0 height 4
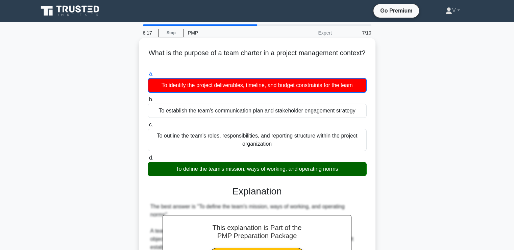
scroll to position [168, 0]
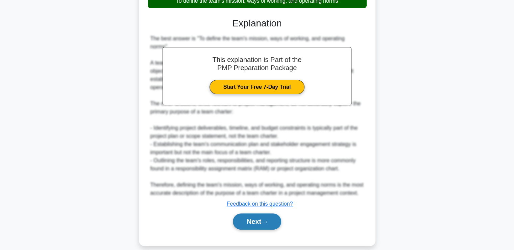
click at [265, 213] on button "Next" at bounding box center [257, 221] width 48 height 16
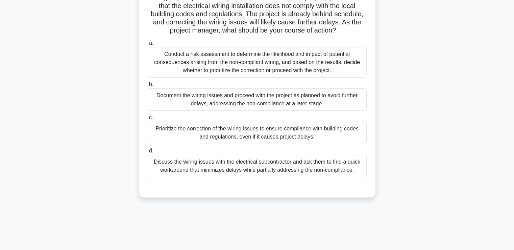
scroll to position [100, 0]
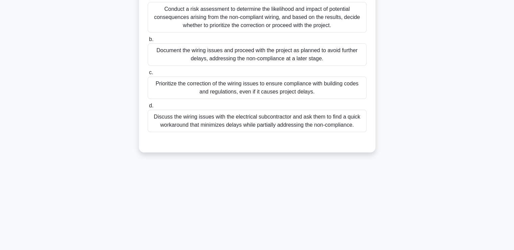
click at [196, 32] on div "Conduct a risk assessment to determine the likelihood and impact of potential c…" at bounding box center [257, 17] width 219 height 30
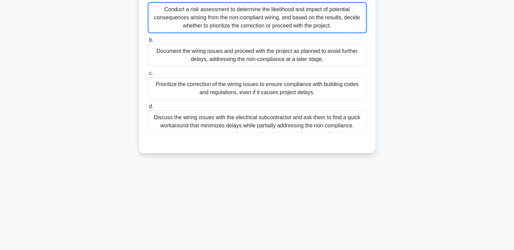
click at [196, 33] on div "Conduct a risk assessment to determine the likelihood and impact of potential c…" at bounding box center [257, 17] width 219 height 31
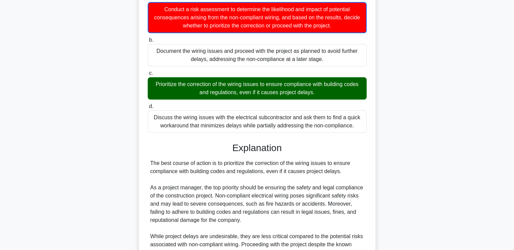
scroll to position [216, 0]
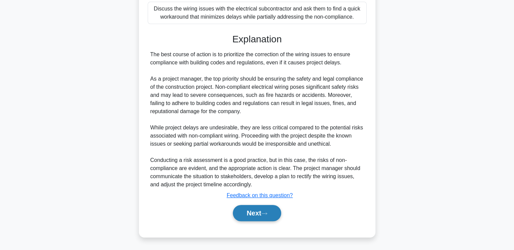
click at [239, 210] on button "Next" at bounding box center [257, 213] width 48 height 16
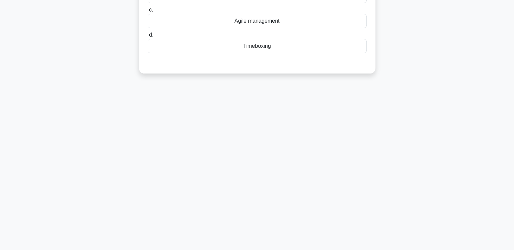
scroll to position [0, 0]
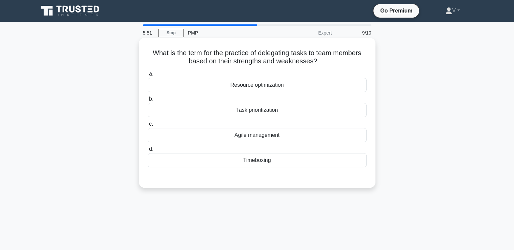
drag, startPoint x: 195, startPoint y: 47, endPoint x: 323, endPoint y: 62, distance: 129.1
click at [323, 62] on div "What is the term for the practice of delegating tasks to team members based on …" at bounding box center [257, 113] width 231 height 144
click at [264, 86] on div "Resource optimization" at bounding box center [257, 85] width 219 height 14
click at [148, 76] on input "a. Resource optimization" at bounding box center [148, 74] width 0 height 4
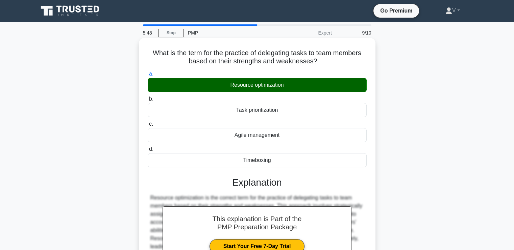
scroll to position [116, 0]
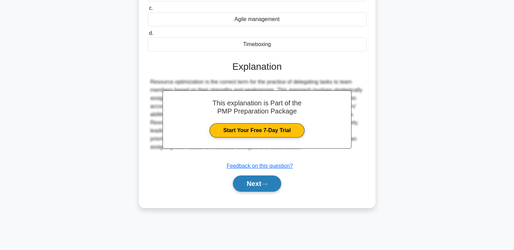
click at [257, 186] on button "Next" at bounding box center [257, 183] width 48 height 16
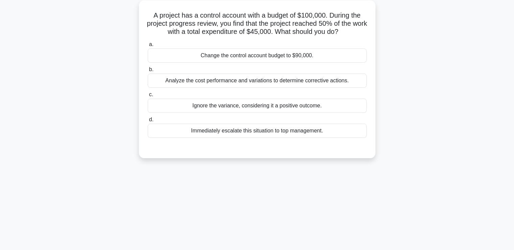
scroll to position [0, 0]
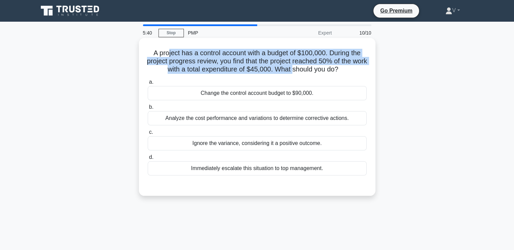
drag, startPoint x: 166, startPoint y: 44, endPoint x: 302, endPoint y: 68, distance: 138.0
click at [302, 68] on div "A project has a control account with a budget of $100,000. During the project p…" at bounding box center [257, 117] width 231 height 152
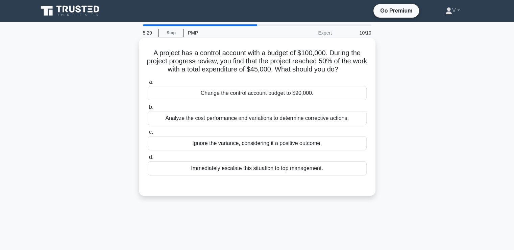
click at [242, 118] on div "Analyze the cost performance and variations to determine corrective actions." at bounding box center [257, 118] width 219 height 14
click at [148, 109] on input "b. Analyze the cost performance and variations to determine corrective actions." at bounding box center [148, 107] width 0 height 4
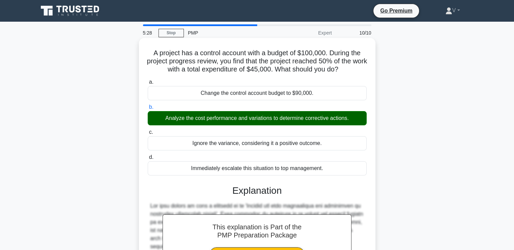
scroll to position [126, 0]
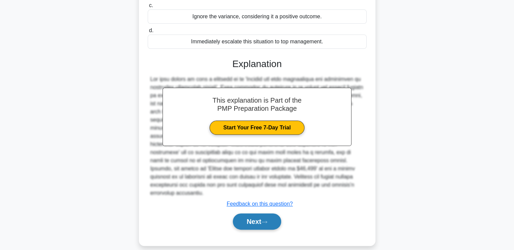
click at [246, 220] on button "Next" at bounding box center [257, 221] width 48 height 16
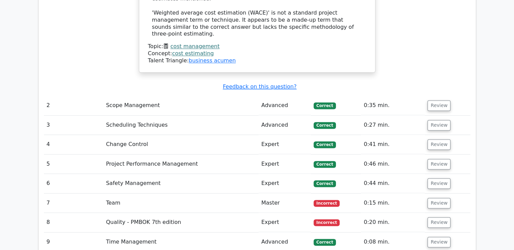
scroll to position [1036, 0]
